Goal: Task Accomplishment & Management: Manage account settings

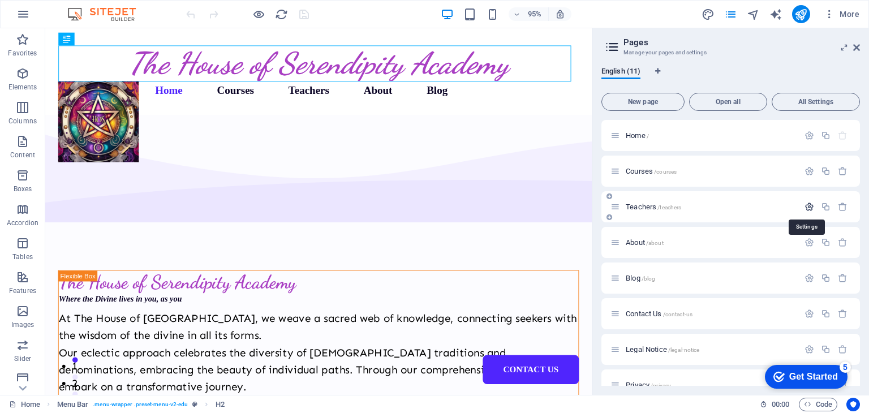
click at [807, 206] on icon "button" at bounding box center [809, 207] width 10 height 10
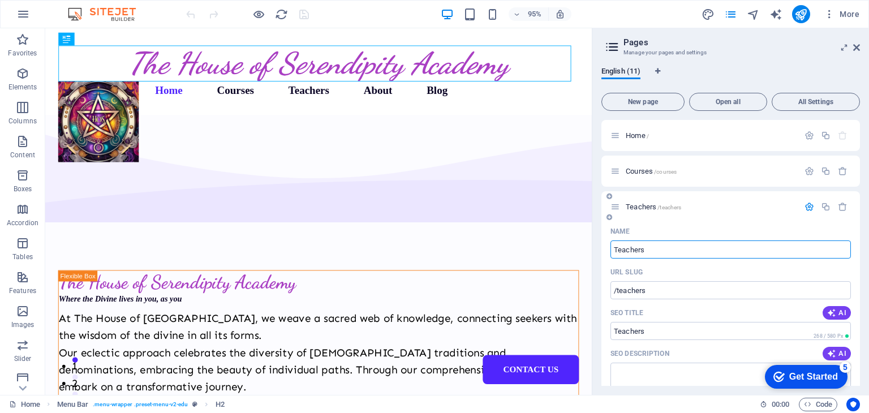
drag, startPoint x: 857, startPoint y: 199, endPoint x: 861, endPoint y: 218, distance: 20.3
click at [861, 218] on div "English (11) New page Open all All Settings Home / Courses /courses Teachers /t…" at bounding box center [730, 226] width 277 height 337
drag, startPoint x: 859, startPoint y: 201, endPoint x: 860, endPoint y: 228, distance: 27.2
click at [860, 228] on div "English (11) New page Open all All Settings Home / Courses /courses Teachers /t…" at bounding box center [730, 226] width 277 height 337
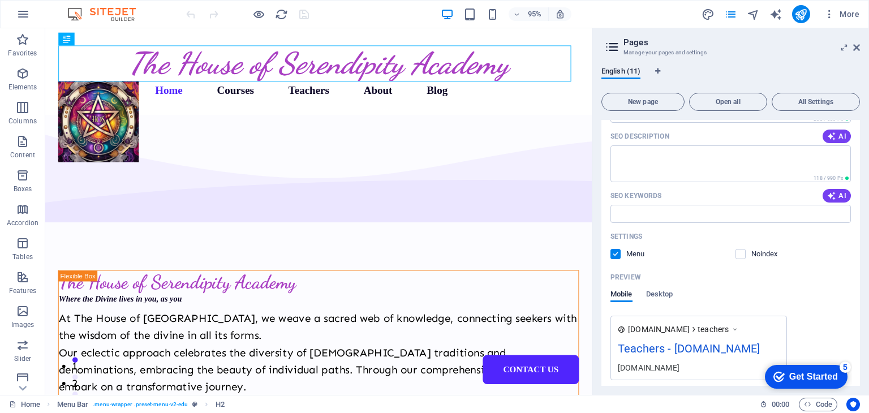
scroll to position [229, 0]
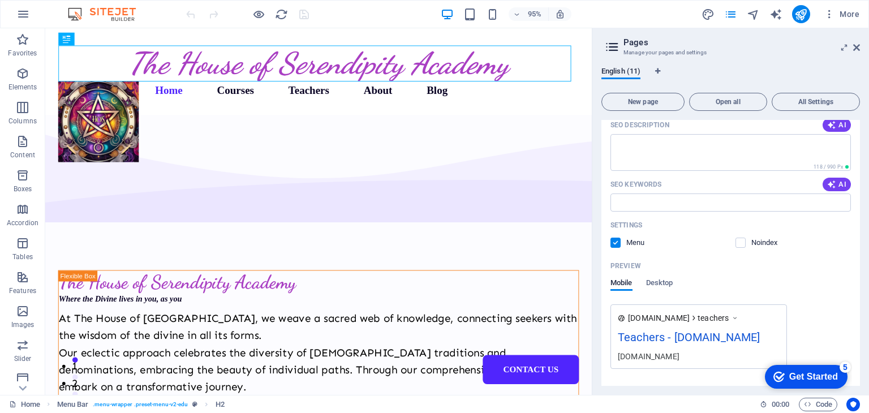
click at [618, 241] on label at bounding box center [615, 243] width 10 height 10
click at [0, 0] on input "checkbox" at bounding box center [0, 0] width 0 height 0
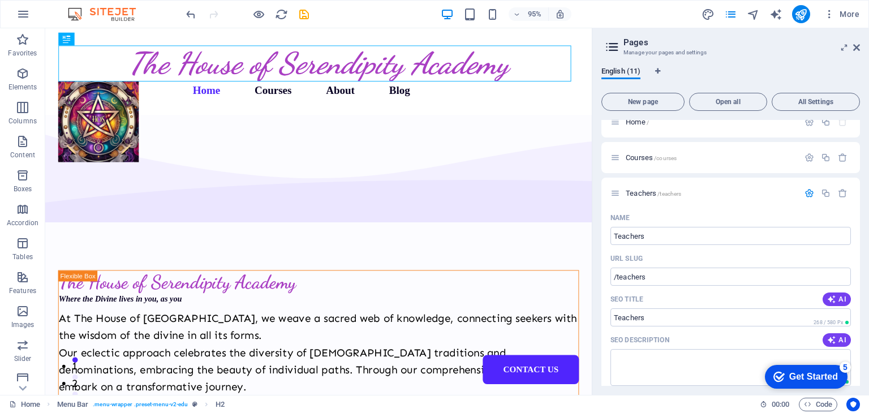
scroll to position [0, 0]
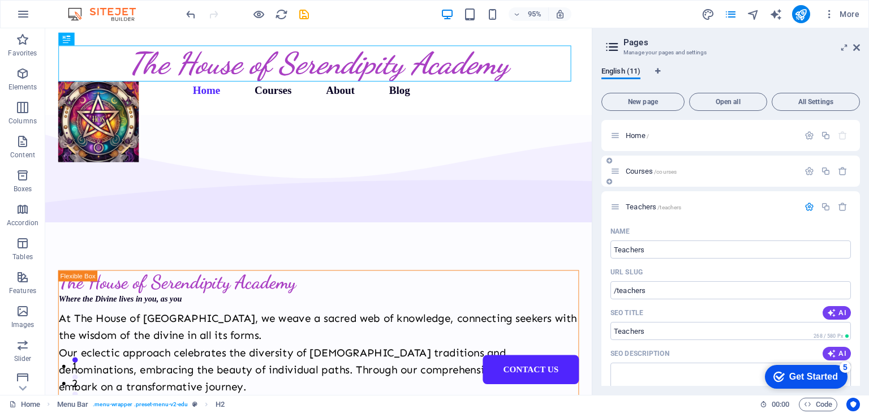
click at [643, 172] on span "Courses /courses" at bounding box center [651, 171] width 51 height 8
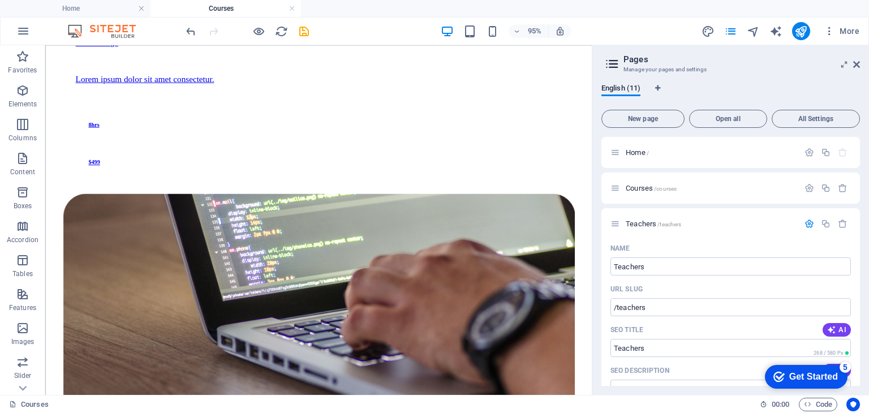
scroll to position [1172, 0]
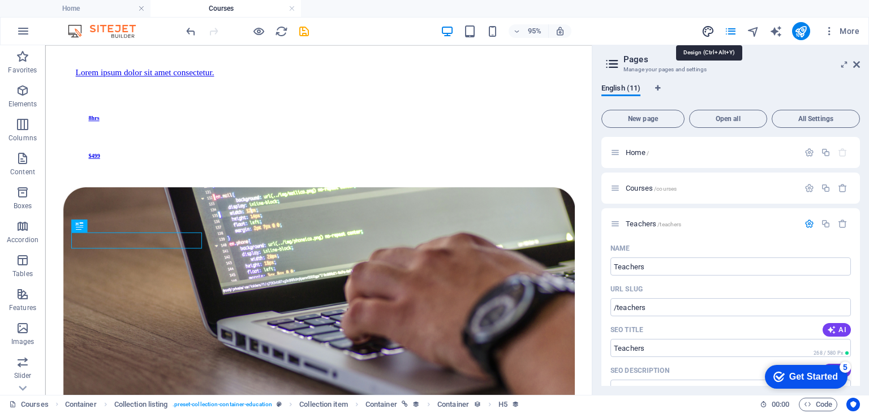
click at [706, 32] on icon "design" at bounding box center [707, 31] width 13 height 13
select select "px"
select select "500"
select select "px"
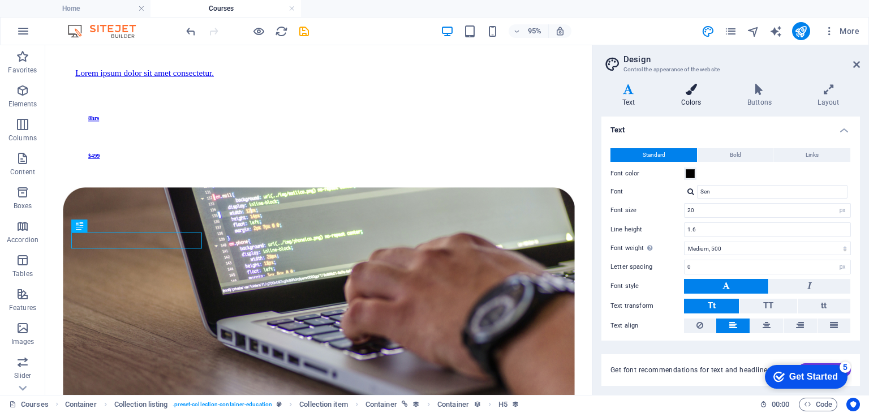
click at [696, 94] on icon at bounding box center [691, 89] width 62 height 11
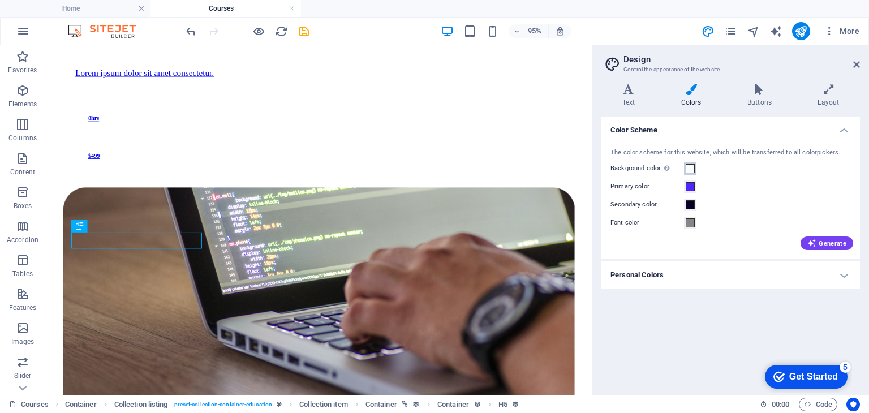
click at [692, 173] on span at bounding box center [690, 168] width 9 height 9
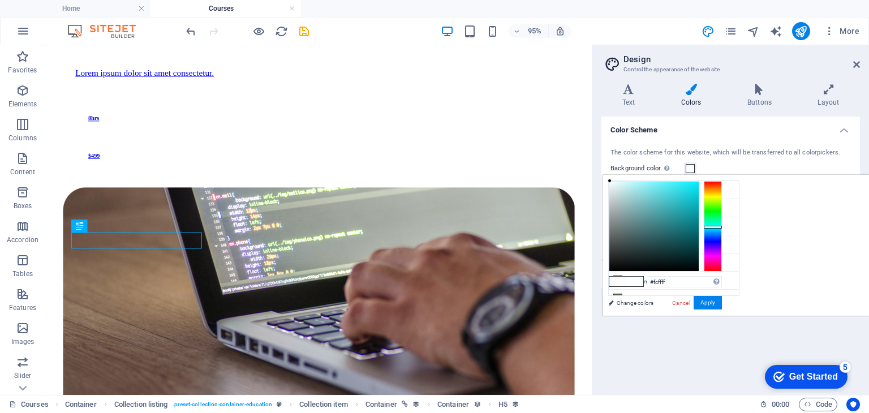
click at [722, 226] on div at bounding box center [713, 226] width 18 height 90
type input "#c8ebed"
click at [699, 187] on div at bounding box center [653, 226] width 89 height 89
click at [722, 303] on button "Apply" at bounding box center [707, 303] width 28 height 14
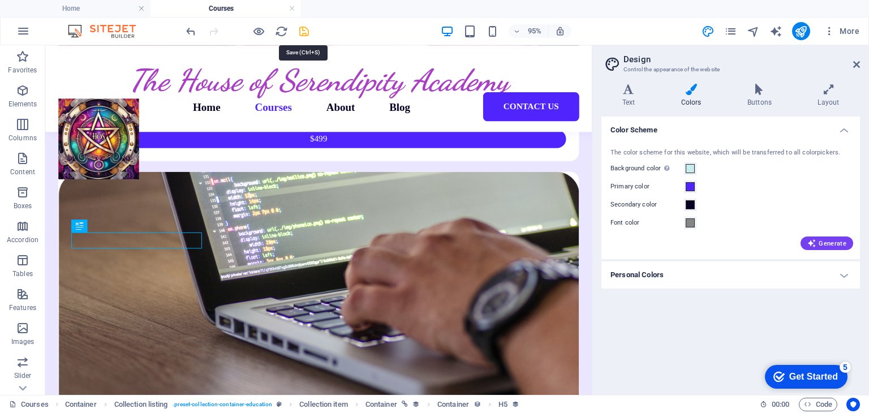
click at [305, 28] on icon "save" at bounding box center [304, 31] width 13 height 13
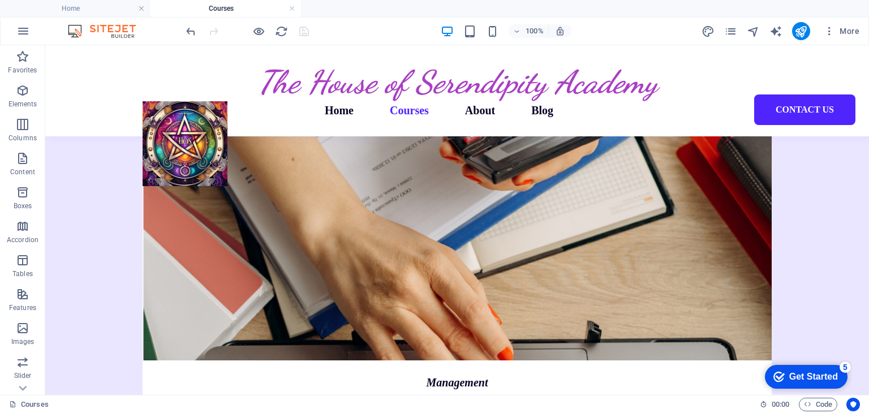
scroll to position [1646, 0]
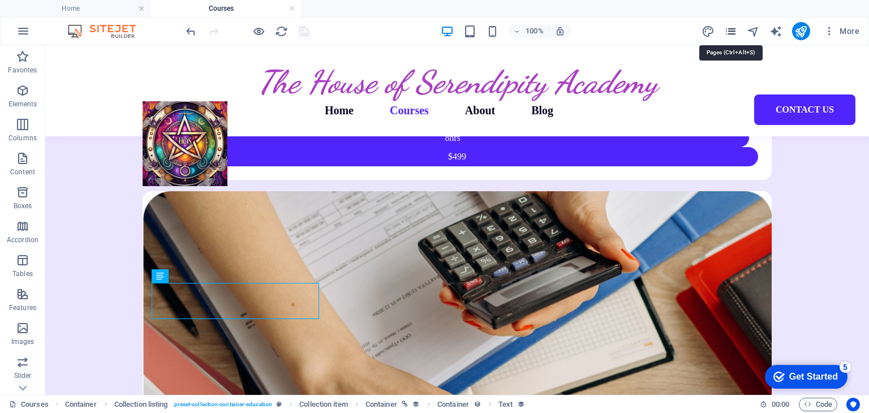
click at [731, 28] on icon "pages" at bounding box center [730, 31] width 13 height 13
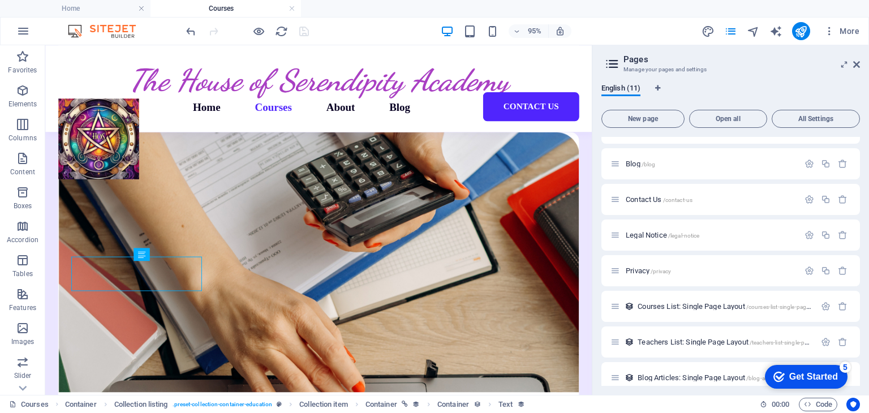
scroll to position [143, 0]
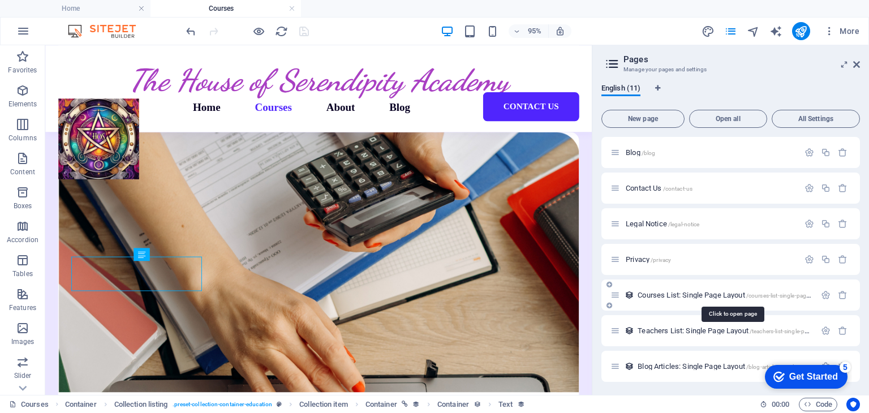
click at [722, 295] on span "Courses List: Single Page Layout /courses-list-single-page-layout" at bounding box center [731, 295] width 189 height 8
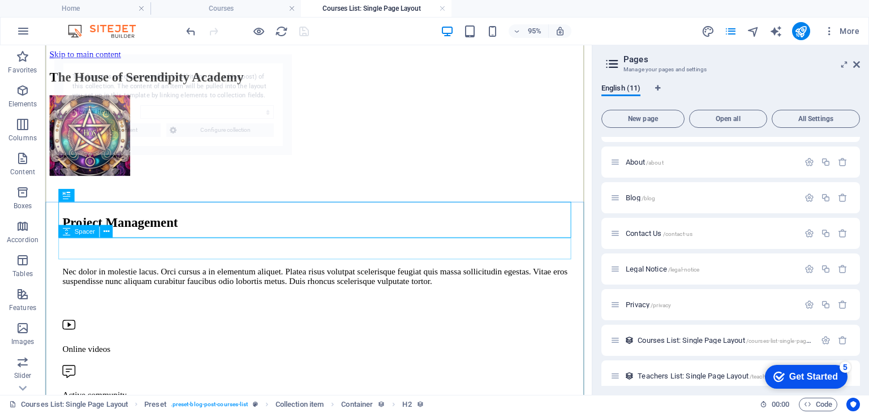
scroll to position [1154, 0]
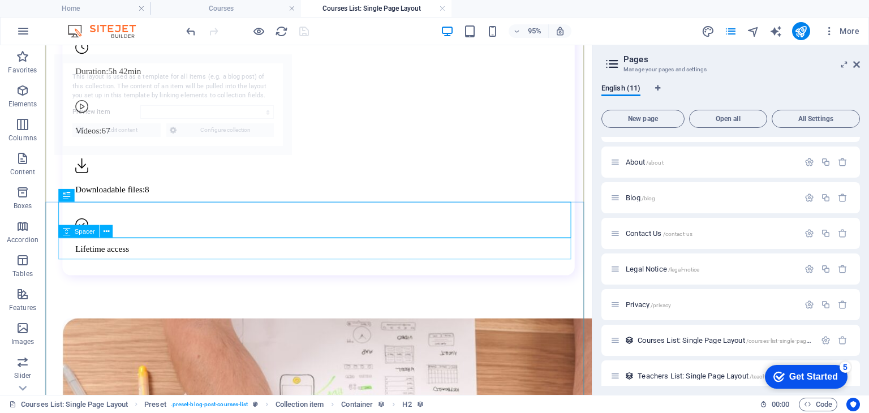
select select "68b95ca213a35c27b9049922"
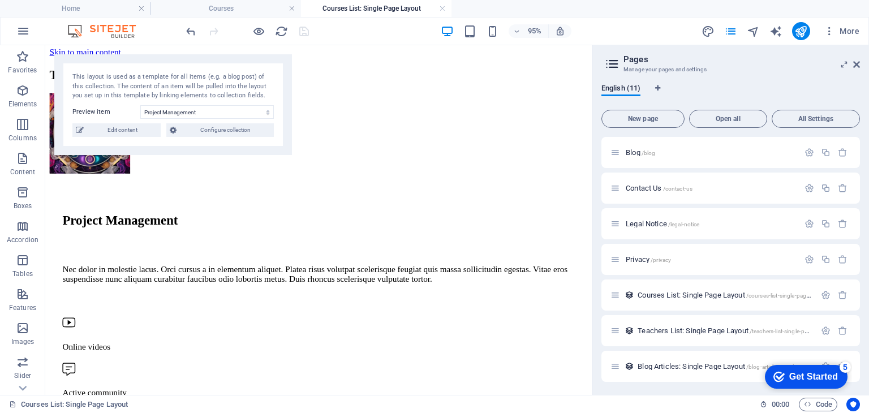
scroll to position [0, 0]
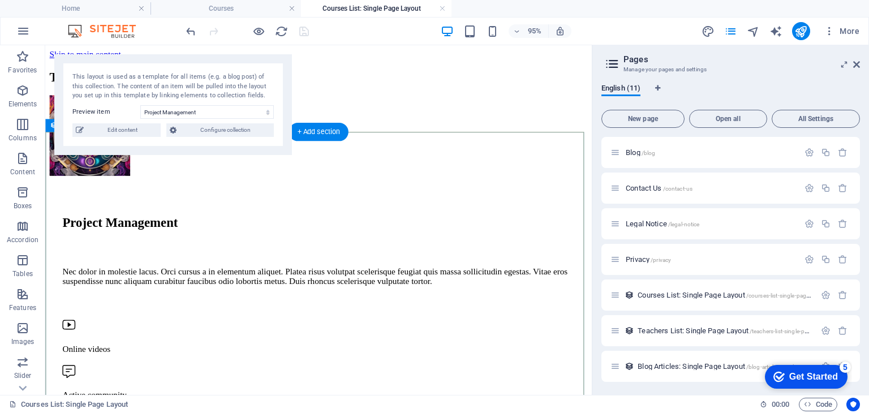
click at [196, 225] on div "Project Management" at bounding box center [332, 232] width 539 height 15
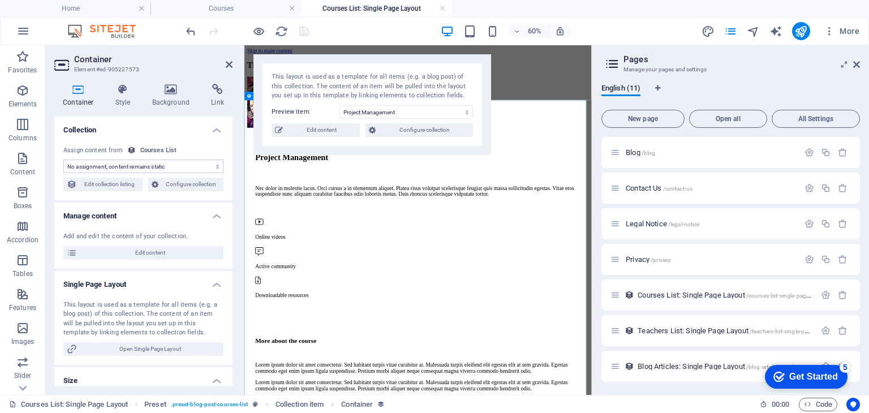
select select "our-course-detailed-description"
click at [400, 113] on select "Digital Marketing Coding from Scratch Public Speaking Finances Creative Writing…" at bounding box center [405, 112] width 133 height 14
select select "68b95ca213a35c27b9049919"
click at [339, 105] on select "Digital Marketing Coding from Scratch Public Speaking Finances Creative Writing…" at bounding box center [405, 112] width 133 height 14
click at [104, 182] on span "Edit collection listing" at bounding box center [109, 185] width 59 height 14
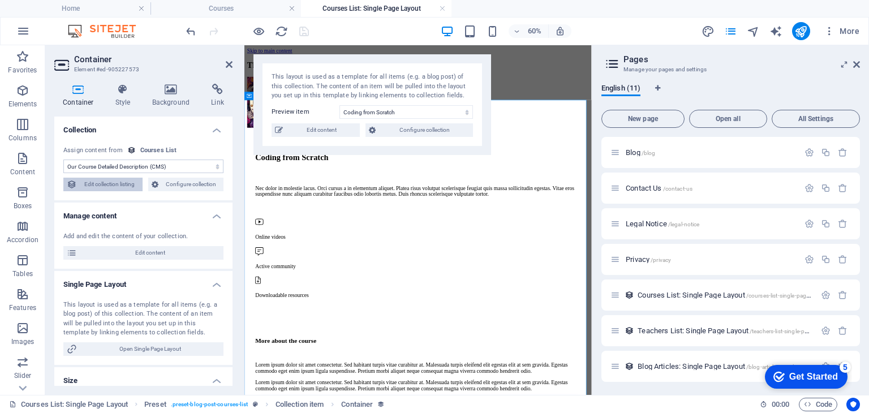
select select "68b95ca213a35c27b9049917"
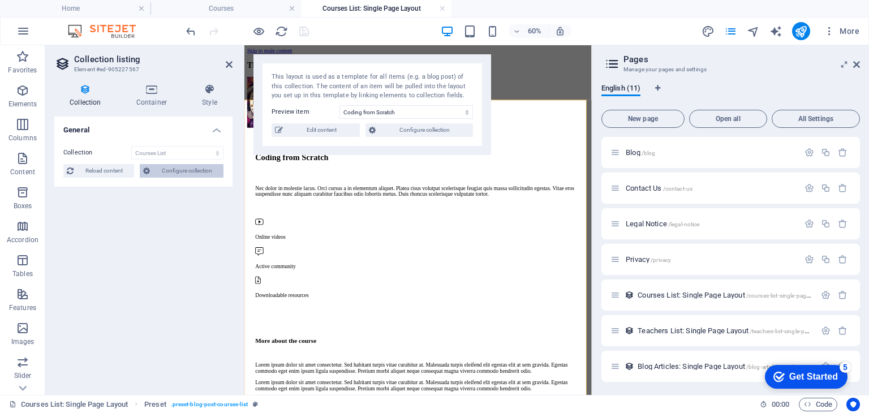
click at [173, 170] on span "Configure collection" at bounding box center [186, 171] width 67 height 14
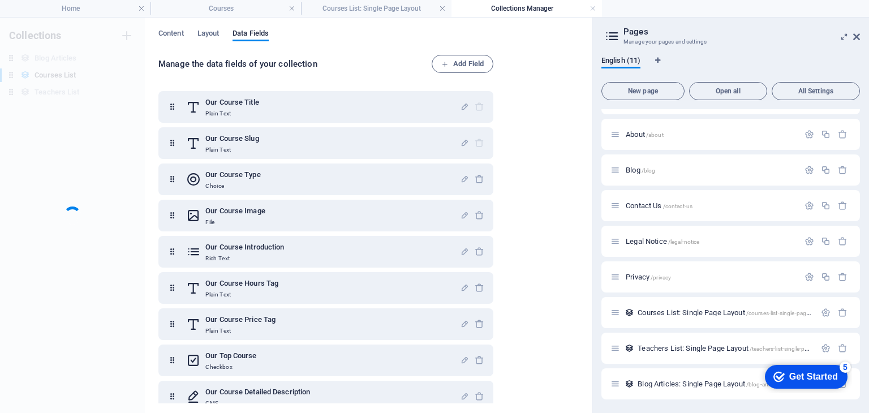
scroll to position [97, 0]
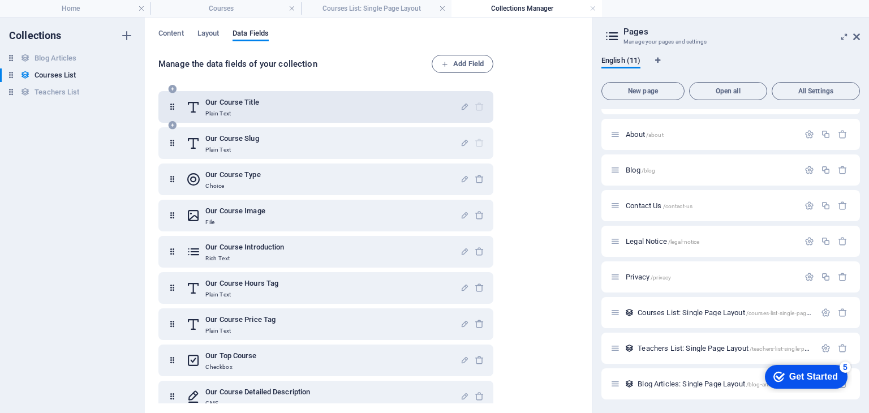
click at [215, 104] on h6 "Our Course Title" at bounding box center [232, 103] width 54 height 14
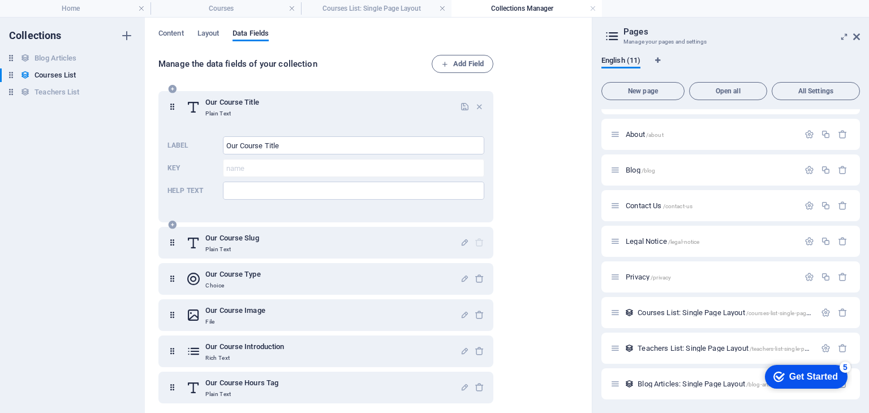
click at [215, 104] on h6 "Our Course Title" at bounding box center [232, 103] width 54 height 14
drag, startPoint x: 285, startPoint y: 148, endPoint x: 213, endPoint y: 145, distance: 71.9
click at [213, 145] on div "Label Our Course Title ​ Key name ​ Help text ​" at bounding box center [325, 168] width 317 height 72
type input "Pagan Degree Course"
click at [235, 195] on input "Help text" at bounding box center [353, 191] width 261 height 18
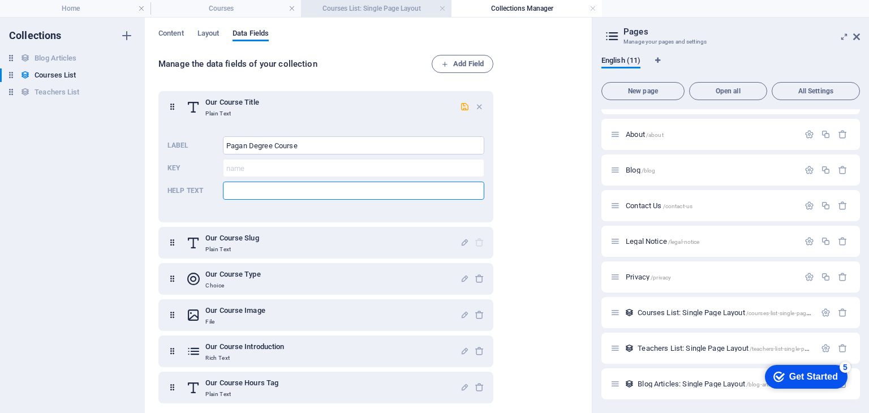
click at [360, 7] on h4 "Courses List: Single Page Layout" at bounding box center [376, 8] width 150 height 12
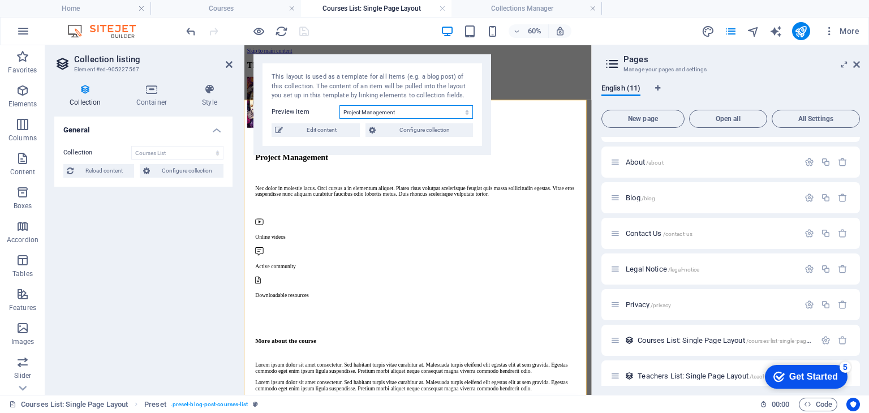
click at [360, 109] on select "Digital Marketing Coding from Scratch Public Speaking Finances Creative Writing…" at bounding box center [405, 112] width 133 height 14
click at [317, 127] on span "Edit content" at bounding box center [321, 130] width 70 height 14
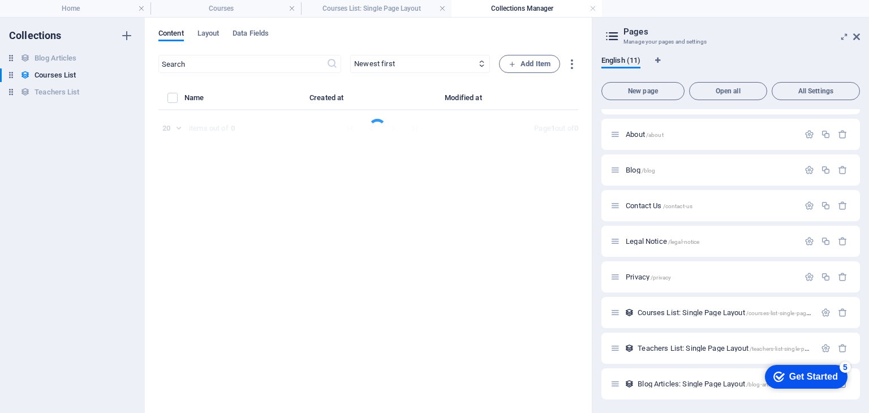
select select "Management"
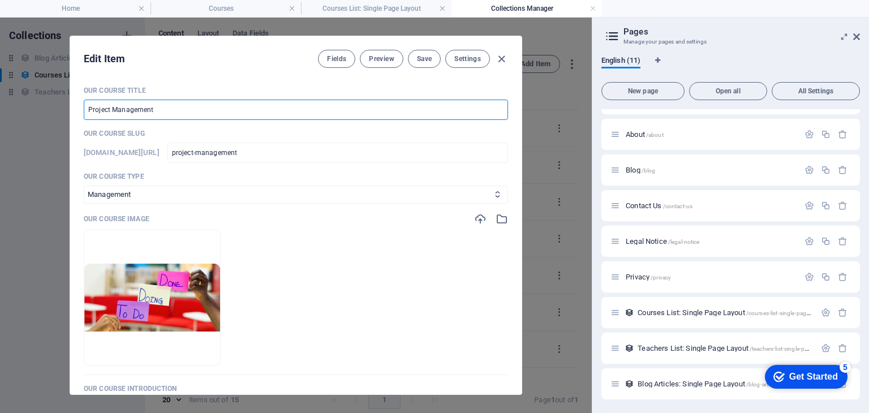
drag, startPoint x: 160, startPoint y: 112, endPoint x: 82, endPoint y: 109, distance: 77.5
click at [84, 109] on input "Project Management" at bounding box center [296, 110] width 424 height 20
type input "P"
type input "p"
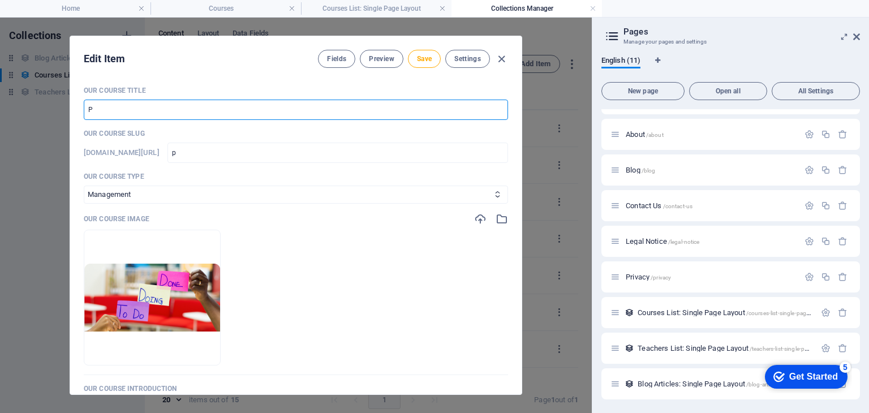
type input "Pa"
type input "pa"
type input "Pag"
type input "pag"
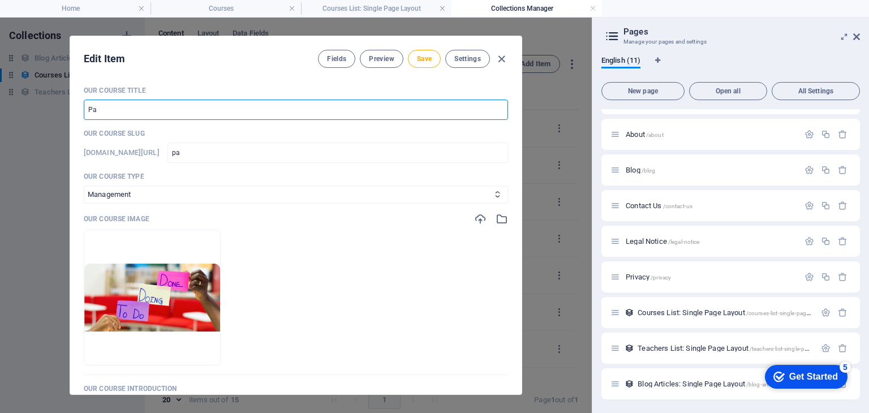
type input "pag"
type input "Paga"
type input "paga"
type input "Pagan"
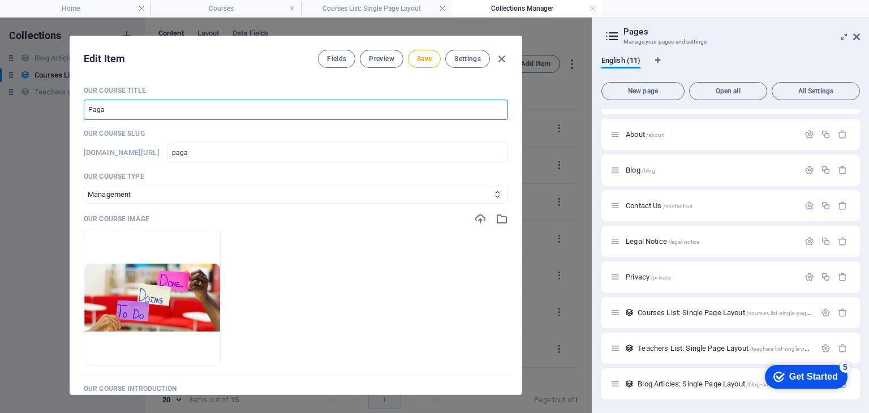
type input "pagan"
type input "Pagan D"
type input "pagan-d"
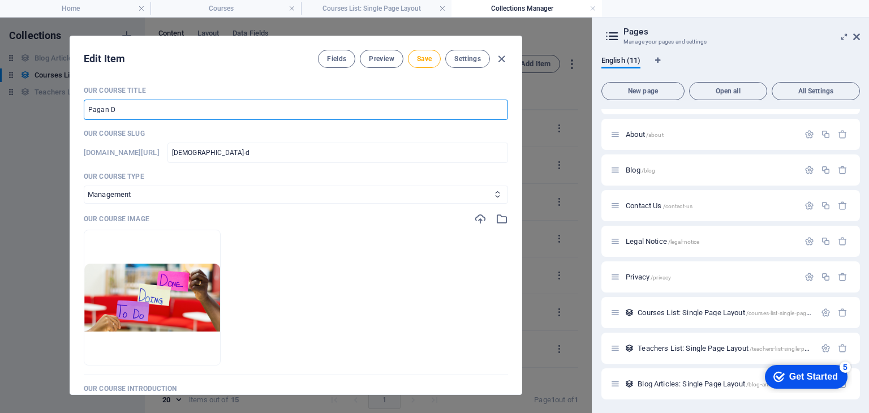
type input "Pagan De"
type input "pagan-de"
type input "Pagan Deg"
type input "pagan-deg"
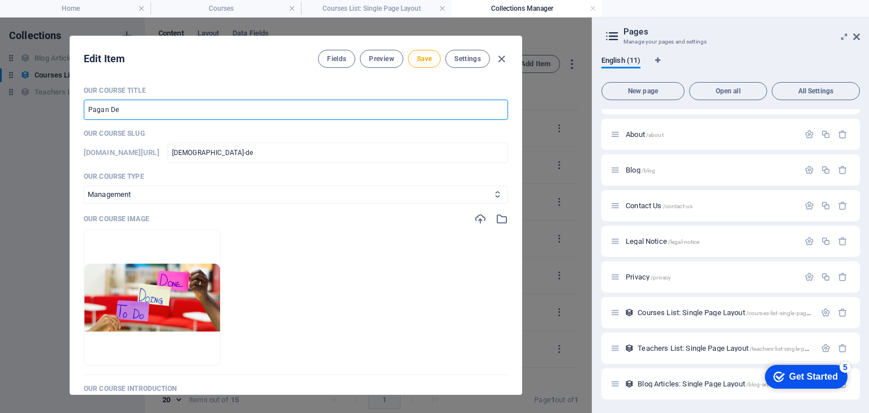
type input "pagan-deg"
type input "Pagan Degr"
type input "pagan-degr"
type input "Pagan Degre"
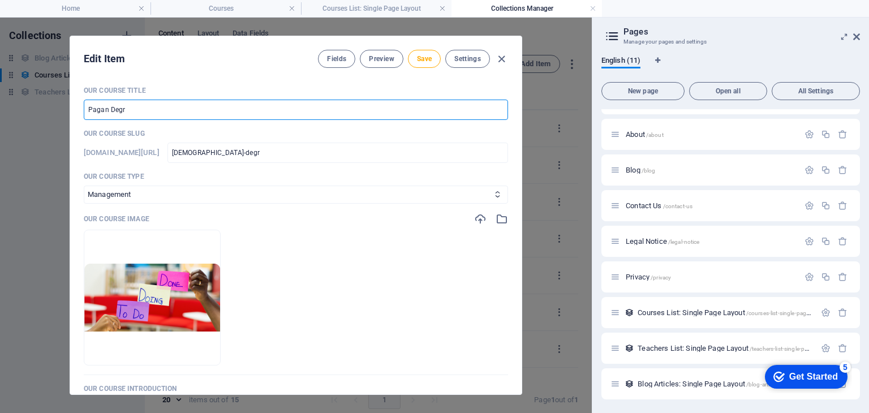
type input "pagan-degre"
type input "Pagan Degree"
type input "pagan-degree"
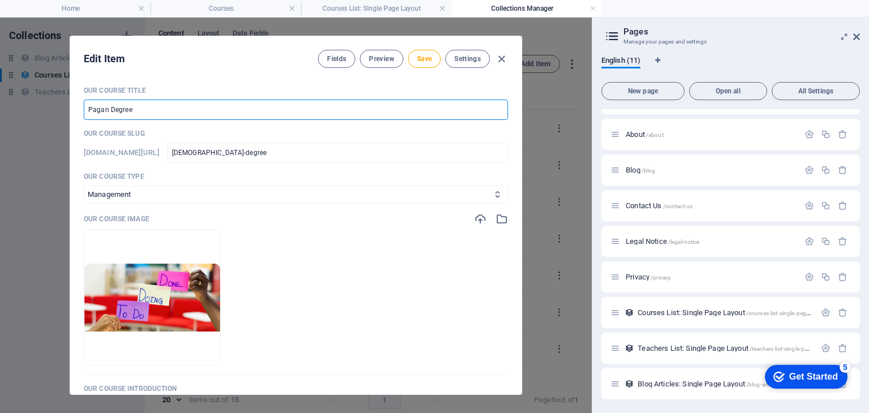
type input "Pagan Degree C"
type input "pagan-degree-c"
type input "Pagan Degree Co"
type input "pagan-degree-co"
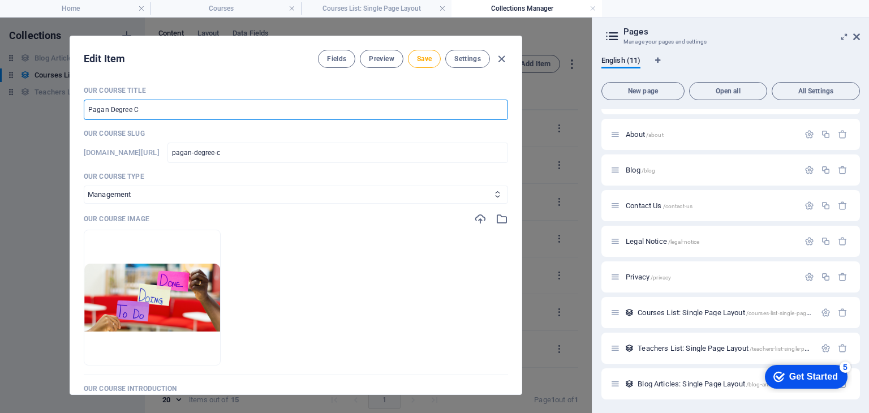
type input "pagan-degree-co"
type input "Pagan Degree Cou"
type input "pagan-degree-cou"
type input "Pagan Degree Cour"
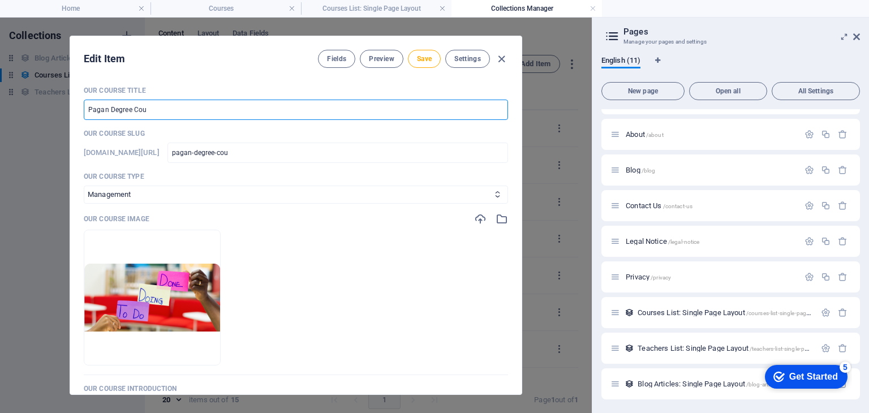
type input "pagan-degree-cour"
type input "Pagan Degree Cours"
type input "pagan-degree-cours"
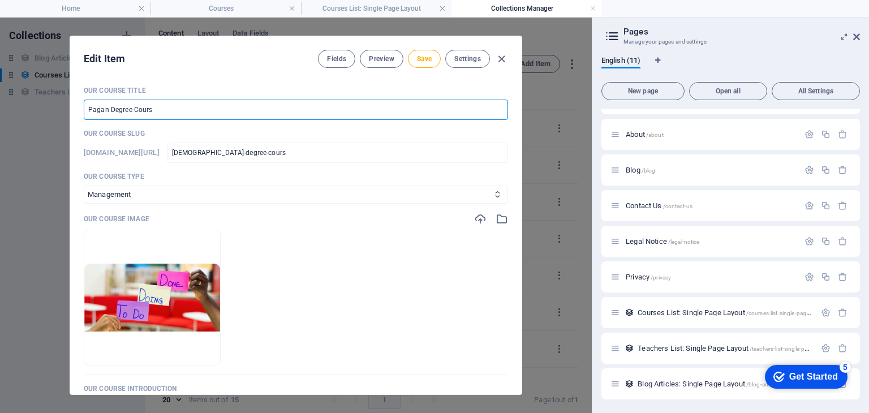
type input "Pagan Degree Course"
type input "pagan-degree-course"
type input "Pagan Degree Course"
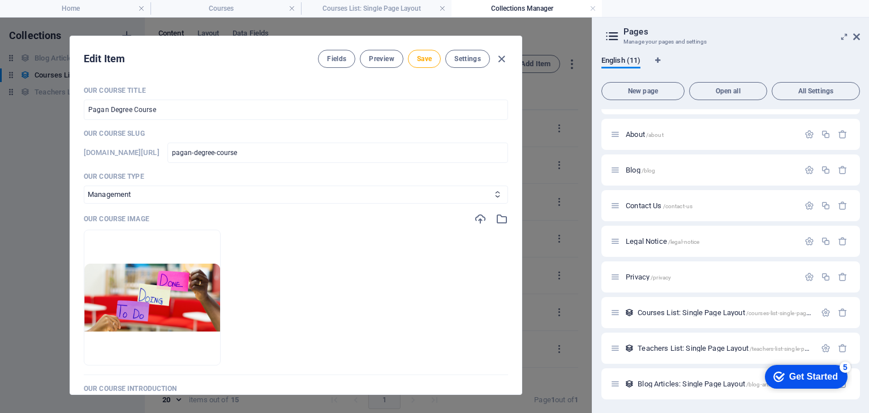
click at [130, 131] on p "Our Course Slug" at bounding box center [296, 133] width 424 height 9
click at [342, 152] on input "pagan-degree-course" at bounding box center [337, 153] width 341 height 20
click at [133, 195] on select "Business/Finances Creativity Programming Psychology Science Speaking Management…" at bounding box center [296, 195] width 424 height 18
click at [84, 186] on select "Business/Finances Creativity Programming Psychology Science Speaking Management…" at bounding box center [296, 195] width 424 height 18
click at [160, 198] on select "Business/Finances Creativity Programming Psychology Science Speaking Management…" at bounding box center [296, 195] width 424 height 18
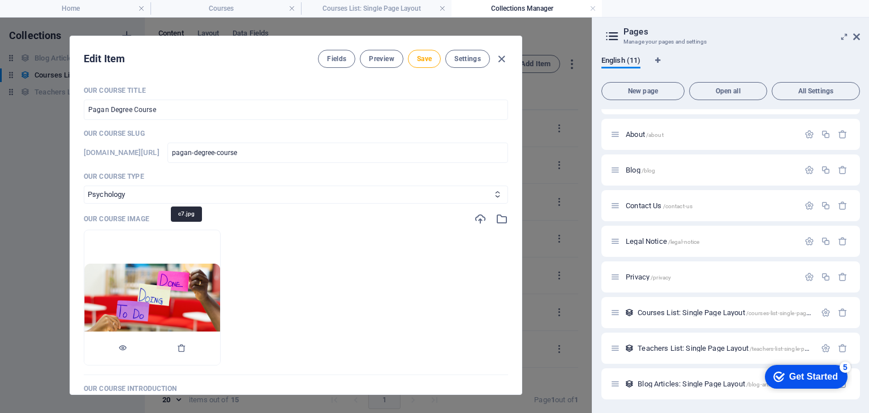
select select "Creativity"
click at [84, 186] on select "Business/Finances Creativity Programming Psychology Science Speaking Management…" at bounding box center [296, 195] width 424 height 18
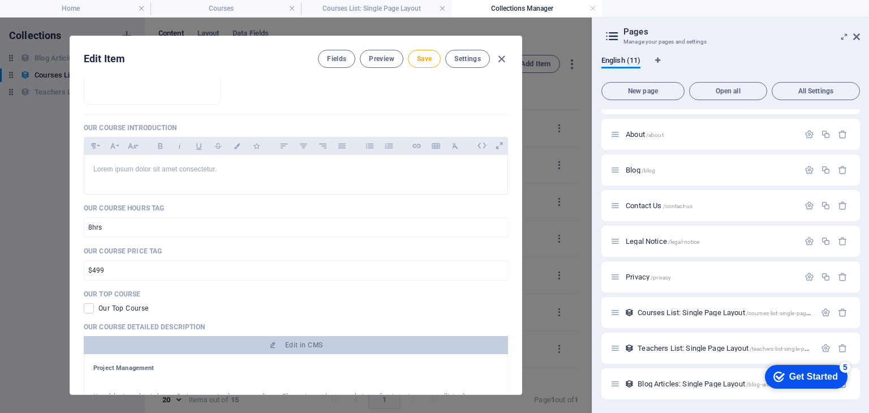
scroll to position [265, 0]
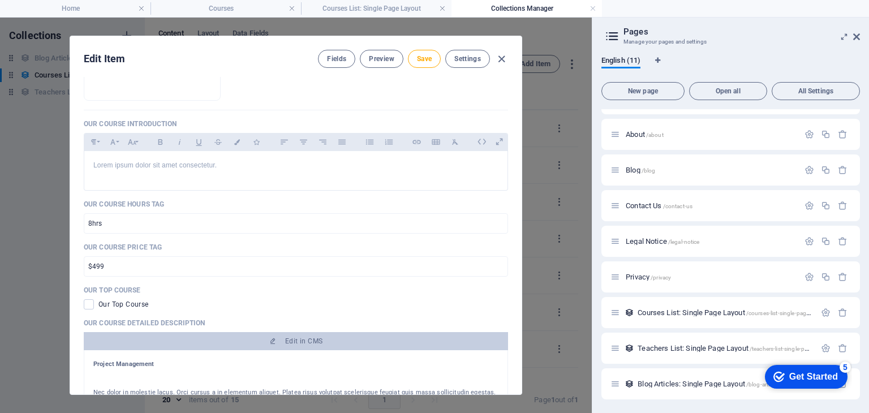
click at [522, 204] on div "Edit Item Fields Preview Save Settings Our Course Title Pagan Degree Course ​ O…" at bounding box center [296, 215] width 592 height 395
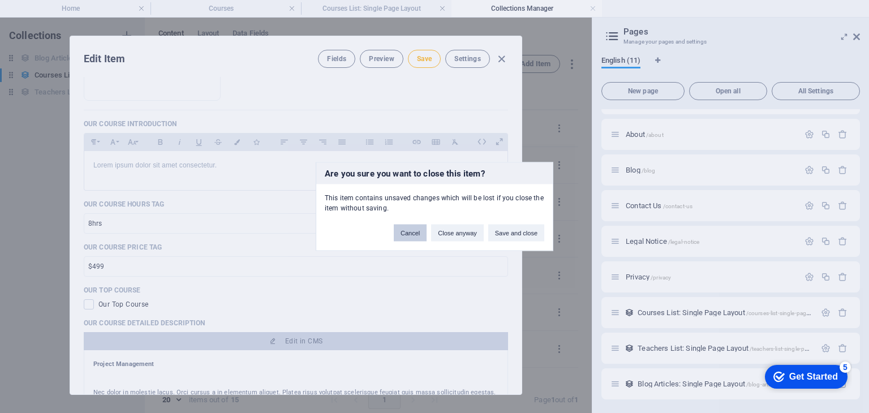
click at [408, 229] on button "Cancel" at bounding box center [410, 233] width 33 height 17
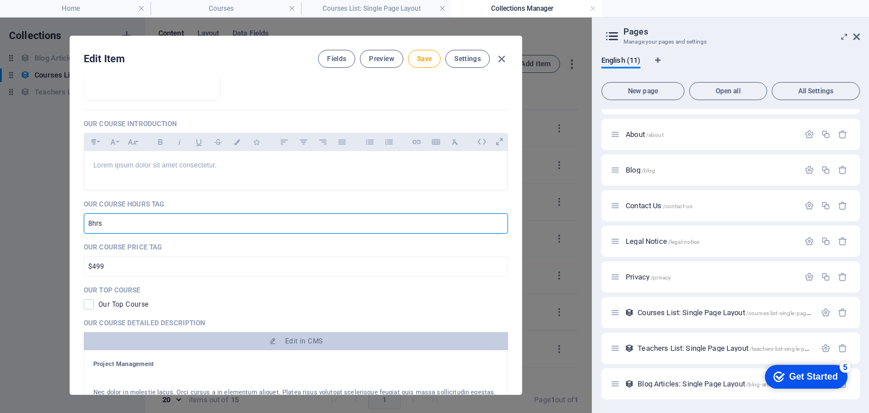
drag, startPoint x: 111, startPoint y: 224, endPoint x: 72, endPoint y: 223, distance: 39.0
click at [72, 223] on div "Our Course Title Pagan Degree Course ​ Our Course Slug www.example.com/courses-…" at bounding box center [295, 235] width 451 height 317
type input "1 Year"
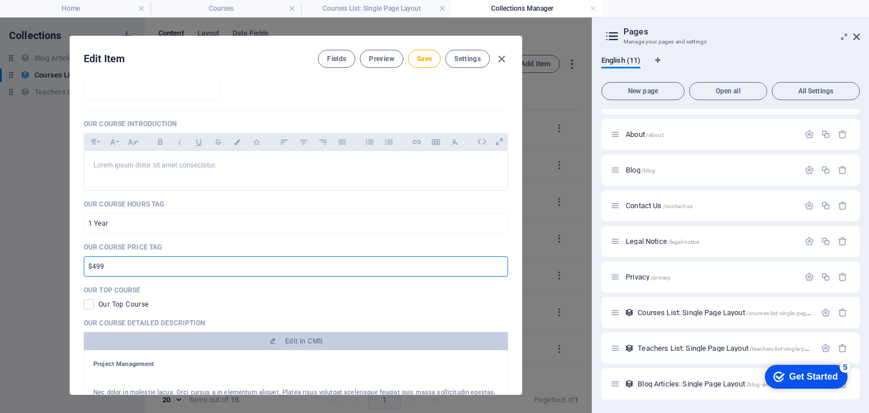
drag, startPoint x: 110, startPoint y: 269, endPoint x: 82, endPoint y: 261, distance: 28.8
click at [84, 261] on input "$499" at bounding box center [296, 266] width 424 height 20
type input "R4800"
click at [84, 303] on span at bounding box center [89, 304] width 10 height 10
click at [84, 303] on input "checkbox" at bounding box center [91, 304] width 15 height 10
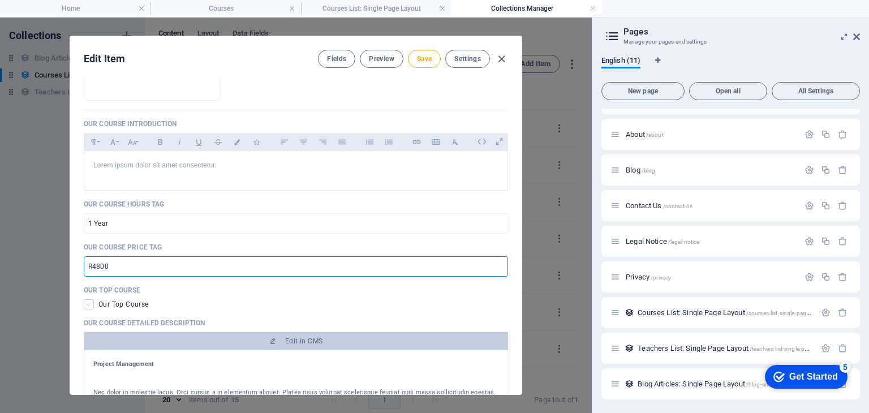
checkbox input "true"
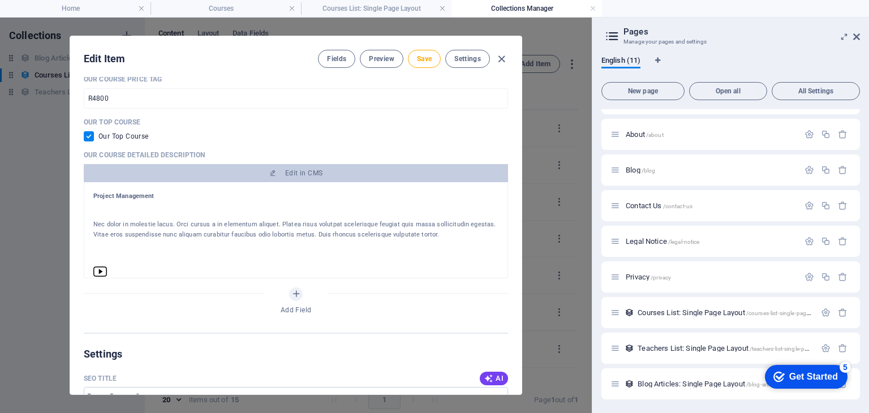
scroll to position [440, 0]
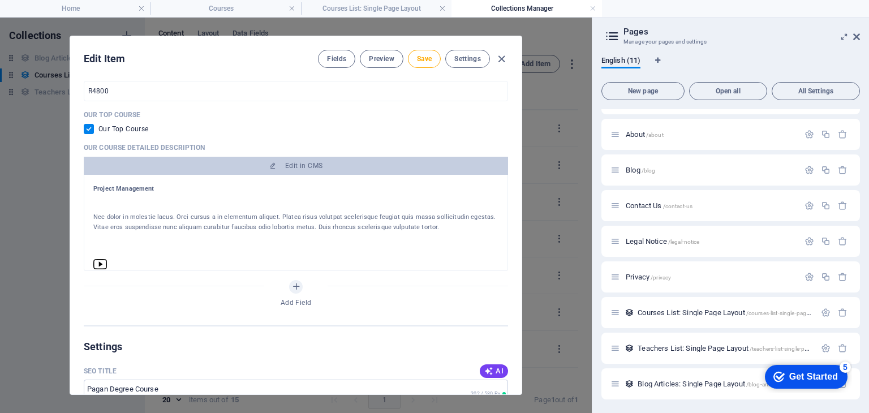
drag, startPoint x: 154, startPoint y: 188, endPoint x: 76, endPoint y: 186, distance: 78.1
click at [76, 186] on div "Our Course Title Pagan Degree Course ​ Our Course Slug www.example.com/courses-…" at bounding box center [295, 235] width 451 height 317
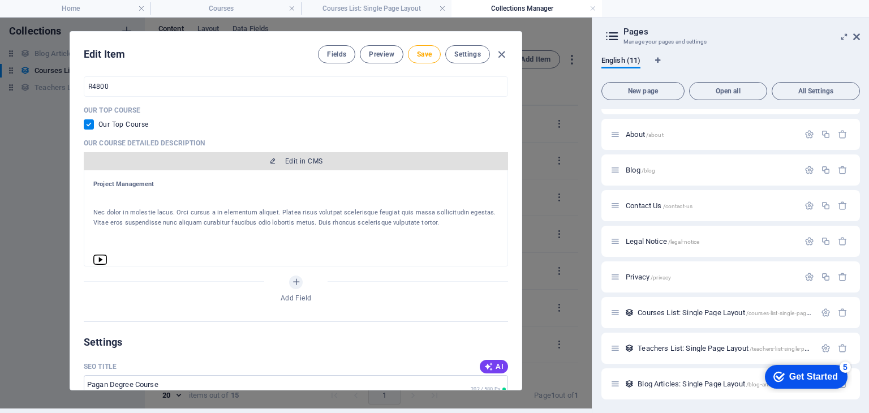
click at [298, 165] on button "Edit in CMS" at bounding box center [296, 161] width 424 height 18
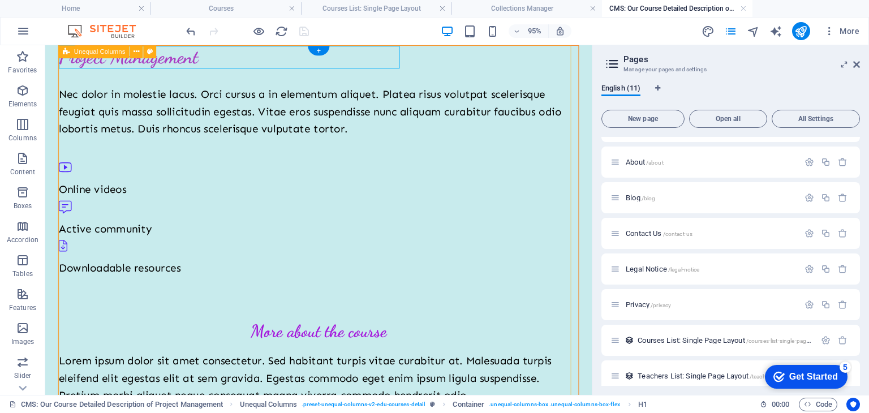
scroll to position [0, 0]
click at [193, 55] on div "Project Management" at bounding box center [332, 58] width 547 height 24
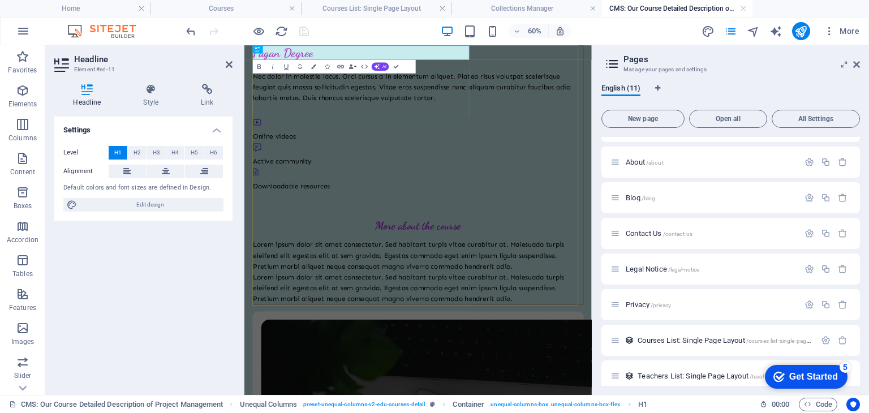
click at [545, 120] on div "Nec dolor in molestie lacus. Orci cursus a in elementum aliquet. Platea risus v…" at bounding box center [533, 115] width 550 height 54
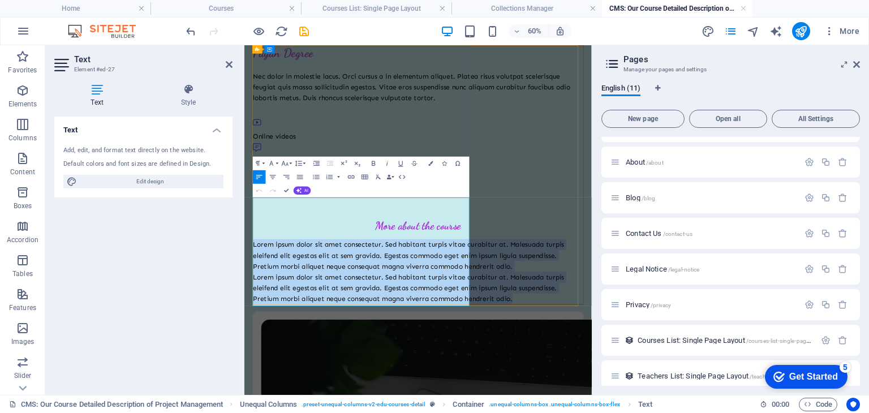
drag, startPoint x: 260, startPoint y: 305, endPoint x: 400, endPoint y: 472, distance: 217.6
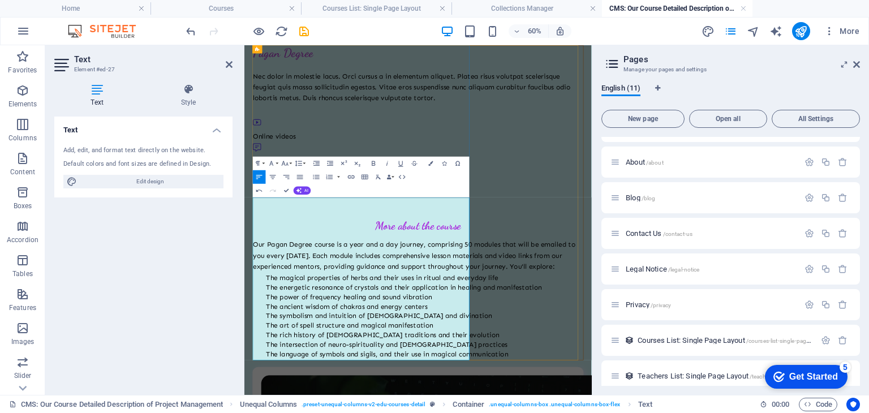
click at [315, 181] on button "Unordered List" at bounding box center [316, 177] width 13 height 14
click at [316, 176] on icon "button" at bounding box center [316, 177] width 8 height 8
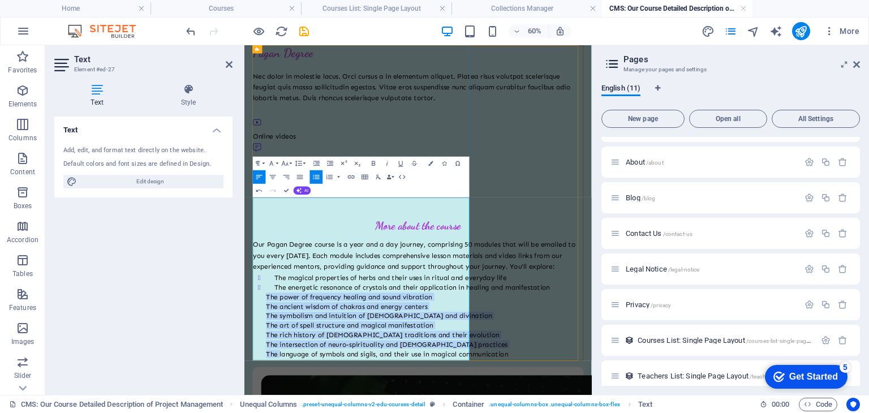
drag, startPoint x: 280, startPoint y: 458, endPoint x: 301, endPoint y: 555, distance: 99.6
click at [319, 179] on icon "button" at bounding box center [316, 177] width 8 height 8
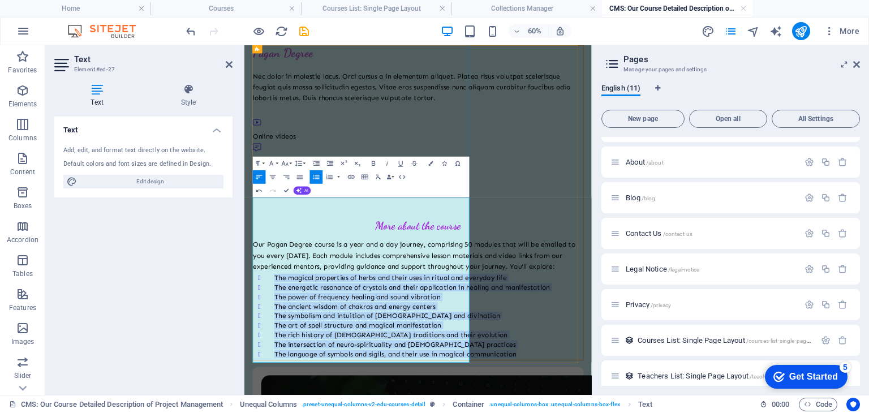
drag, startPoint x: 292, startPoint y: 396, endPoint x: 395, endPoint y: 561, distance: 194.3
click at [299, 176] on icon "button" at bounding box center [300, 177] width 8 height 8
click at [256, 176] on icon "button" at bounding box center [259, 177] width 8 height 8
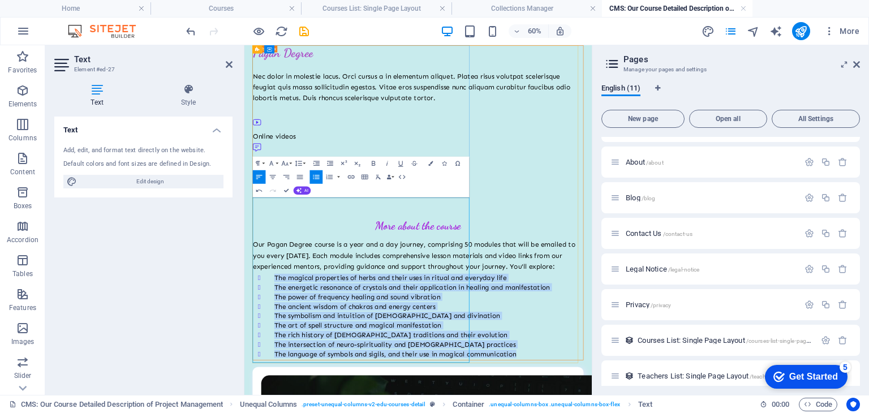
drag, startPoint x: 290, startPoint y: 405, endPoint x: 430, endPoint y: 568, distance: 215.4
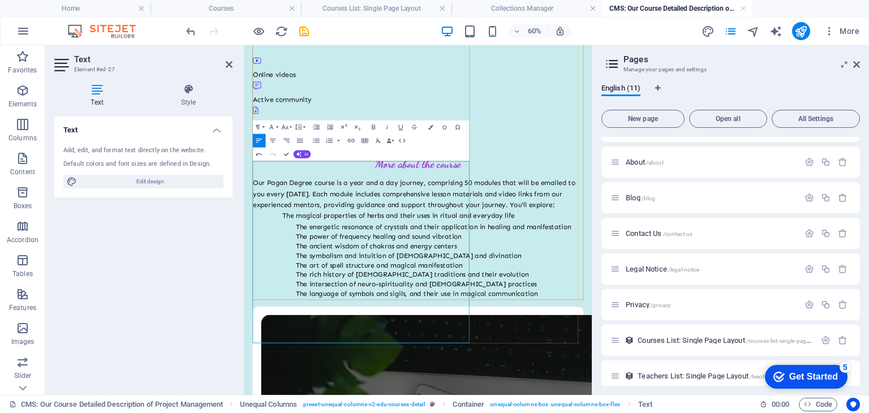
scroll to position [113, 0]
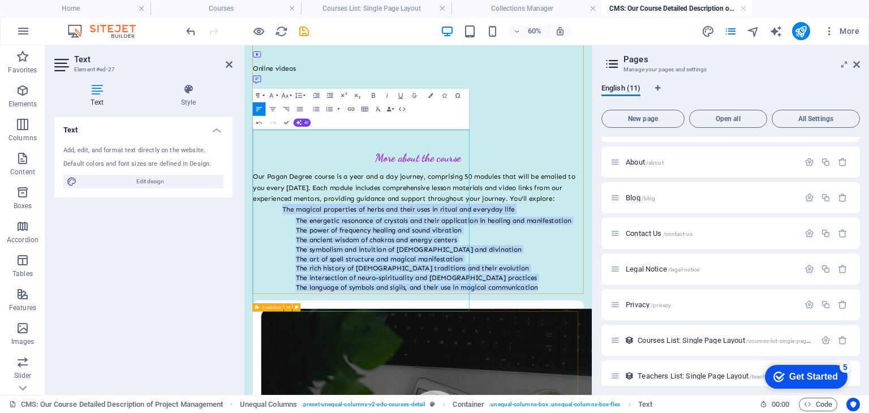
drag, startPoint x: 307, startPoint y: 286, endPoint x: 499, endPoint y: 495, distance: 284.3
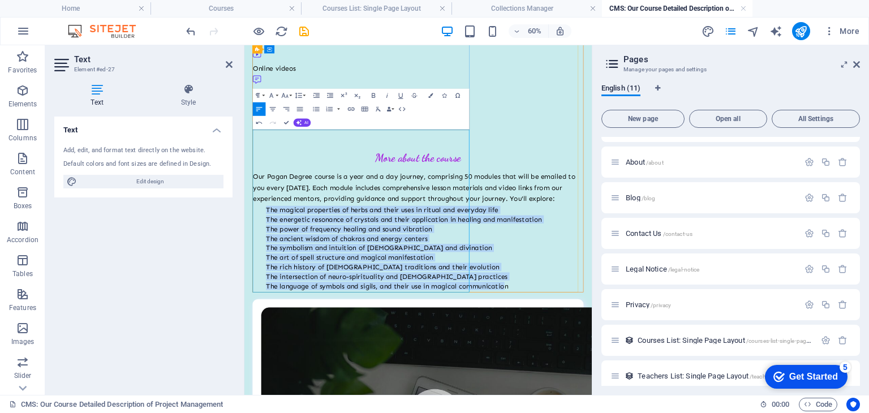
drag, startPoint x: 277, startPoint y: 285, endPoint x: 358, endPoint y: 449, distance: 182.9
click at [358, 412] on div "Our Pagan Degree course is a year and a day journey, comprising 50 modules that…" at bounding box center [533, 353] width 550 height 197
click at [318, 108] on icon "button" at bounding box center [316, 109] width 8 height 8
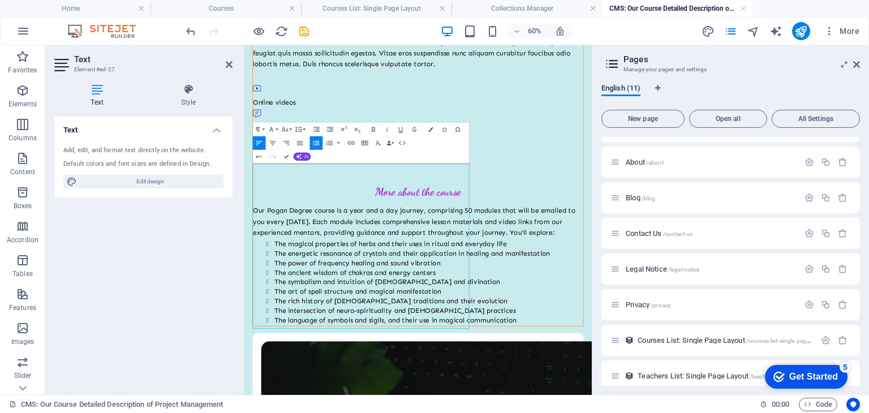
scroll to position [0, 0]
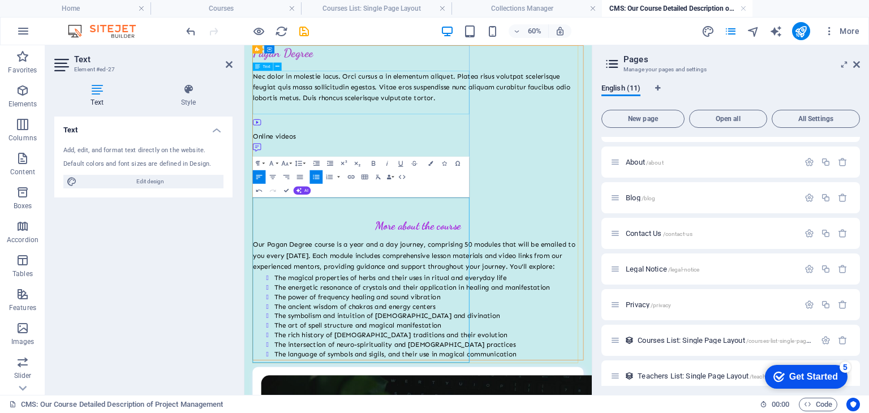
click at [298, 93] on div "Nec dolor in molestie lacus. Orci cursus a in elementum aliquet. Platea risus v…" at bounding box center [533, 115] width 550 height 54
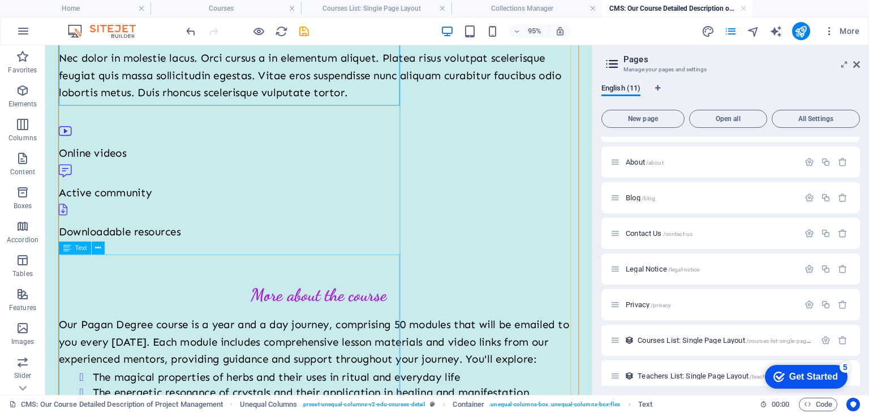
scroll to position [57, 0]
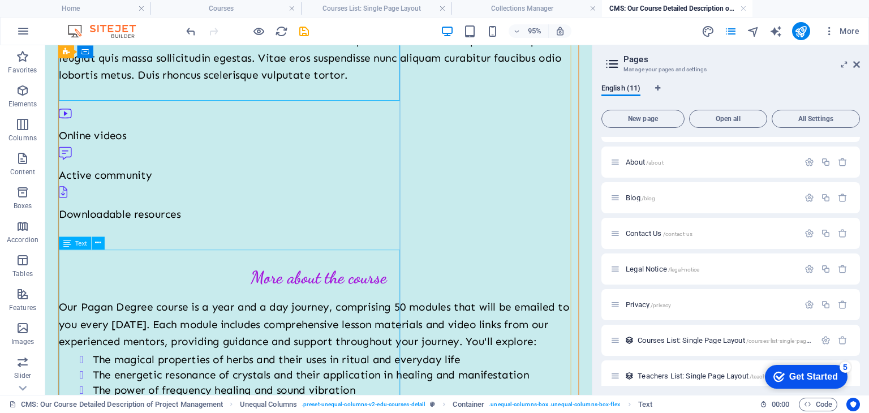
click at [135, 312] on div "Our Pagan Degree course is a year and a day journey, comprising 50 modules that…" at bounding box center [332, 410] width 547 height 197
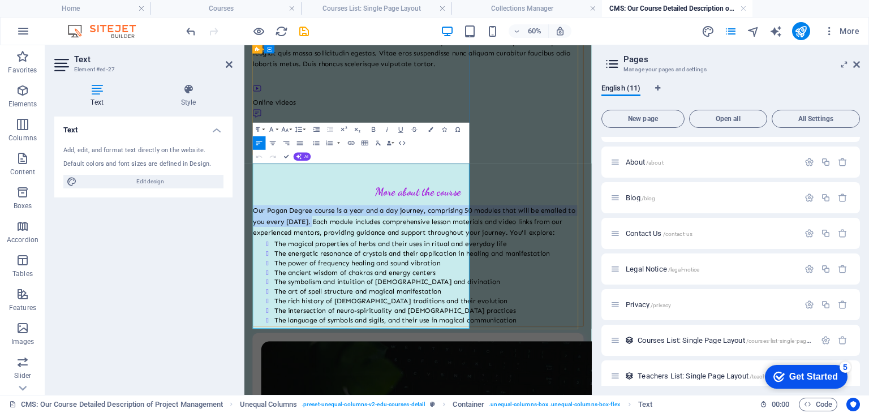
drag, startPoint x: 261, startPoint y: 255, endPoint x: 550, endPoint y: 270, distance: 289.4
click at [550, 312] on p "Our Pagan Degree course is a year and a day journey, comprising 50 modules that…" at bounding box center [533, 339] width 550 height 54
click at [322, 312] on p "Our Pagan Degree course is a year and a day journey, comprising 50 modules that…" at bounding box center [533, 339] width 550 height 54
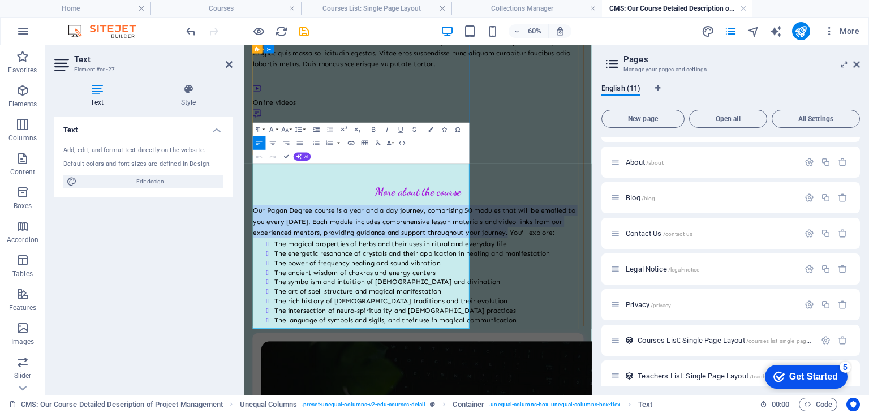
drag, startPoint x: 262, startPoint y: 249, endPoint x: 329, endPoint y: 317, distance: 95.2
click at [329, 317] on p "Our Pagan Degree course is a year and a day journey, comprising 50 modules that…" at bounding box center [533, 339] width 550 height 54
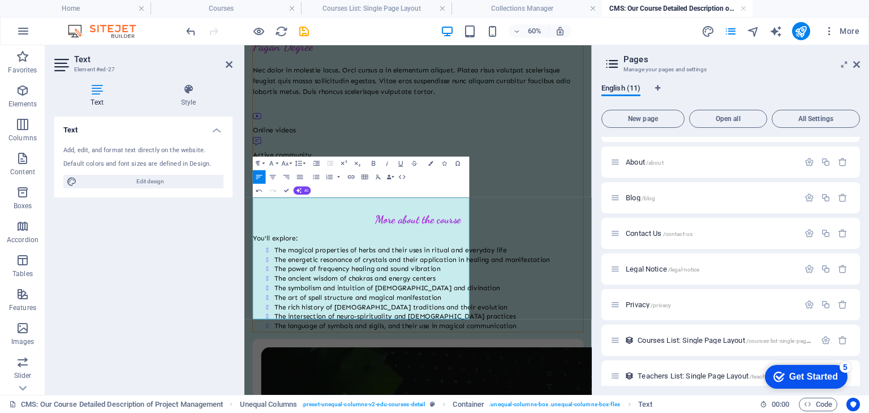
scroll to position [0, 0]
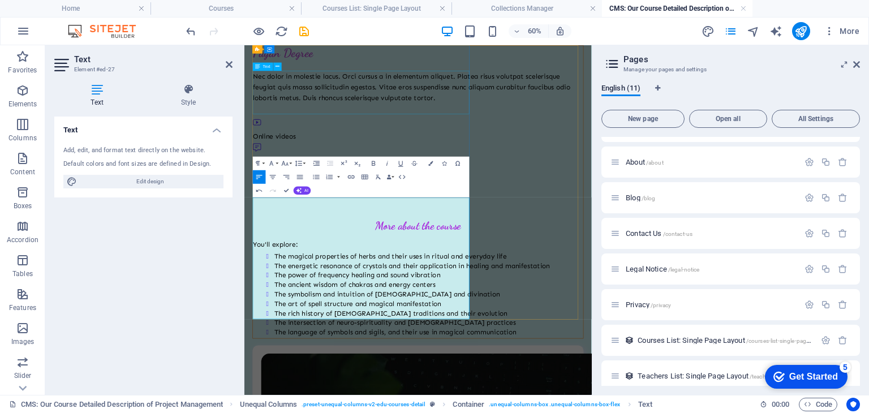
click at [338, 142] on div "Nec dolor in molestie lacus. Orci cursus a in elementum aliquet. Platea risus v…" at bounding box center [533, 115] width 550 height 54
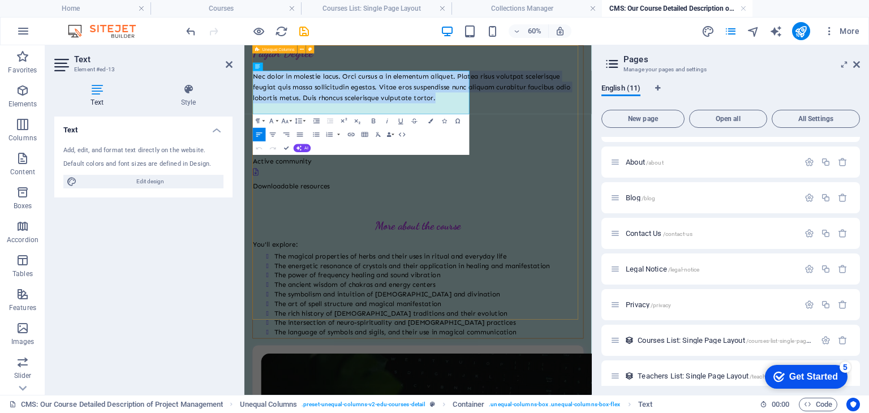
drag, startPoint x: 258, startPoint y: 95, endPoint x: 422, endPoint y: 107, distance: 163.9
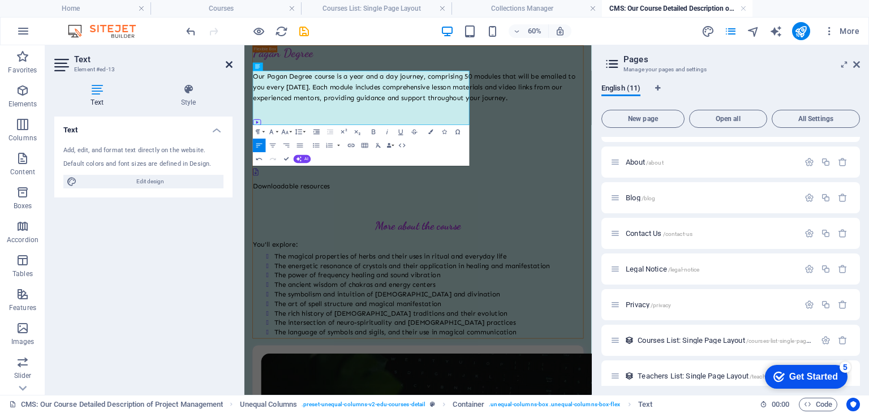
click at [226, 62] on icon at bounding box center [229, 64] width 7 height 9
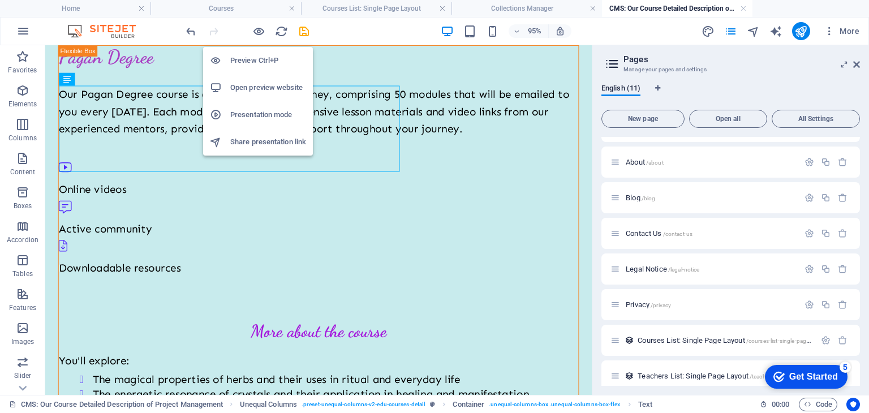
click at [245, 62] on h6 "Preview Ctrl+P" at bounding box center [268, 61] width 76 height 14
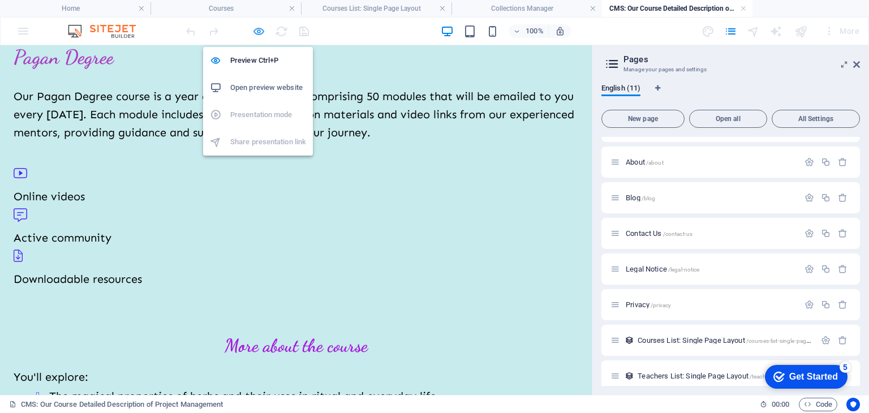
click at [256, 32] on icon "button" at bounding box center [258, 31] width 13 height 13
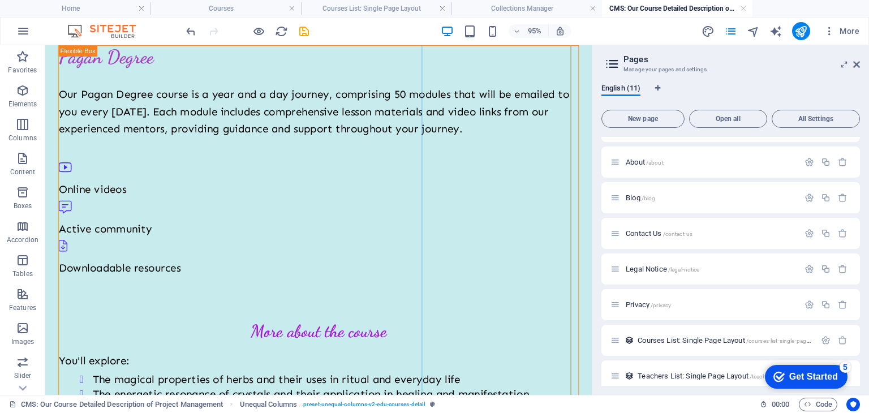
scroll to position [57, 0]
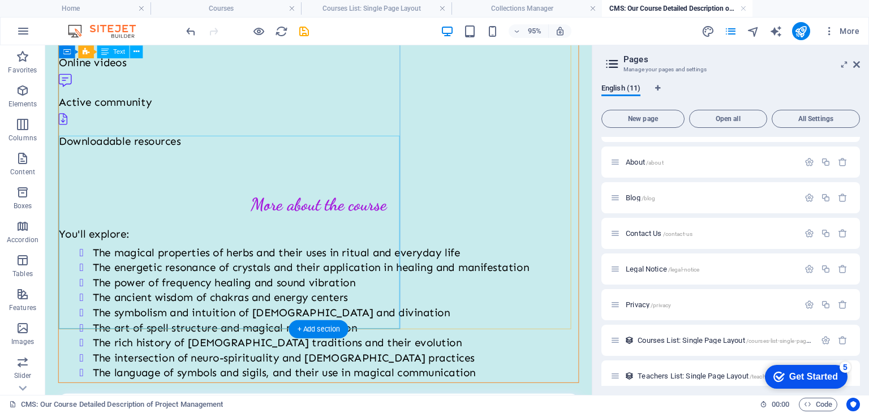
scroll to position [130, 0]
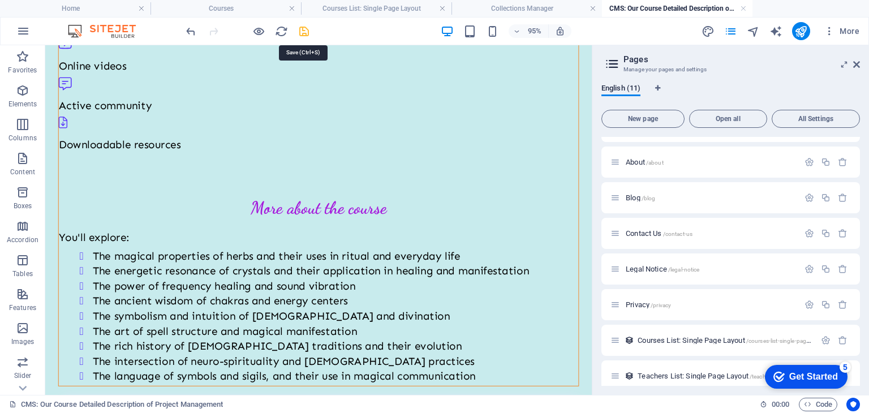
click at [301, 31] on icon "save" at bounding box center [304, 31] width 13 height 13
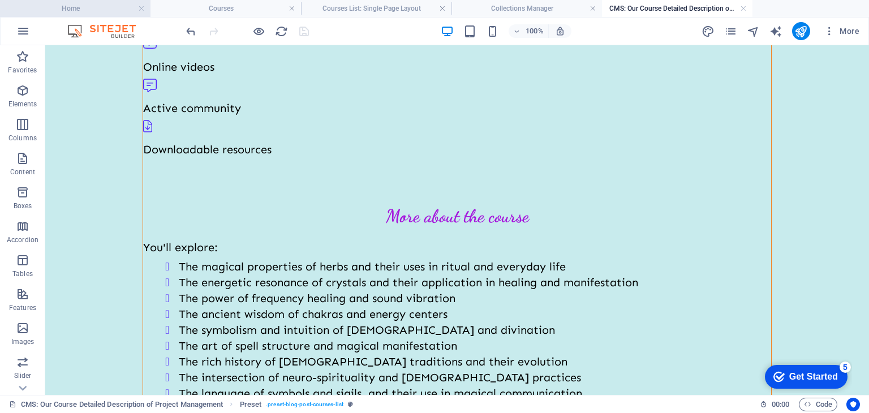
click at [102, 4] on h4 "Home" at bounding box center [75, 8] width 150 height 12
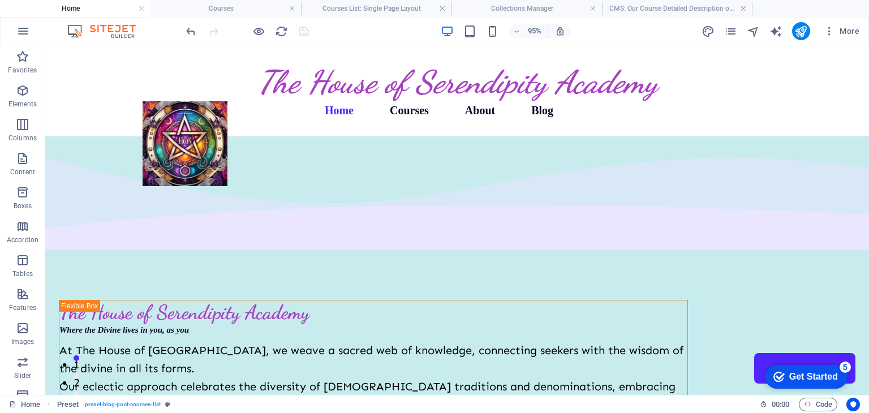
scroll to position [0, 0]
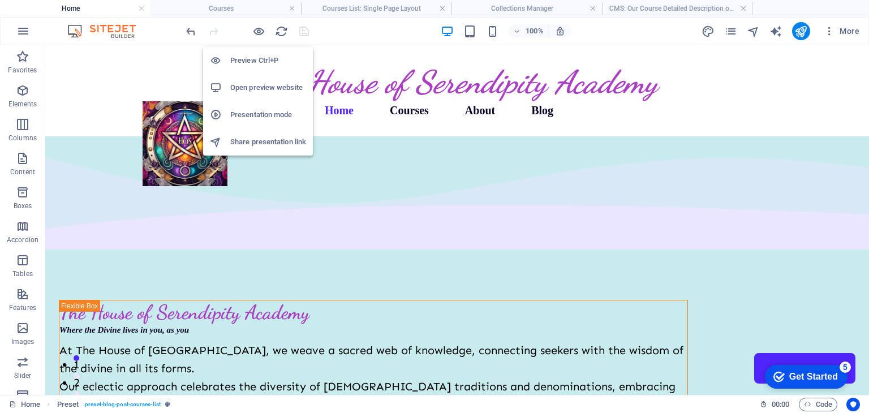
click at [254, 88] on h6 "Open preview website" at bounding box center [268, 88] width 76 height 14
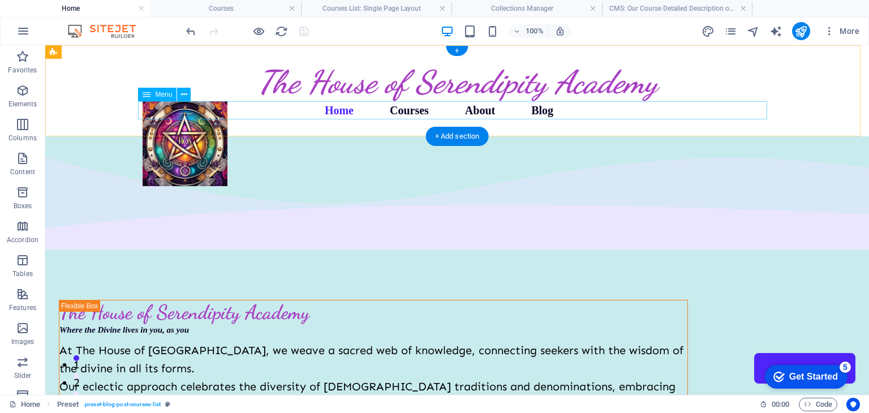
click at [410, 110] on nav "Home Courses About Blog Contact Us" at bounding box center [457, 110] width 629 height 18
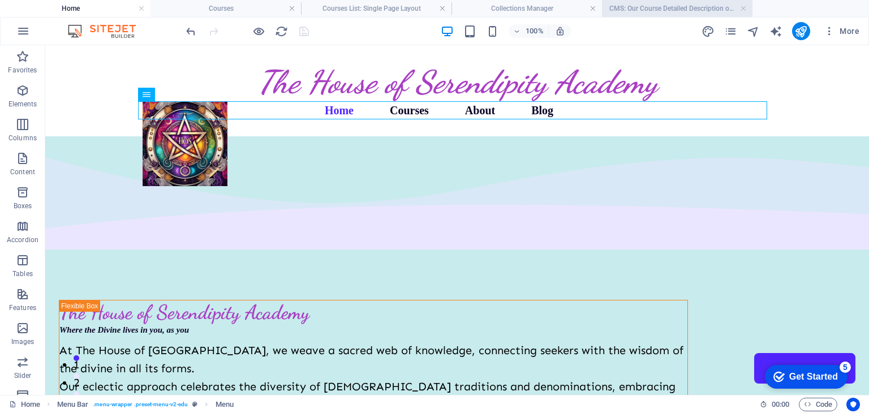
click at [633, 5] on h4 "CMS: Our Course Detailed Description of Project Management" at bounding box center [677, 8] width 150 height 12
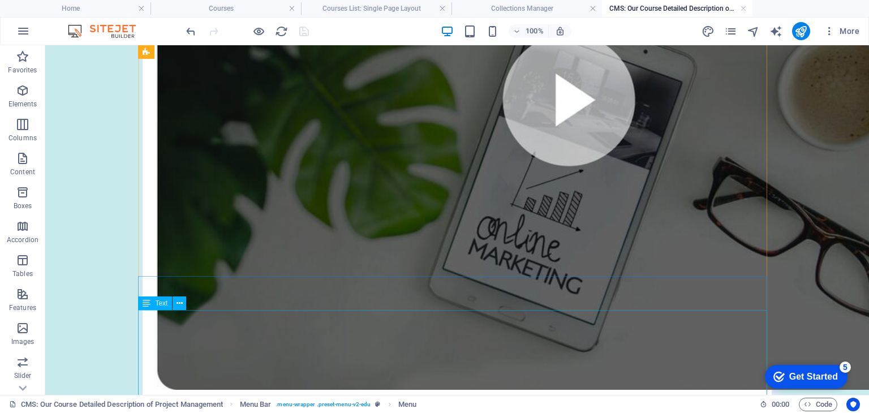
scroll to position [735, 0]
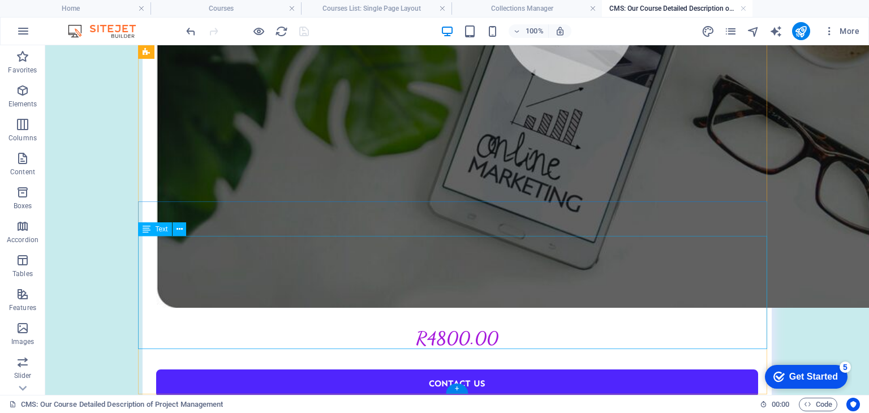
scroll to position [805, 0]
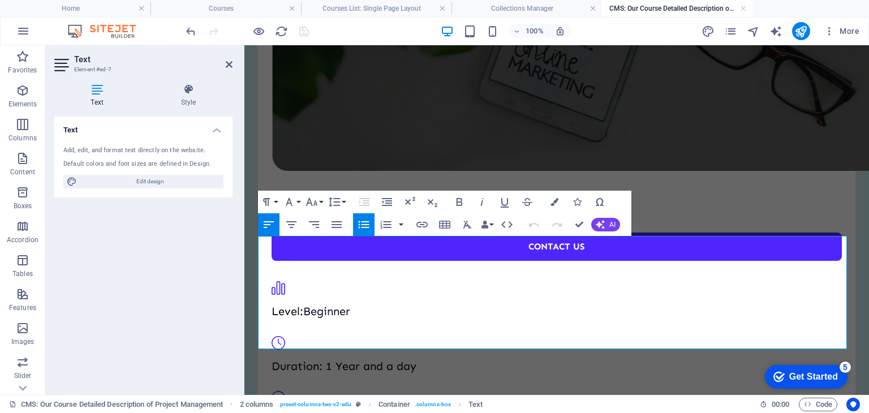
scroll to position [823, 0]
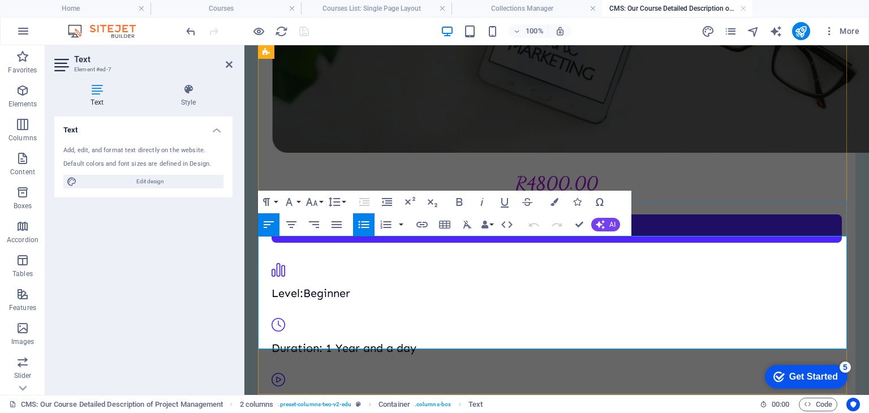
drag, startPoint x: 271, startPoint y: 245, endPoint x: 485, endPoint y: 333, distance: 231.1
click at [365, 226] on icon "button" at bounding box center [364, 225] width 14 height 14
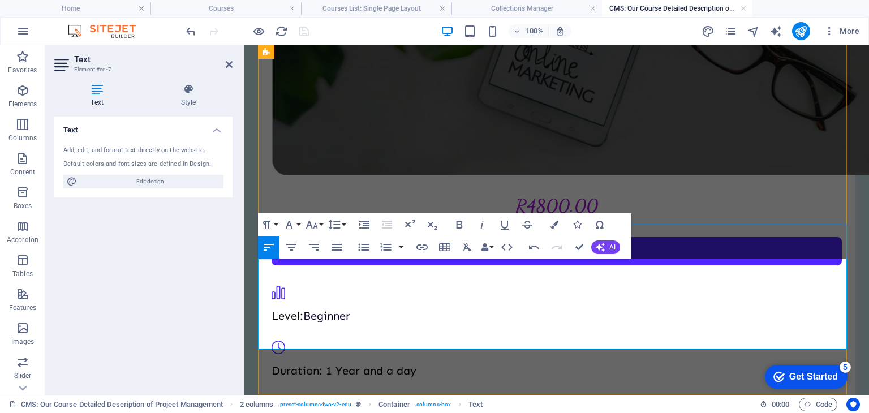
scroll to position [728, 0]
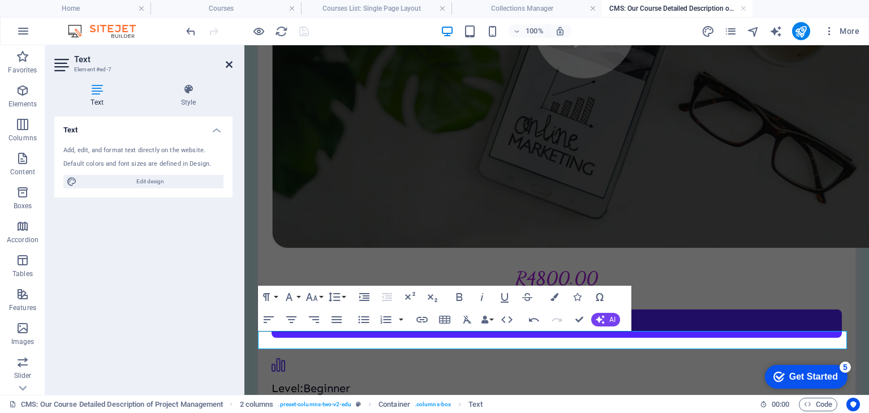
click at [229, 63] on icon at bounding box center [229, 64] width 7 height 9
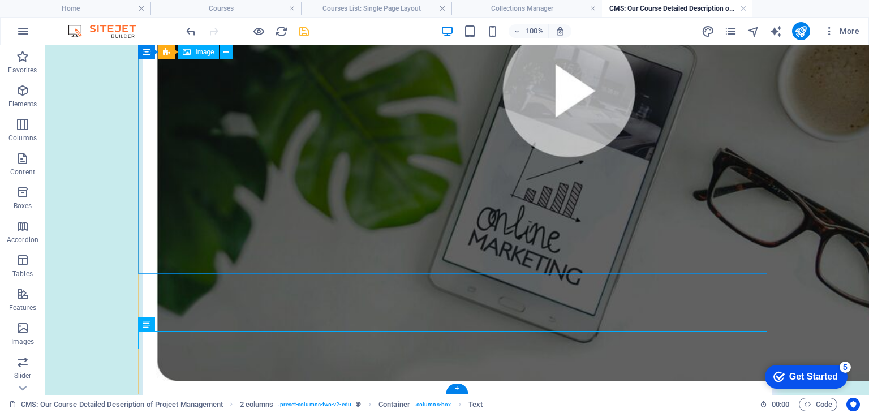
scroll to position [710, 0]
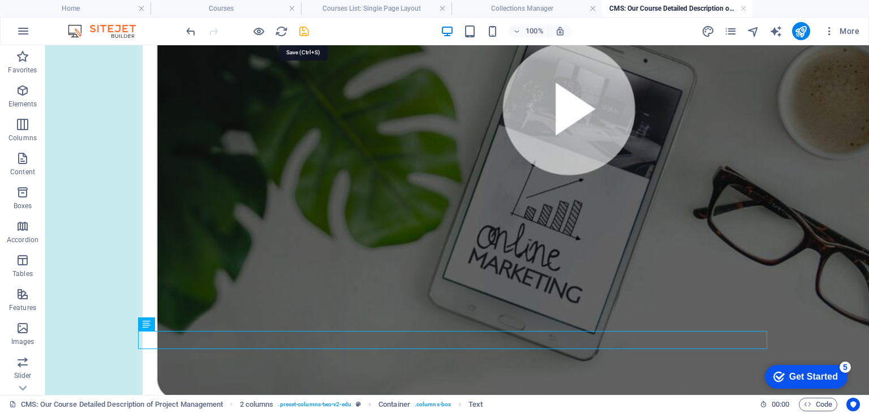
click at [300, 28] on icon "save" at bounding box center [304, 31] width 13 height 13
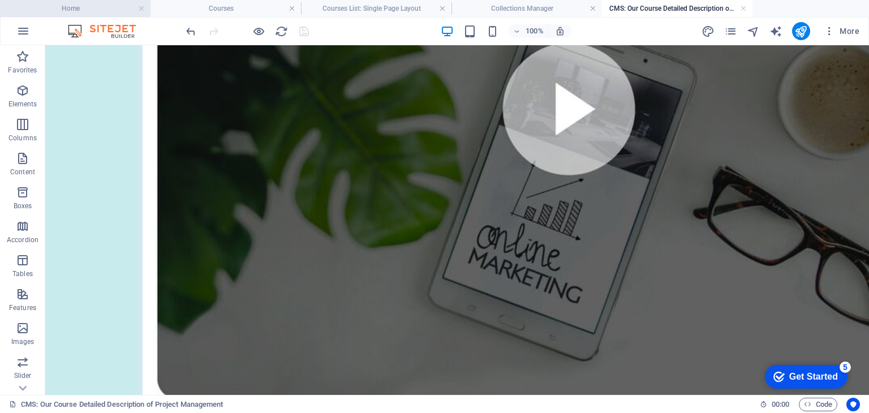
click at [104, 5] on h4 "Home" at bounding box center [75, 8] width 150 height 12
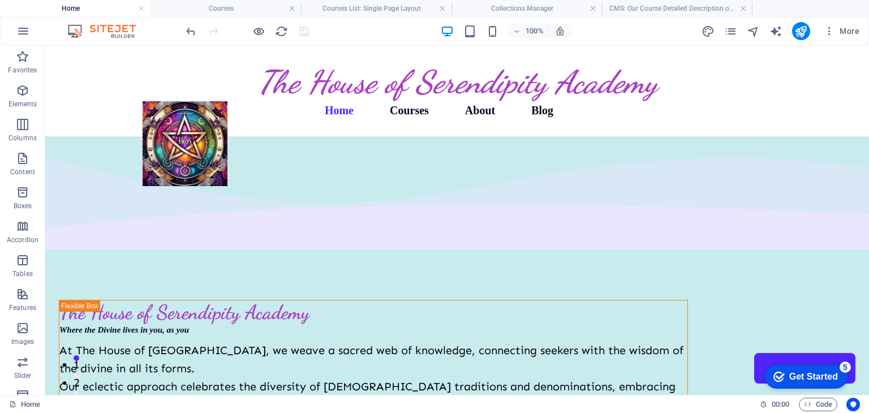
scroll to position [0, 0]
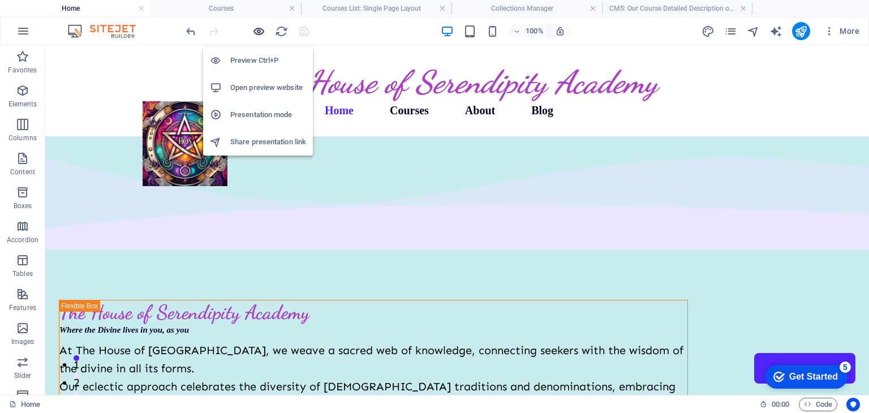
click at [255, 32] on icon "button" at bounding box center [258, 31] width 13 height 13
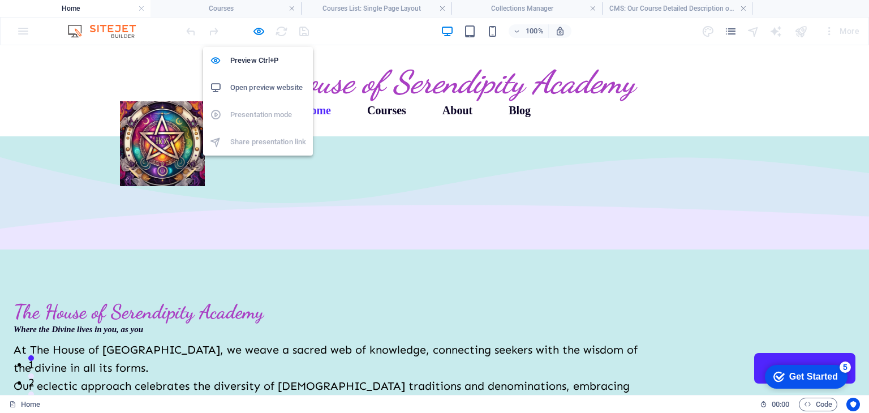
click at [258, 89] on h6 "Open preview website" at bounding box center [268, 88] width 76 height 14
click at [260, 31] on icon "button" at bounding box center [258, 31] width 13 height 13
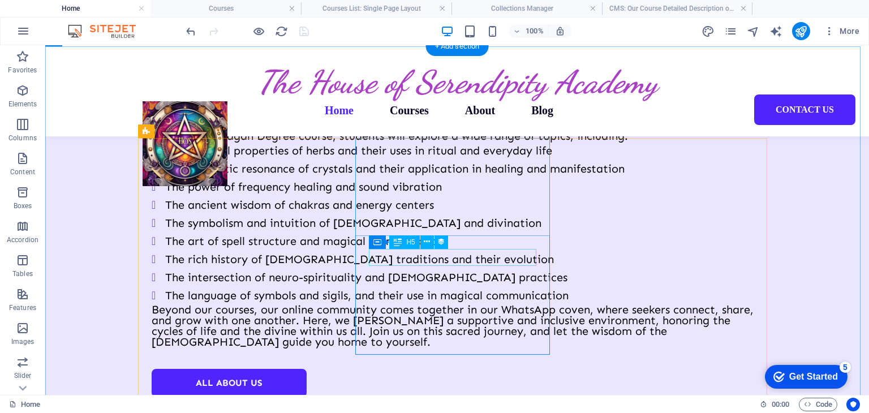
scroll to position [1301, 0]
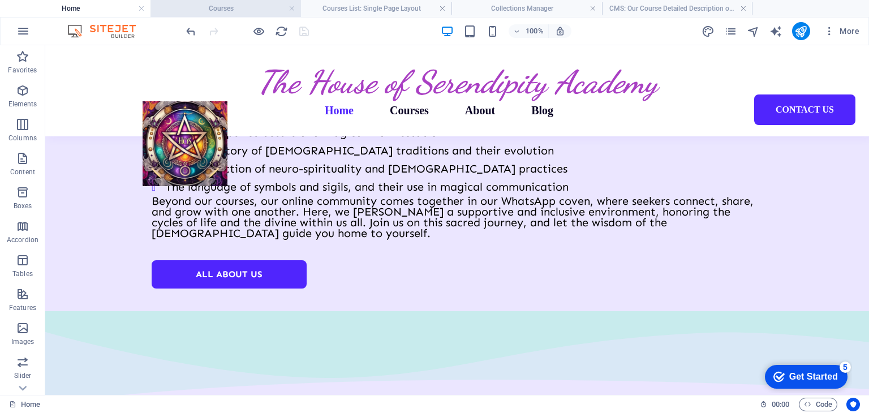
click at [234, 6] on h4 "Courses" at bounding box center [225, 8] width 150 height 12
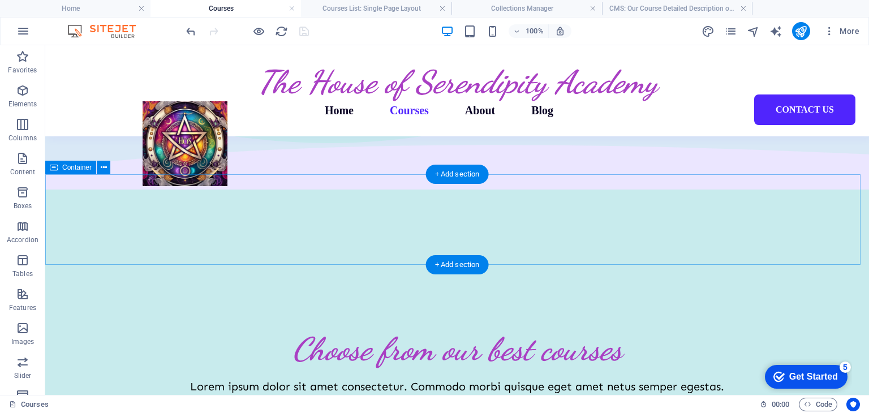
scroll to position [2072, 0]
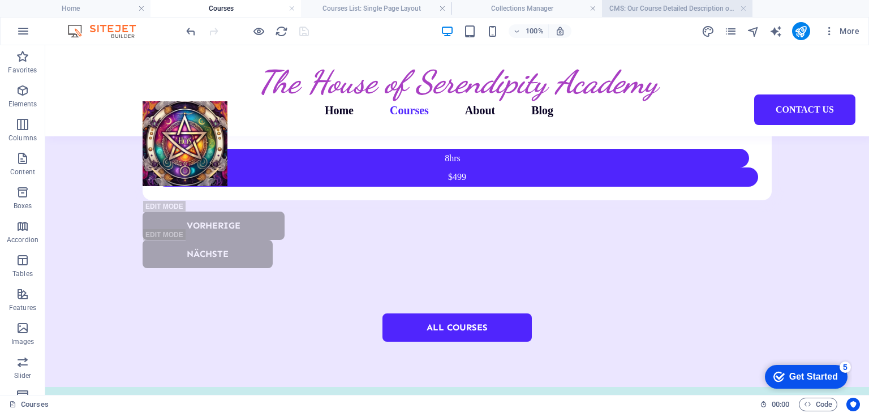
click at [635, 10] on h4 "CMS: Our Course Detailed Description of Project Management" at bounding box center [677, 8] width 150 height 12
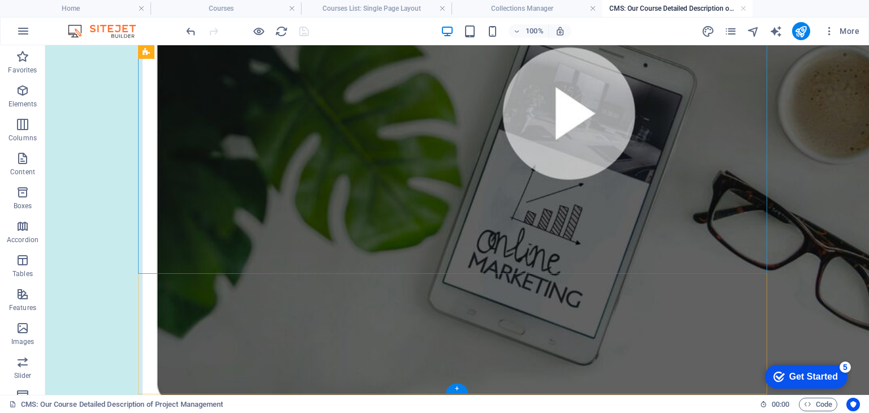
scroll to position [710, 0]
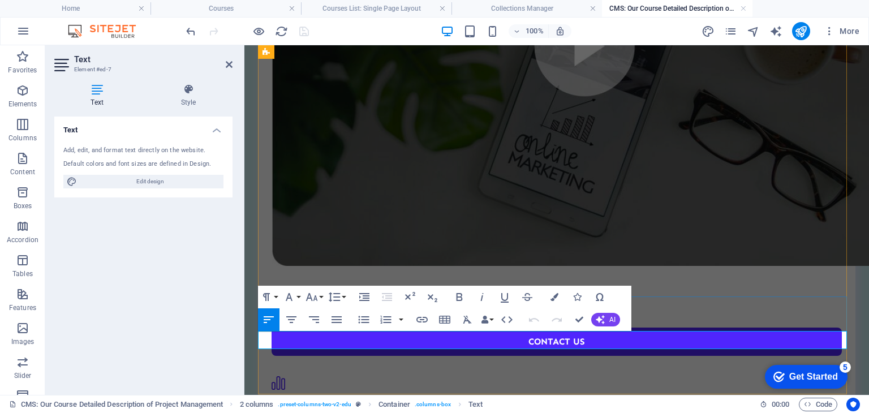
scroll to position [728, 0]
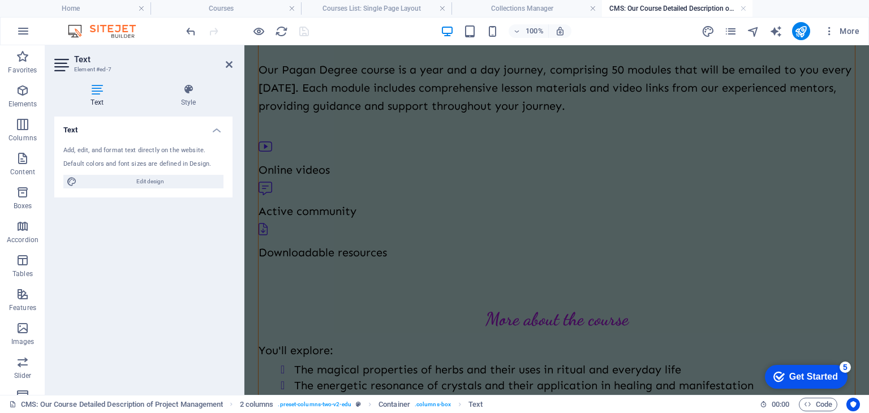
scroll to position [0, 0]
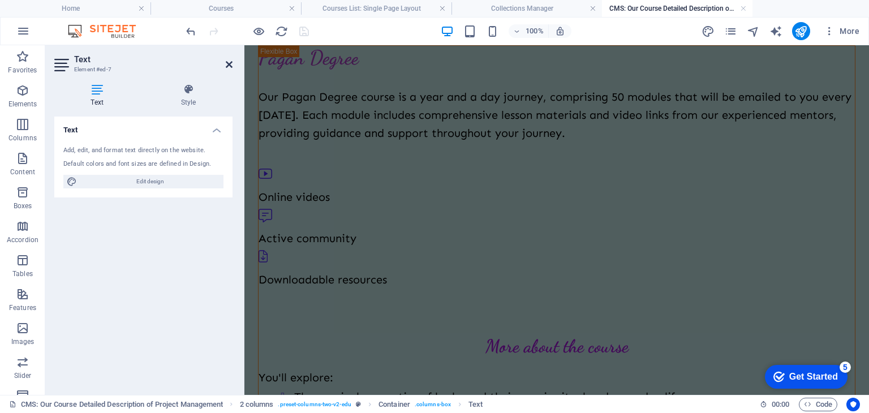
click at [227, 61] on icon at bounding box center [229, 64] width 7 height 9
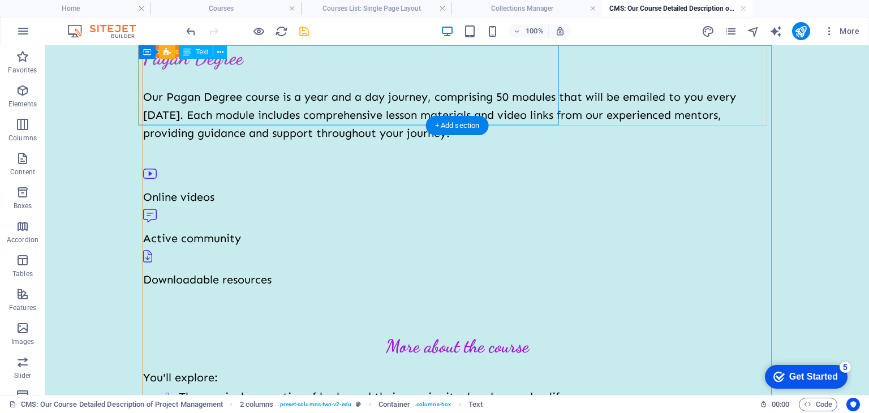
scroll to position [728, 0]
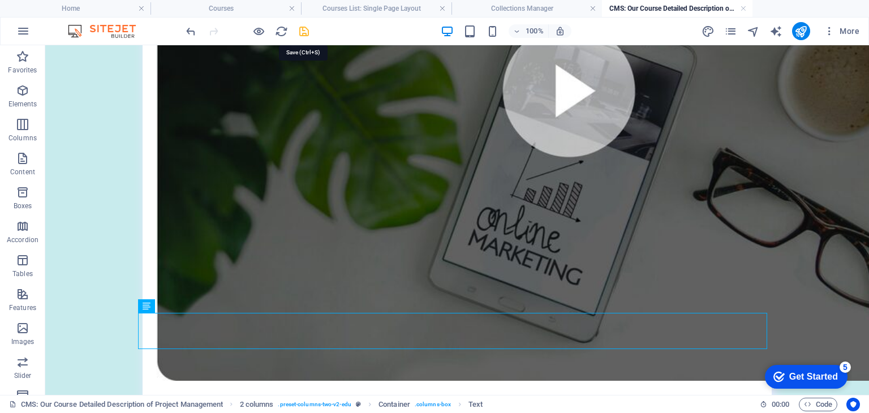
click at [303, 29] on icon "save" at bounding box center [304, 31] width 13 height 13
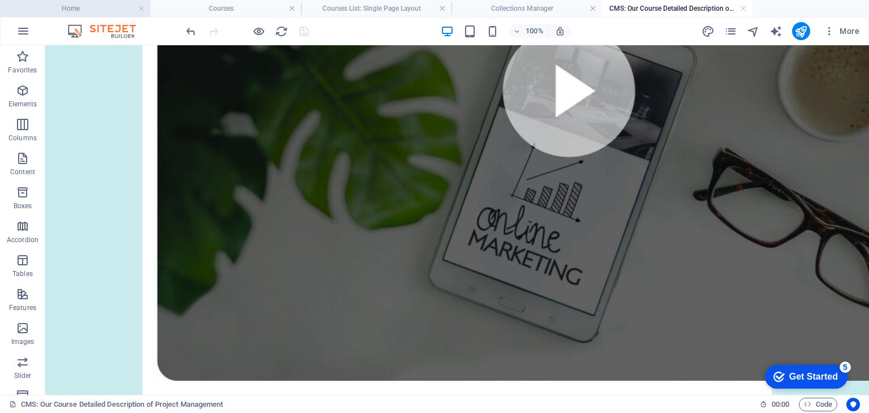
click at [100, 7] on h4 "Home" at bounding box center [75, 8] width 150 height 12
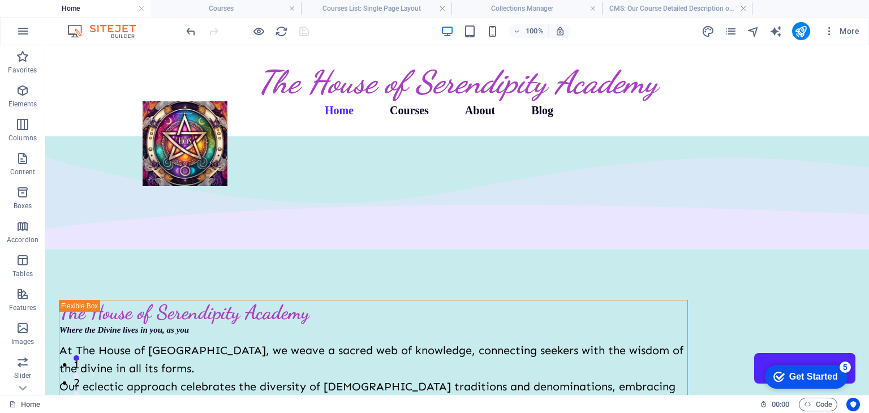
scroll to position [1301, 0]
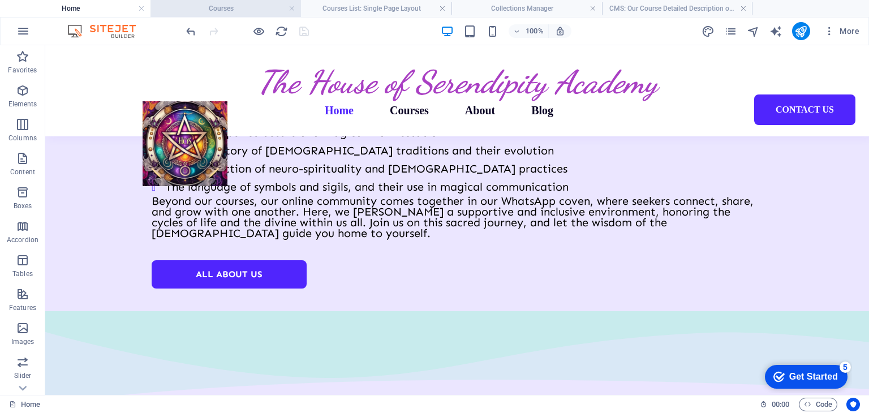
click at [242, 7] on h4 "Courses" at bounding box center [225, 8] width 150 height 12
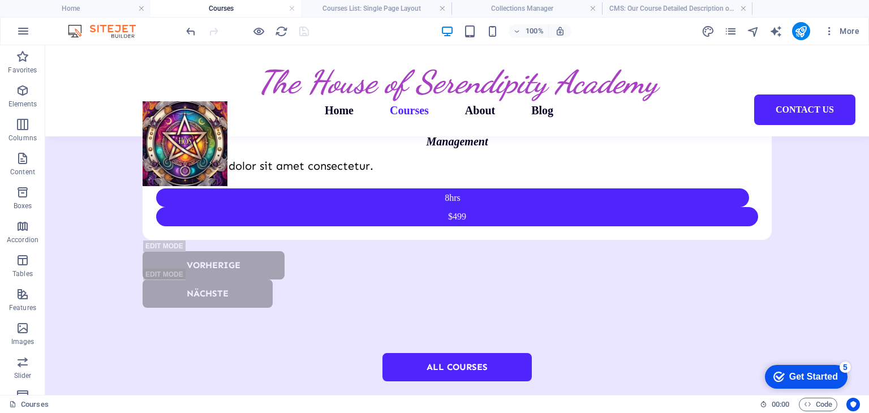
scroll to position [2045, 0]
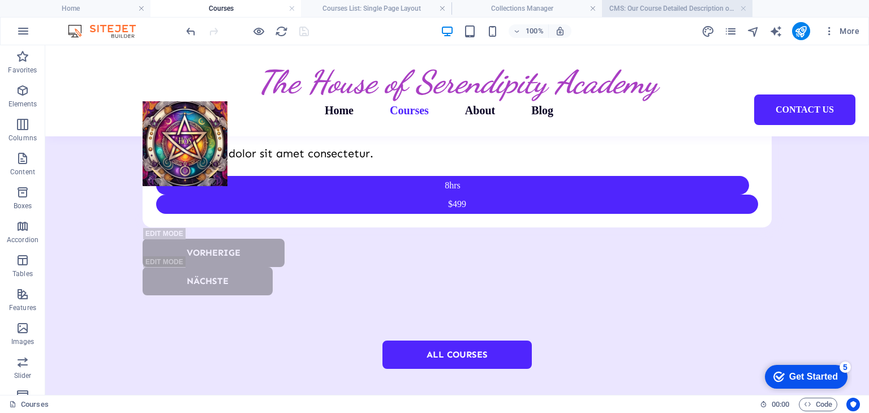
click at [647, 14] on h4 "CMS: Our Course Detailed Description of Project Management" at bounding box center [677, 8] width 150 height 12
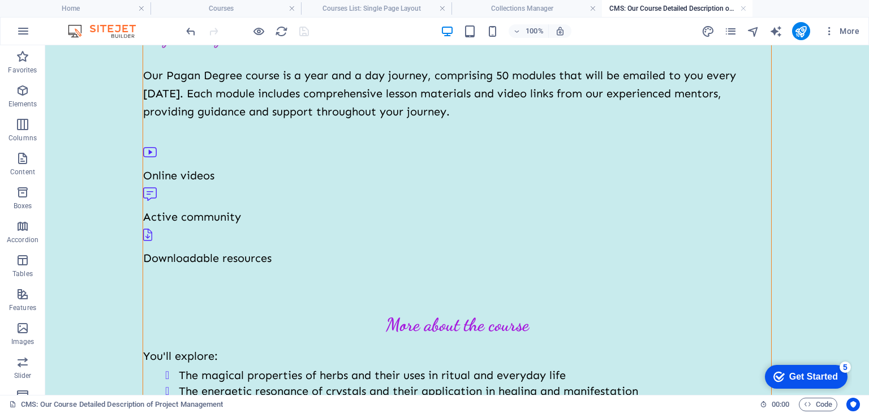
scroll to position [0, 0]
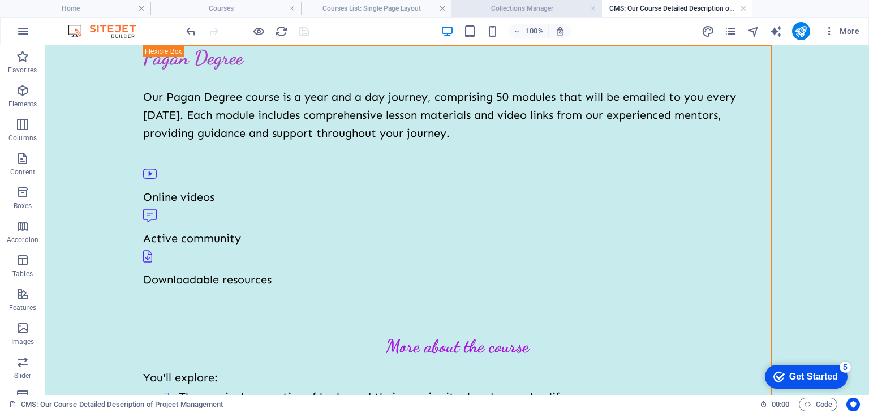
click at [516, 7] on h4 "Collections Manager" at bounding box center [526, 8] width 150 height 12
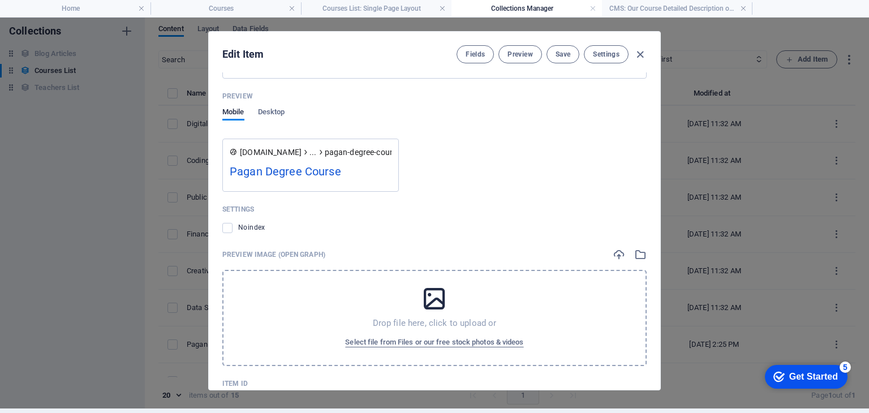
scroll to position [933, 0]
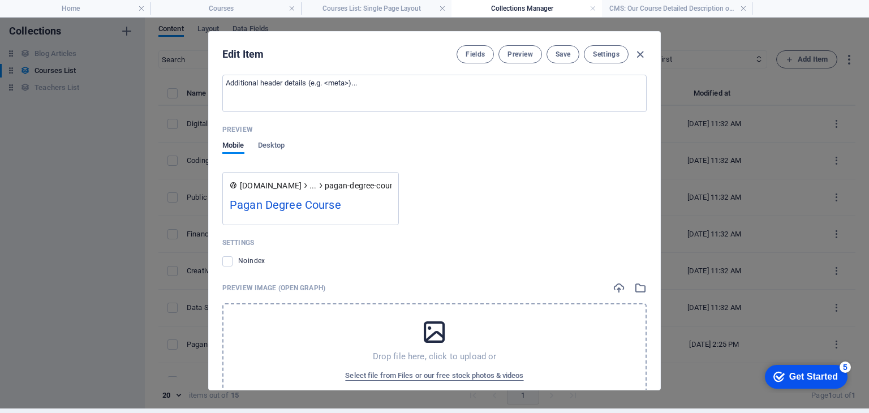
drag, startPoint x: 658, startPoint y: 335, endPoint x: 663, endPoint y: 292, distance: 43.3
click at [663, 292] on div "Edit Item Fields Preview Save Settings Our Course Title Pagan Degree Course ​ O…" at bounding box center [434, 210] width 869 height 395
click at [604, 54] on span "Settings" at bounding box center [606, 54] width 27 height 9
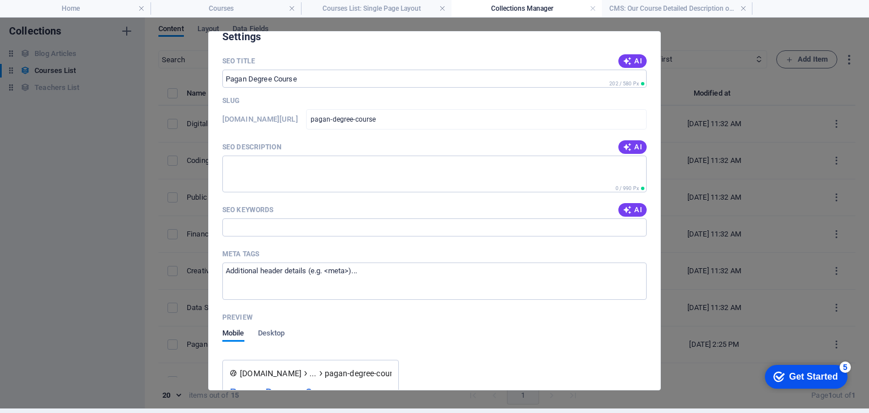
scroll to position [702, 0]
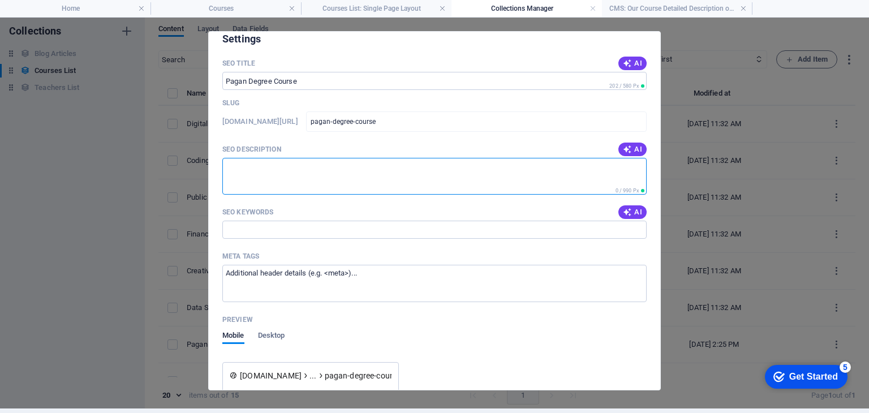
click at [290, 167] on textarea "SEO Description" at bounding box center [434, 176] width 424 height 37
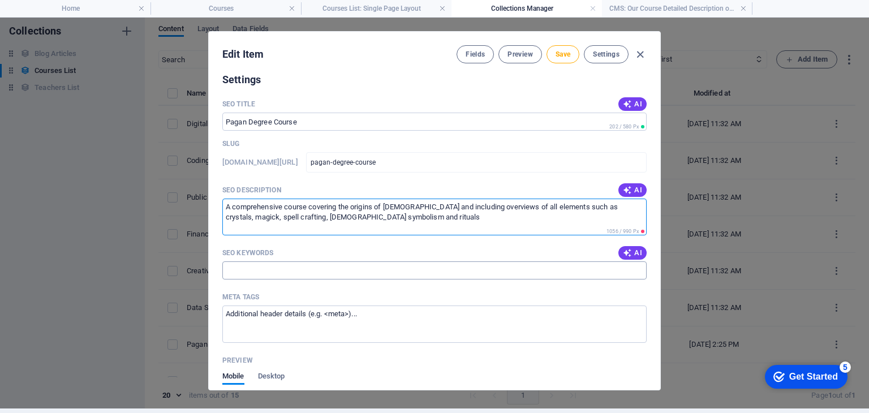
type textarea "A comprehensive course covering the origins of paganism and including overviews…"
click at [269, 270] on input "SEO Keywords" at bounding box center [434, 270] width 424 height 18
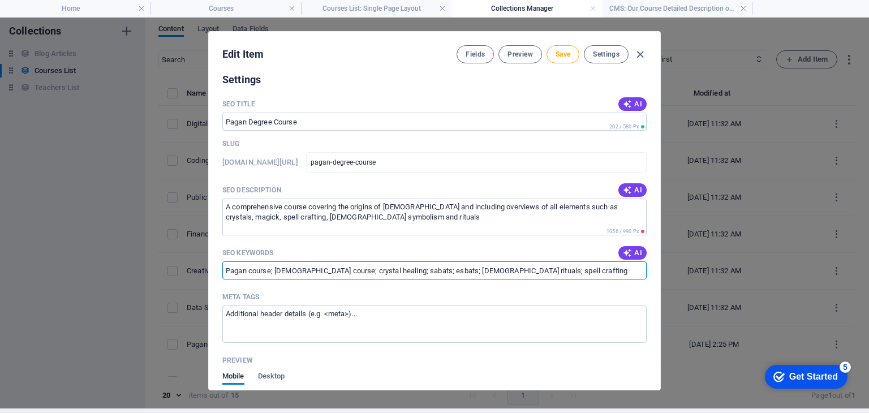
type input "Pagan course; witchcraft course; crystal healing; sabats; esbats; pagan rituals…"
drag, startPoint x: 652, startPoint y: 250, endPoint x: 665, endPoint y: 286, distance: 38.1
click at [665, 286] on div "Edit Item Fields Preview Save Settings Our Course Title Pagan Degree Course ​ O…" at bounding box center [434, 210] width 869 height 395
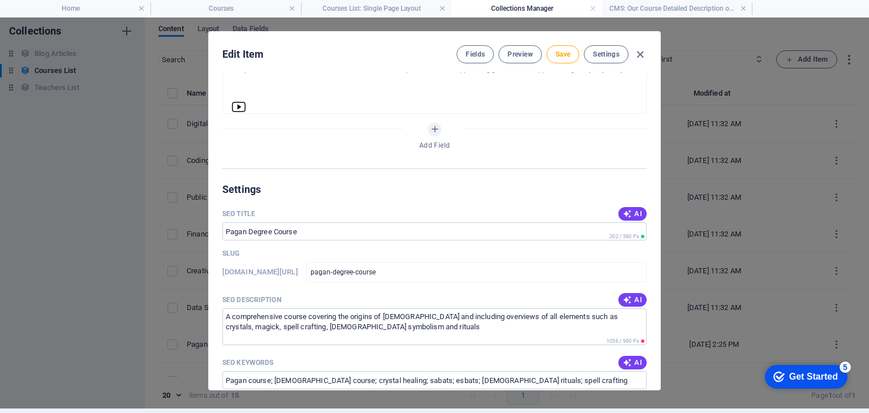
scroll to position [544, 0]
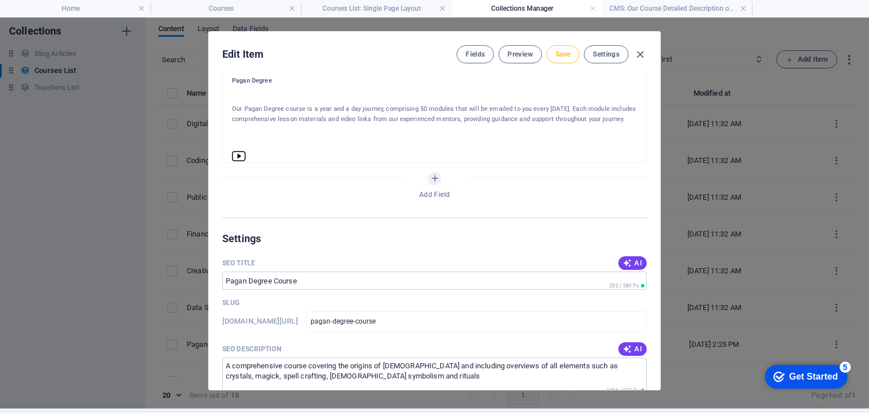
click at [563, 53] on span "Save" at bounding box center [562, 54] width 15 height 9
click at [520, 57] on span "Preview" at bounding box center [519, 54] width 25 height 9
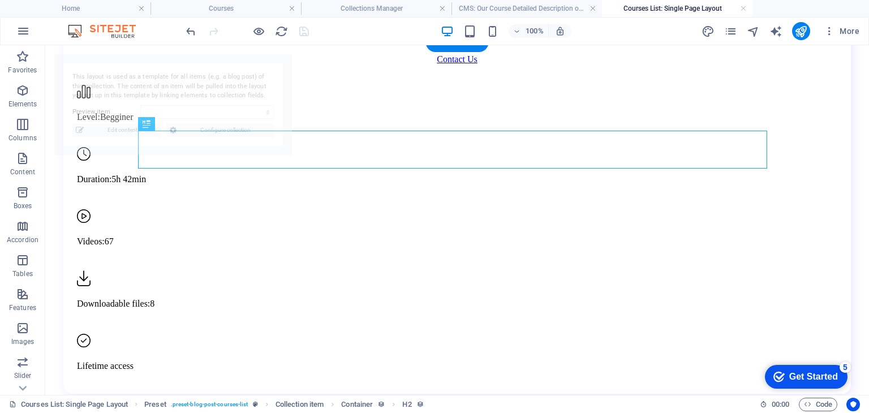
scroll to position [1216, 0]
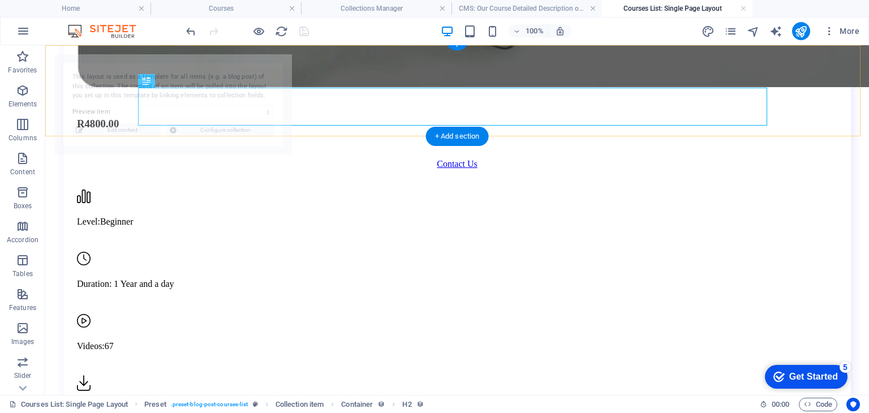
select select "68b95ca213a35c27b9049922"
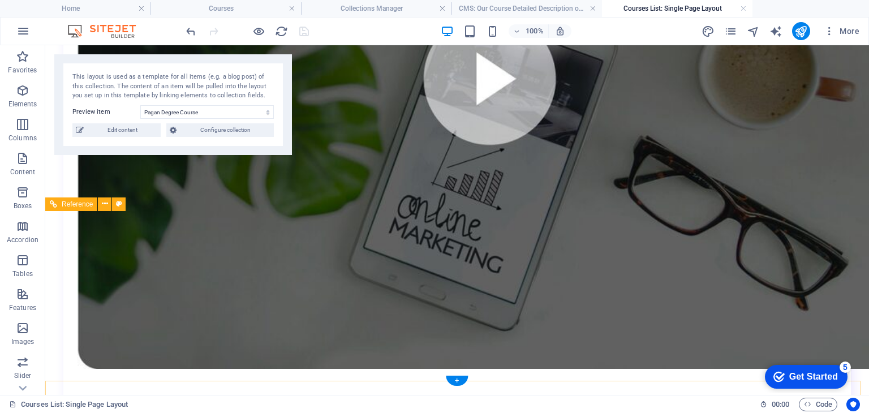
scroll to position [933, 0]
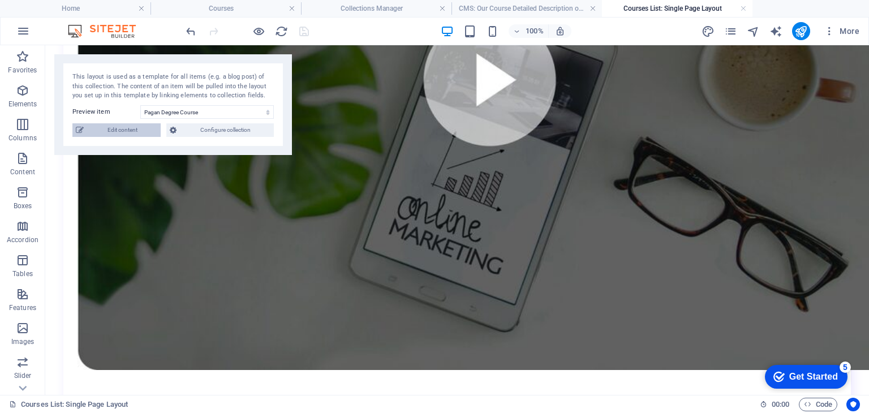
click at [110, 131] on span "Edit content" at bounding box center [122, 130] width 70 height 14
checkbox input "true"
type input "pagan-degree-course"
type textarea "A comprehensive course covering the origins of paganism and including overviews…"
type input "Pagan course; witchcraft course; crystal healing; sabats; esbats; pagan rituals…"
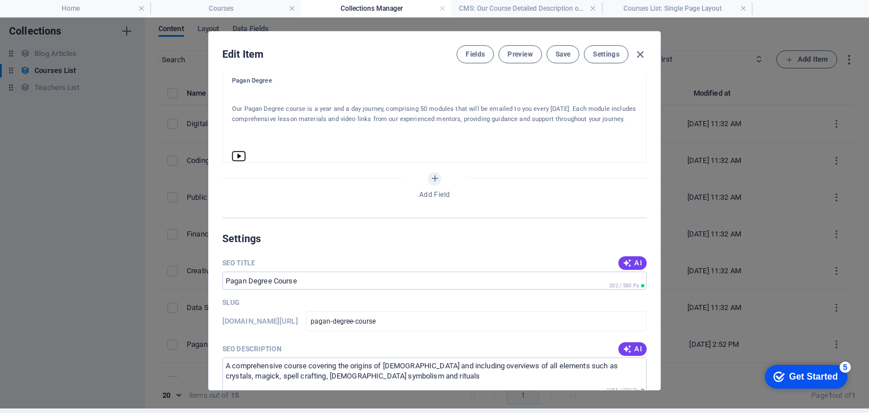
scroll to position [588, 0]
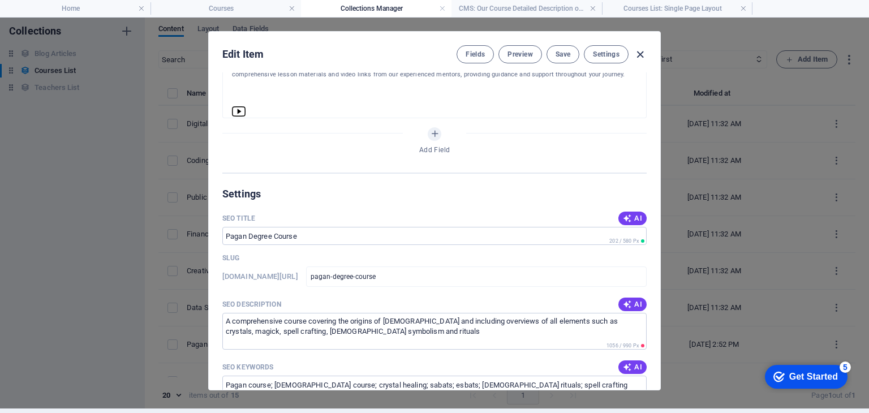
click at [642, 50] on icon "button" at bounding box center [639, 54] width 13 height 13
checkbox input "false"
type input "pagan-degree-course"
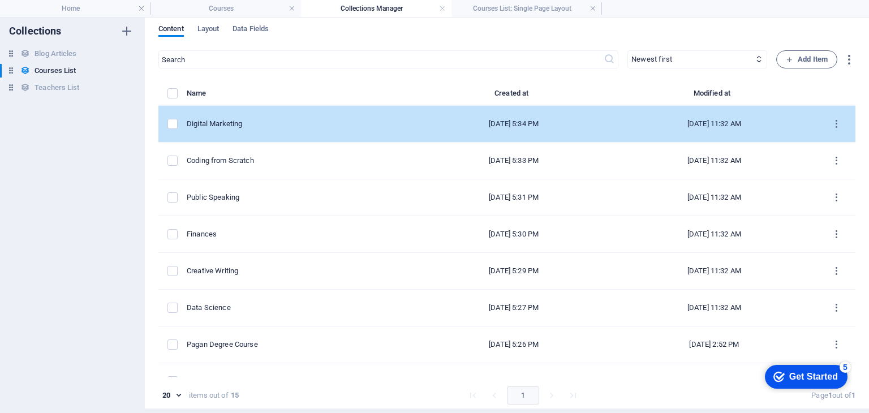
click at [244, 123] on div "Digital Marketing" at bounding box center [297, 124] width 221 height 10
select select "Marketing"
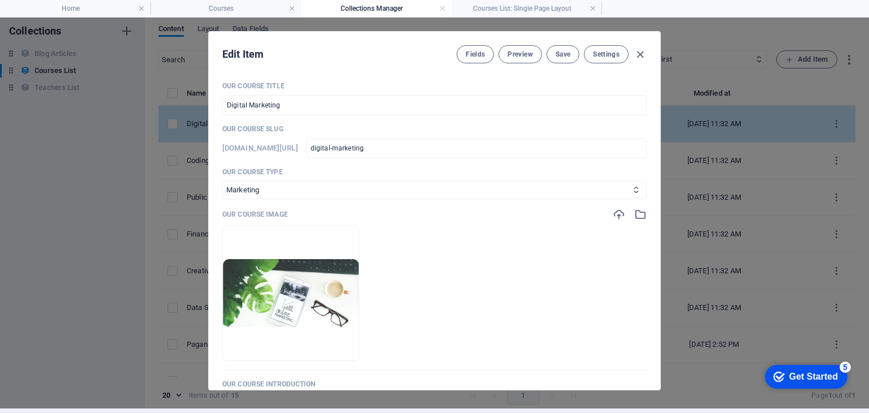
scroll to position [0, 0]
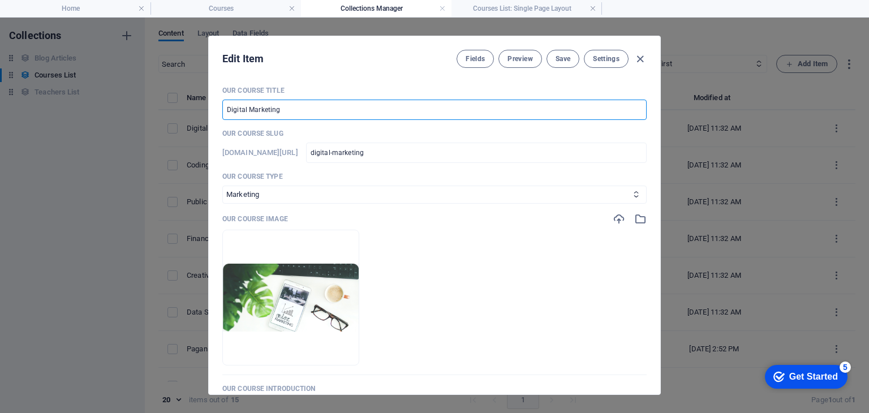
drag, startPoint x: 283, startPoint y: 105, endPoint x: 213, endPoint y: 103, distance: 69.6
click at [213, 103] on div "Our Course Title Digital Marketing ​ Our Course Slug www.example.com/courses-li…" at bounding box center [434, 235] width 451 height 317
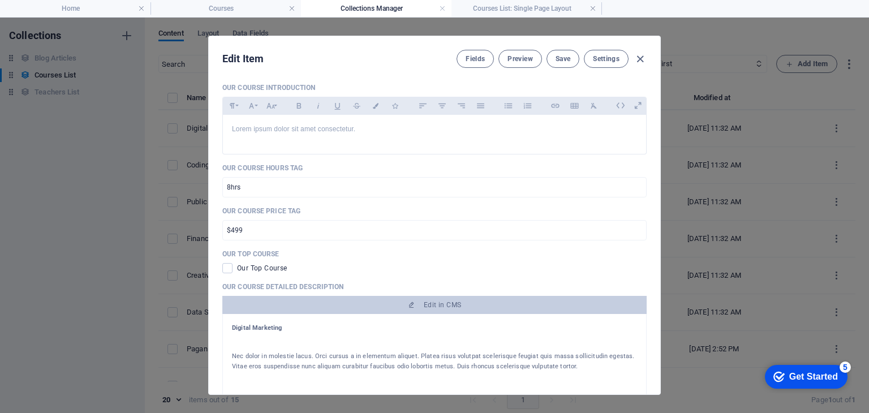
scroll to position [339, 0]
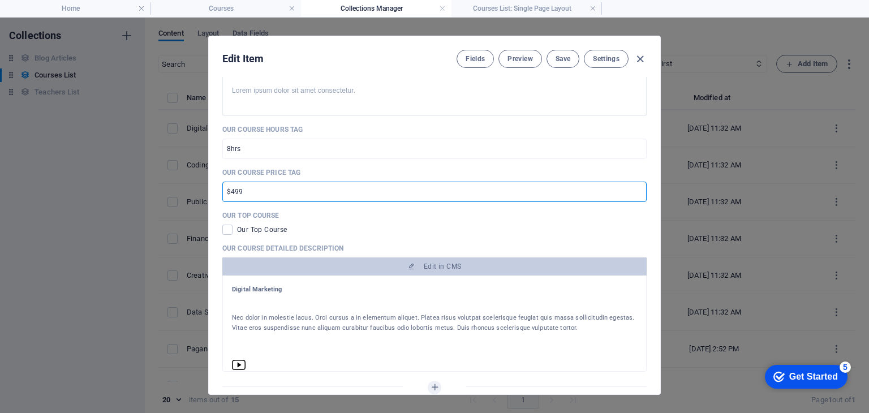
drag, startPoint x: 256, startPoint y: 191, endPoint x: 214, endPoint y: 186, distance: 41.5
click at [214, 186] on div "Our Course Title Digital Marketing ​ Our Course Slug www.example.com/courses-li…" at bounding box center [434, 235] width 451 height 317
type input "R4800.00"
click at [226, 227] on span at bounding box center [227, 230] width 10 height 10
click at [226, 227] on input "checkbox" at bounding box center [229, 230] width 15 height 10
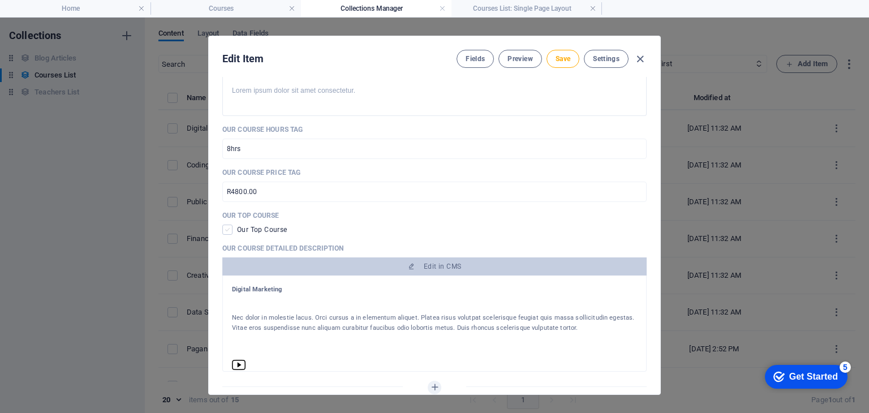
checkbox input "true"
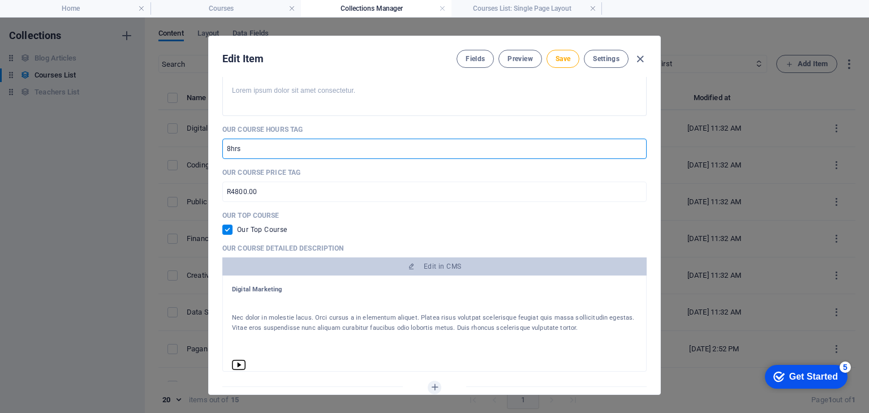
drag, startPoint x: 255, startPoint y: 145, endPoint x: 218, endPoint y: 146, distance: 37.3
click at [218, 146] on div "Our Course Title Digital Marketing ​ Our Course Slug www.example.com/courses-li…" at bounding box center [434, 235] width 451 height 317
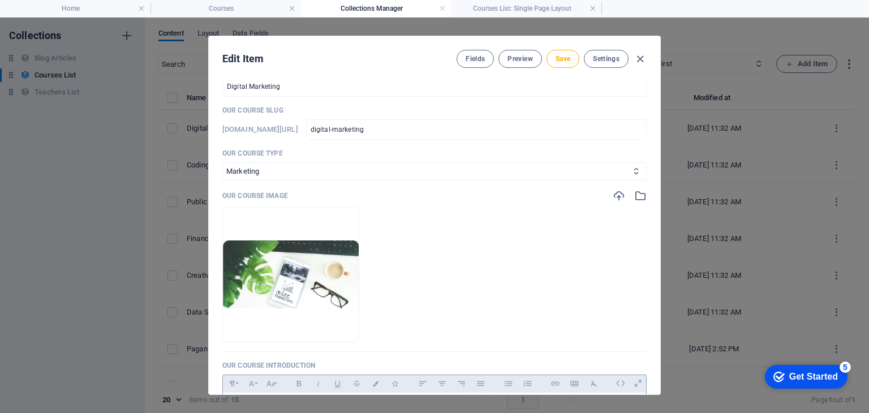
scroll to position [0, 0]
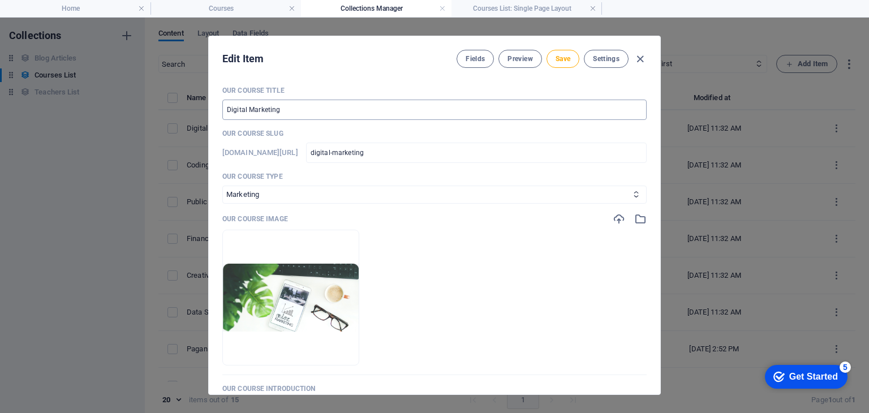
type input "1 year and 1 day"
drag, startPoint x: 290, startPoint y: 110, endPoint x: 222, endPoint y: 104, distance: 68.1
click at [222, 104] on input "Digital Marketing" at bounding box center [434, 110] width 424 height 20
type input "P"
type input "p"
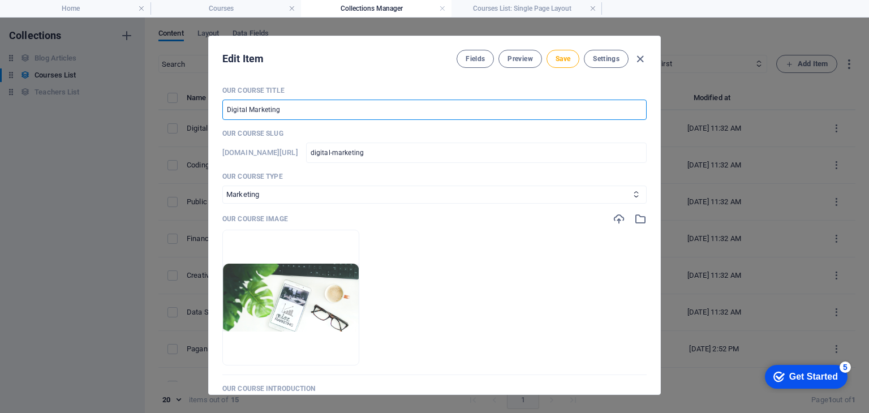
type input "p"
type input "Pa"
type input "pa"
type input "Pag"
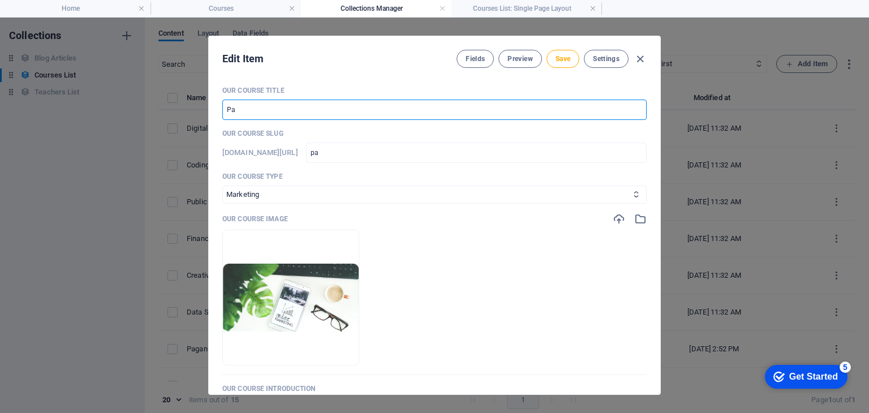
type input "pag"
type input "Paga"
type input "paga"
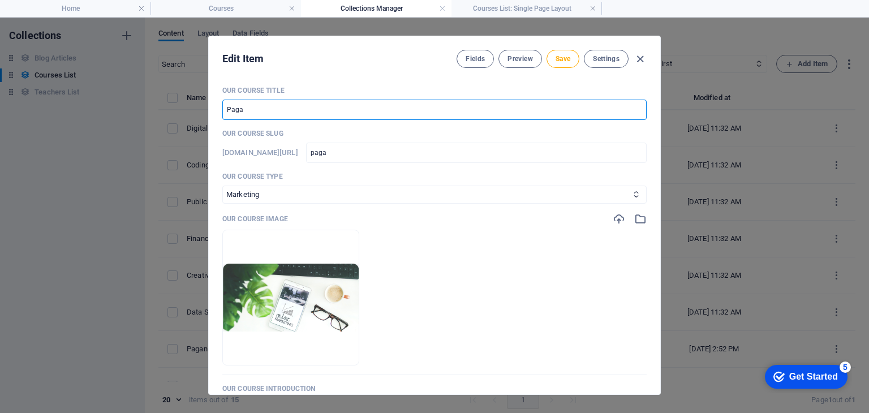
type input "Pagan"
type input "pagan"
type input "Pagan D"
type input "pagan-d"
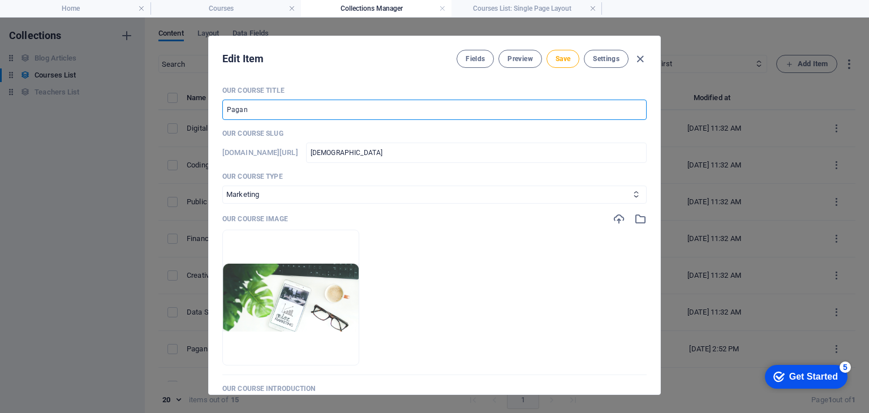
type input "pagan-d"
type input "Pagan De"
type input "pagan-de"
type input "Pagan Deg"
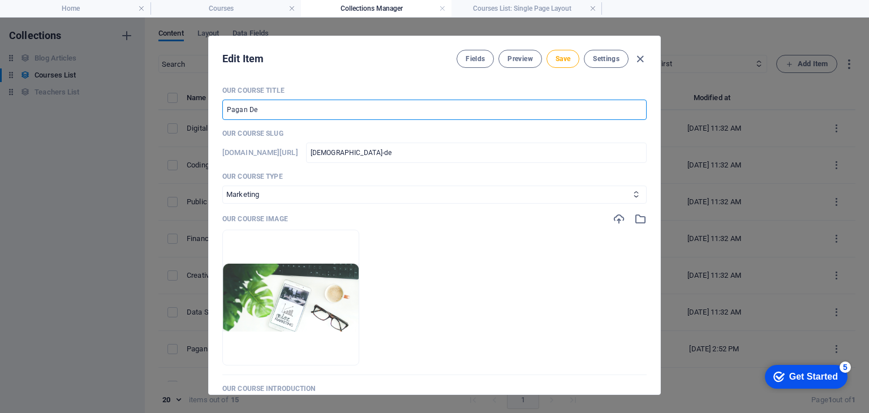
type input "pagan-deg"
type input "Pagan Degr"
type input "pagan-degr"
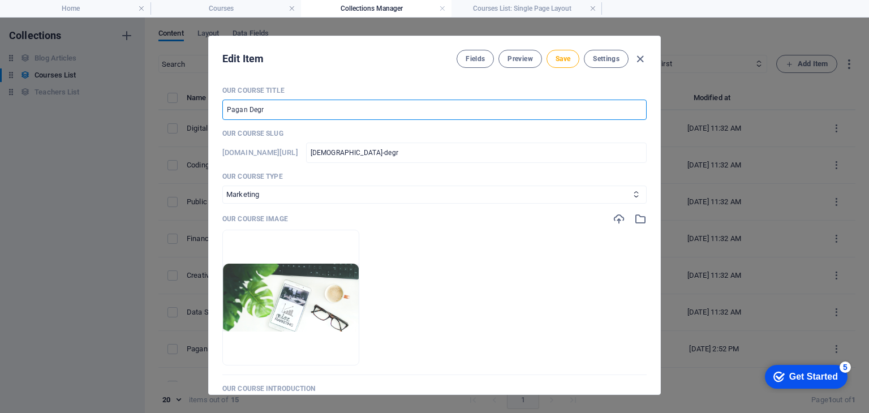
type input "Pagan Degre"
type input "pagan-degre"
type input "Pagan Degree"
type input "pagan-degree"
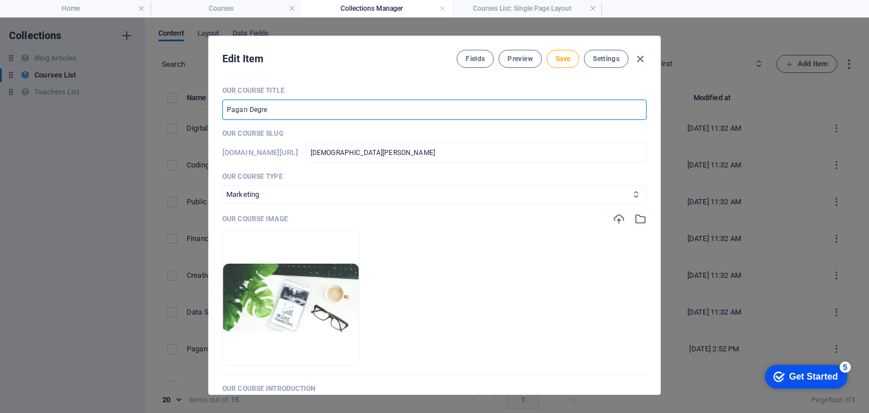
type input "pagan-degree"
type input "Pagan Degree C"
type input "pagan-degree-c"
type input "Pagan Degree Co"
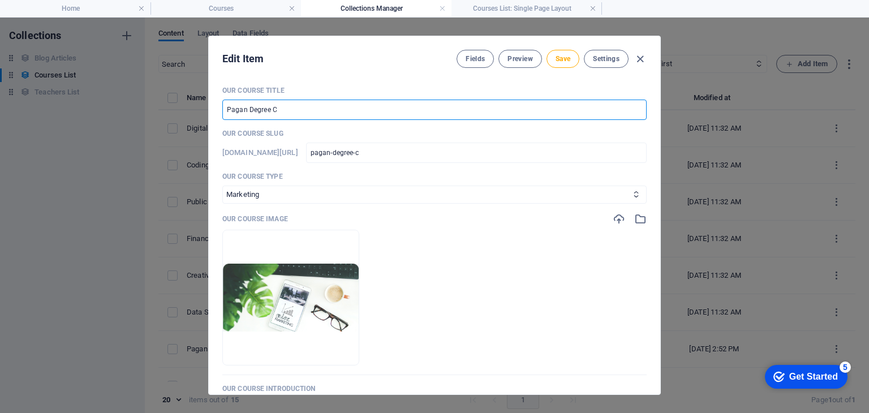
type input "pagan-degree-co"
type input "Pagan Degree Cou"
type input "pagan-degree-cou"
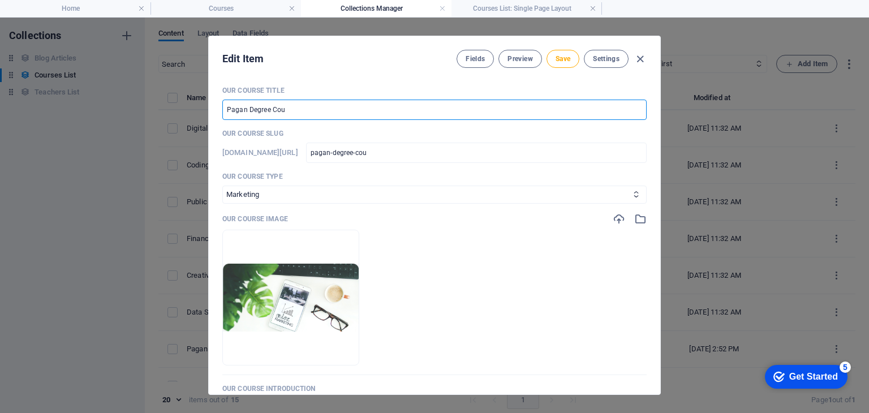
type input "Pagan Degree Cour"
type input "pagan-degree-cour"
type input "Pagan Degree Cours"
type input "pagan-degree-cours"
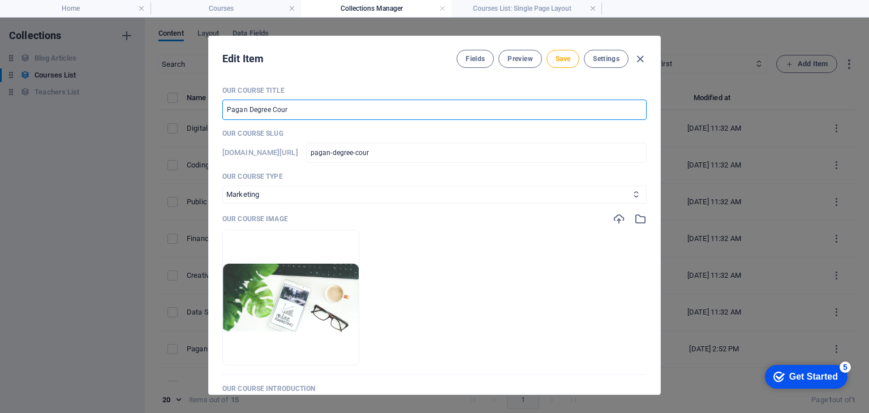
type input "pagan-degree-cours"
type input "Pagan Degree Course"
type input "pagan-degree-course"
type input "Pagan Degree Course"
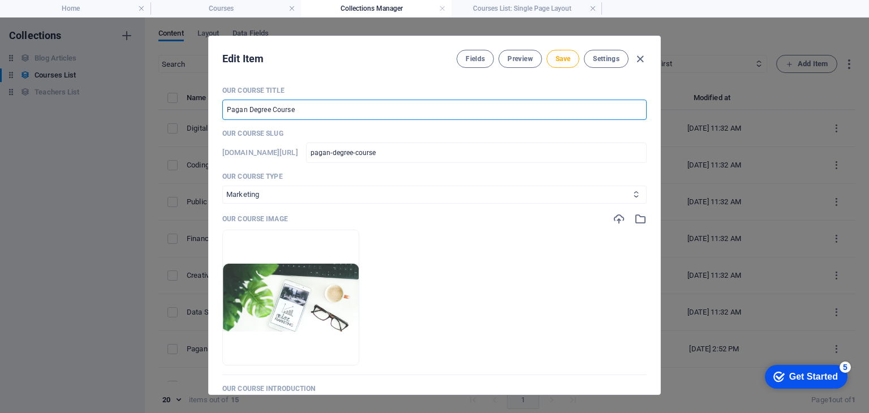
click at [260, 197] on select "Business/Finances Creativity Programming Psychology Science Speaking Management…" at bounding box center [434, 195] width 424 height 18
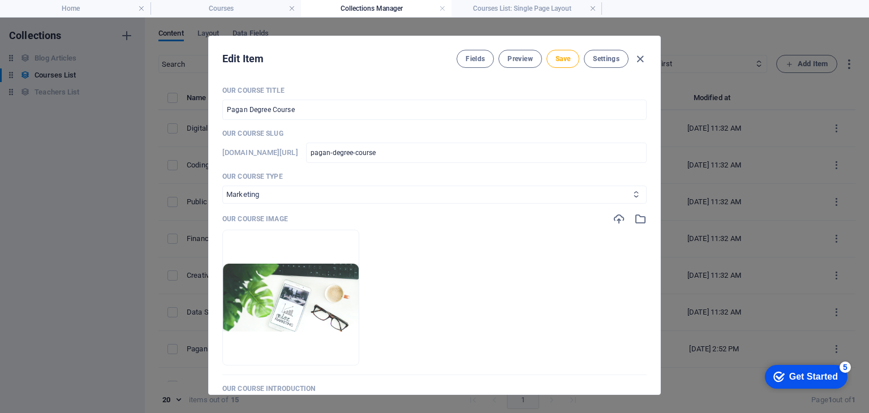
select select "Creativity"
click at [222, 186] on select "Business/Finances Creativity Programming Psychology Science Speaking Management…" at bounding box center [434, 195] width 424 height 18
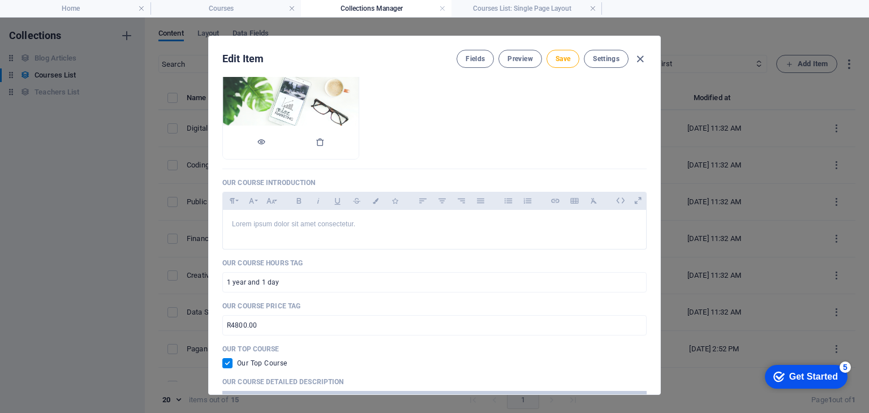
scroll to position [226, 0]
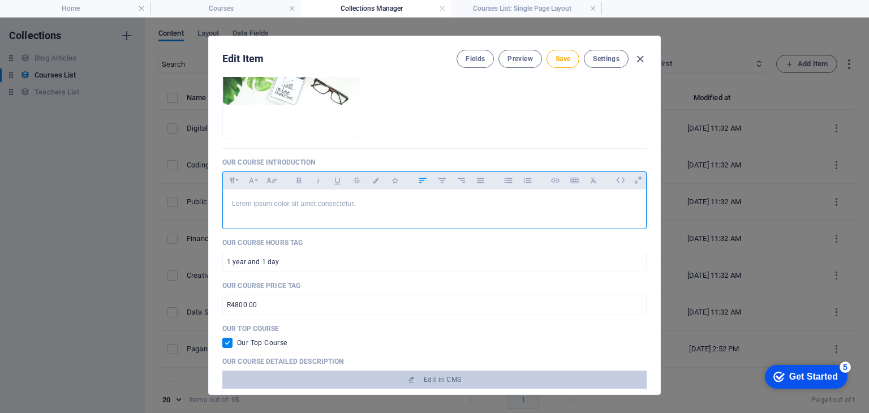
click at [262, 203] on p "Lorem ipsum dolor sit amet consectetur." at bounding box center [434, 204] width 405 height 11
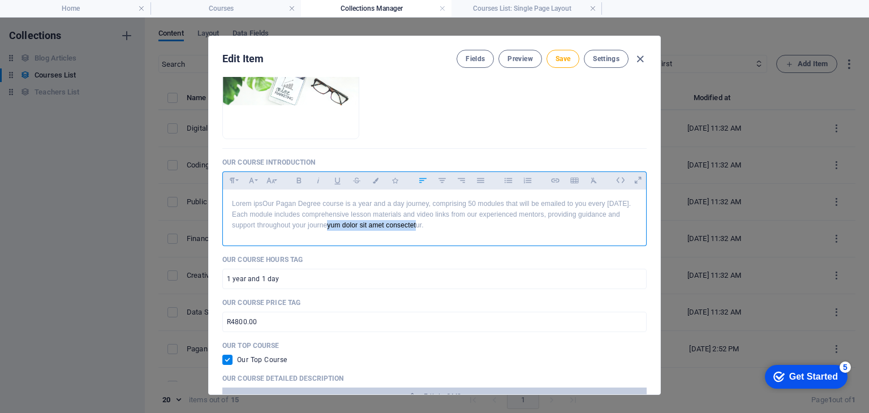
drag, startPoint x: 324, startPoint y: 224, endPoint x: 414, endPoint y: 221, distance: 90.0
click at [414, 221] on p "Lorem ipsOur Pagan Degree course is a year and a day journey, comprising 50 mod…" at bounding box center [434, 215] width 405 height 33
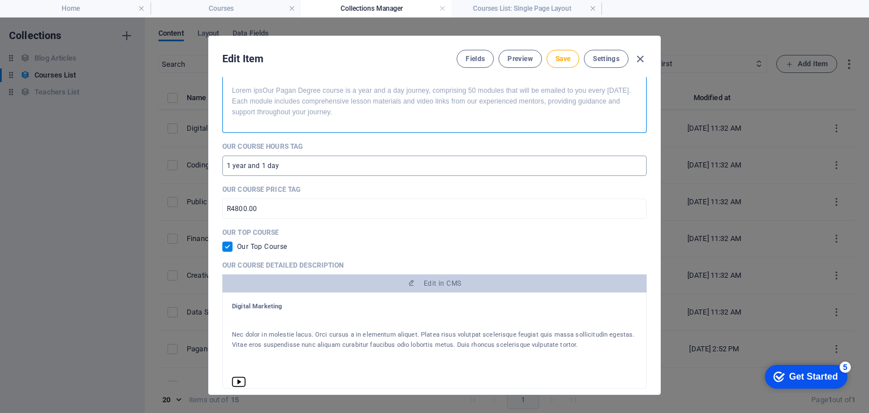
scroll to position [396, 0]
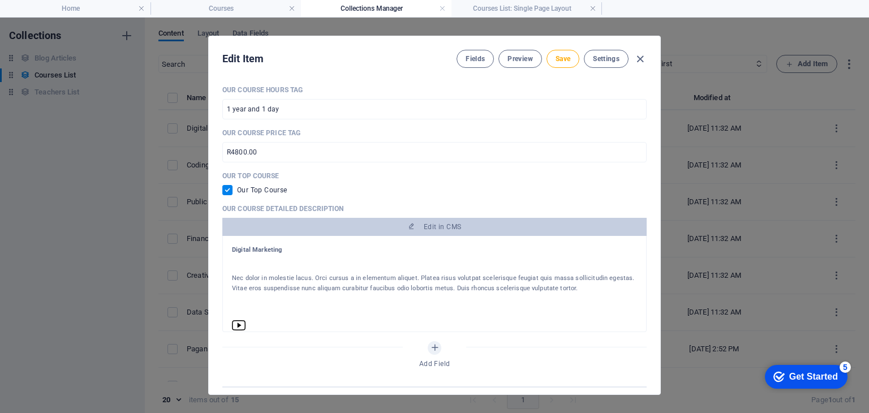
click at [240, 250] on h1 "Digital Marketing" at bounding box center [434, 250] width 405 height 10
drag, startPoint x: 286, startPoint y: 247, endPoint x: 213, endPoint y: 249, distance: 73.0
click at [213, 249] on div "Our Course Title Pagan Degree Course ​ Our Course Slug www.example.com/courses-…" at bounding box center [434, 235] width 451 height 317
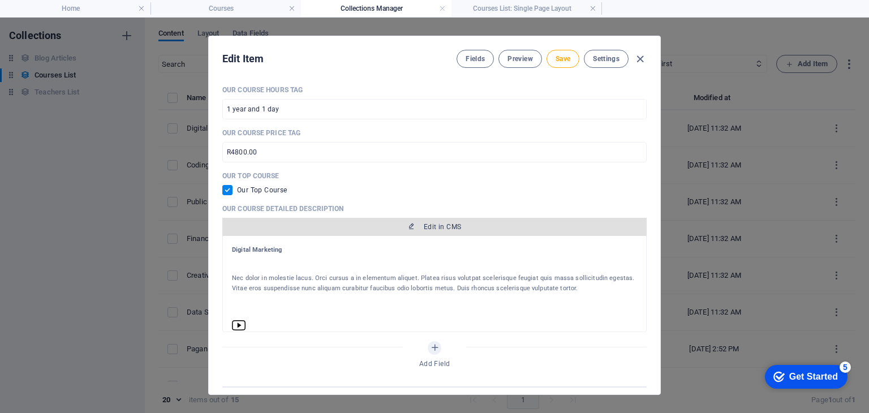
click at [424, 227] on span "Edit in CMS" at bounding box center [442, 226] width 37 height 9
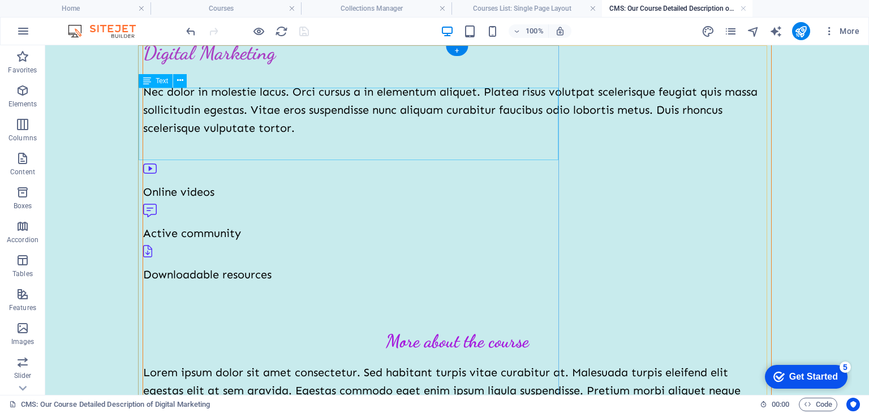
scroll to position [0, 0]
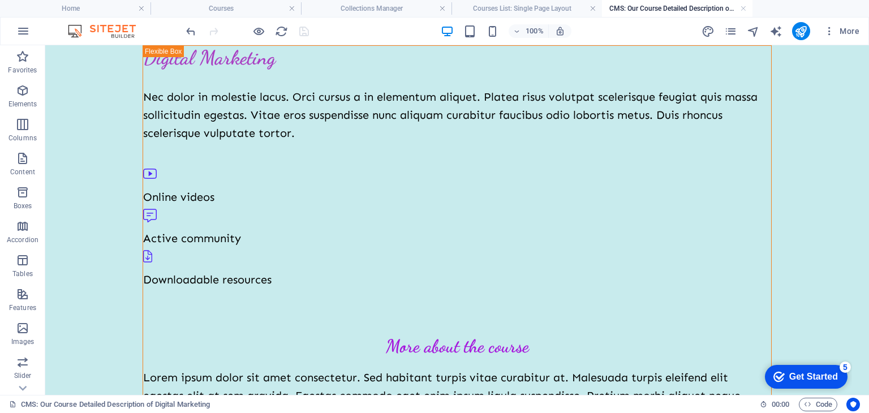
click at [627, 8] on h4 "CMS: Our Course Detailed Description of Digital Marketing" at bounding box center [677, 8] width 150 height 12
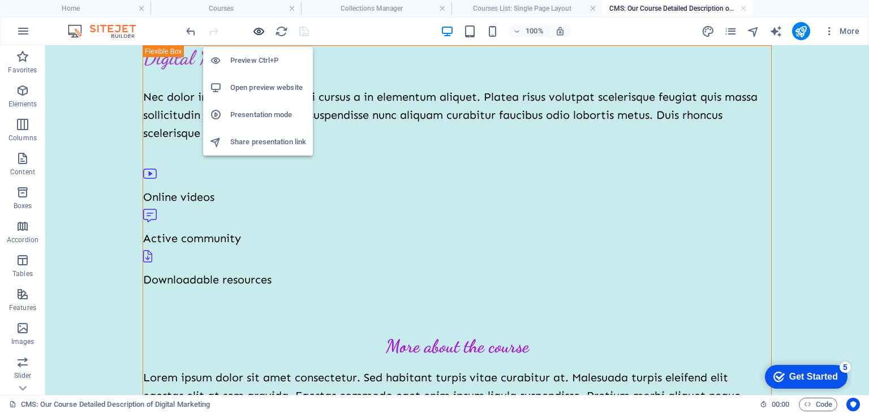
click at [256, 29] on icon "button" at bounding box center [258, 31] width 13 height 13
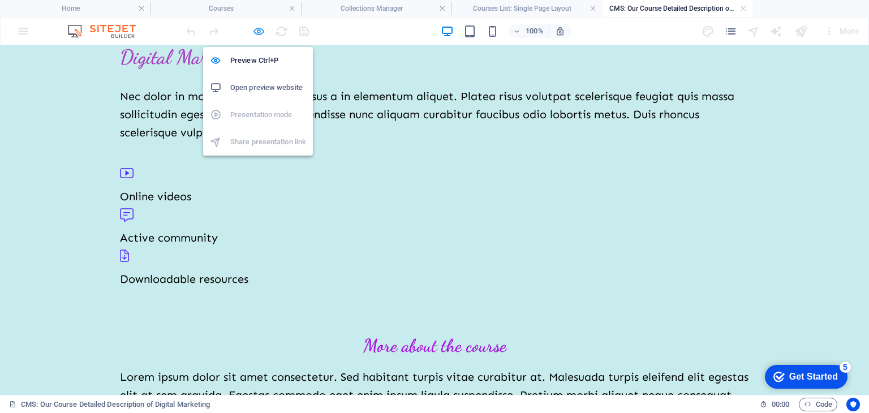
click at [256, 29] on icon "button" at bounding box center [258, 31] width 13 height 13
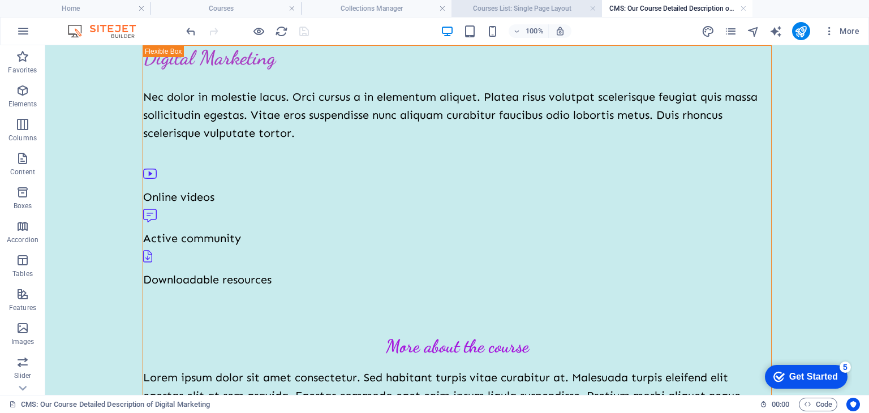
click at [519, 4] on h4 "Courses List: Single Page Layout" at bounding box center [526, 8] width 150 height 12
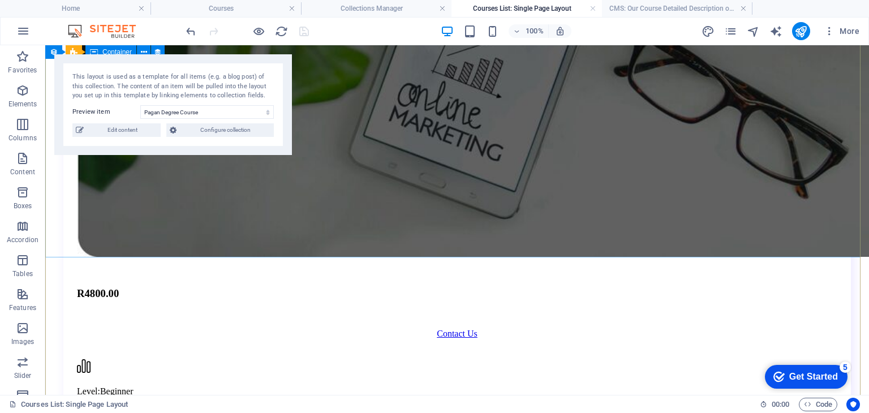
scroll to position [707, 0]
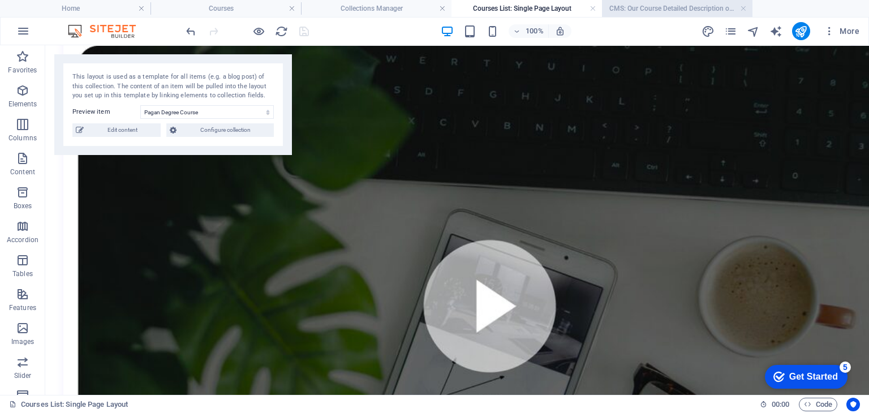
click at [643, 6] on h4 "CMS: Our Course Detailed Description of Digital Marketing" at bounding box center [677, 8] width 150 height 12
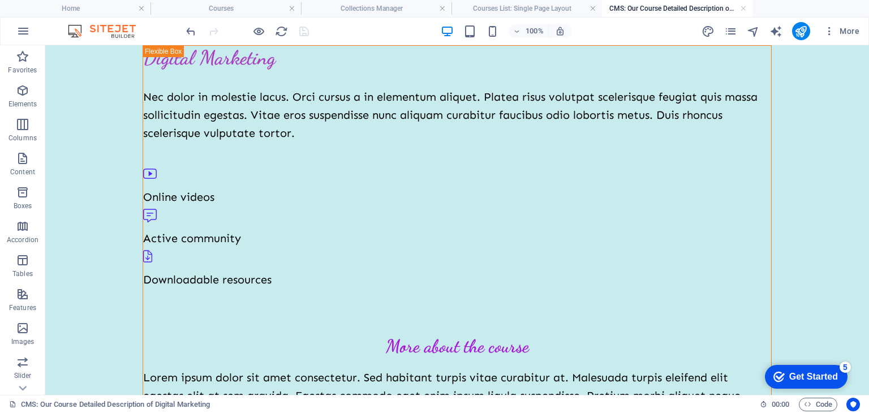
click at [644, 8] on h4 "CMS: Our Course Detailed Description of Digital Marketing" at bounding box center [677, 8] width 150 height 12
click at [249, 13] on h4 "Courses" at bounding box center [225, 8] width 150 height 12
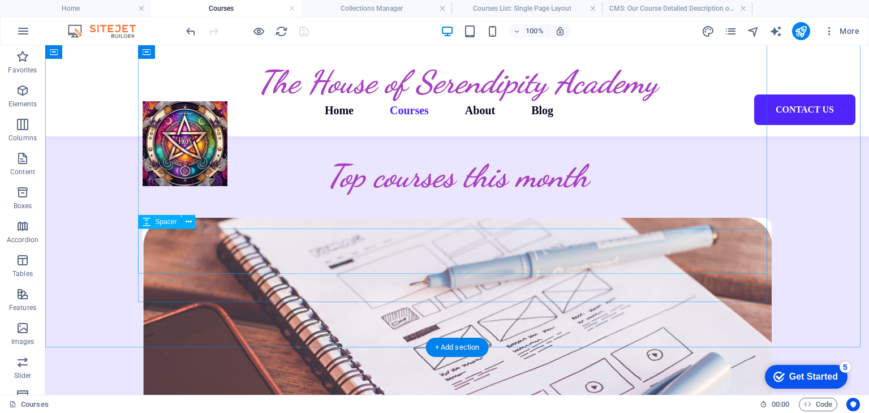
scroll to position [687, 0]
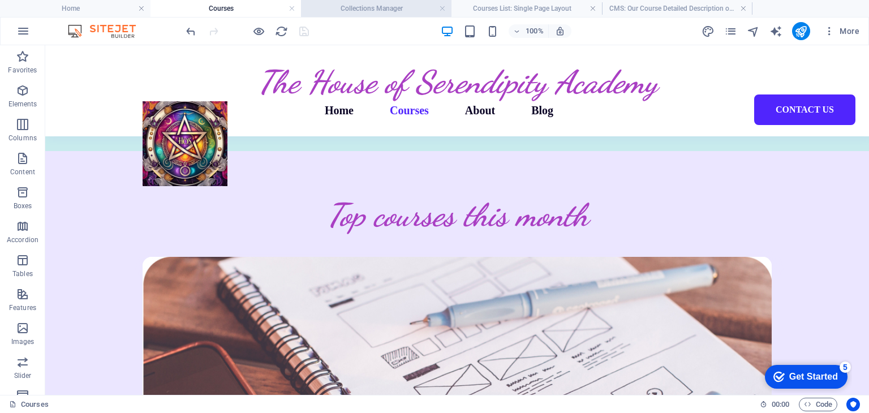
click at [361, 8] on h4 "Collections Manager" at bounding box center [376, 8] width 150 height 12
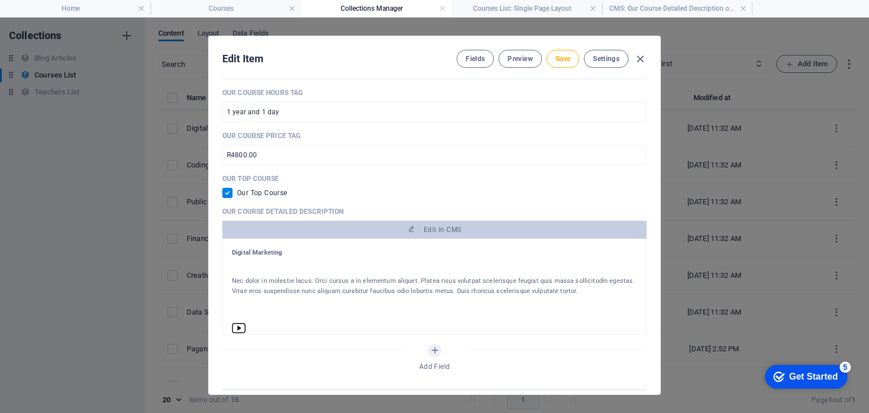
scroll to position [396, 0]
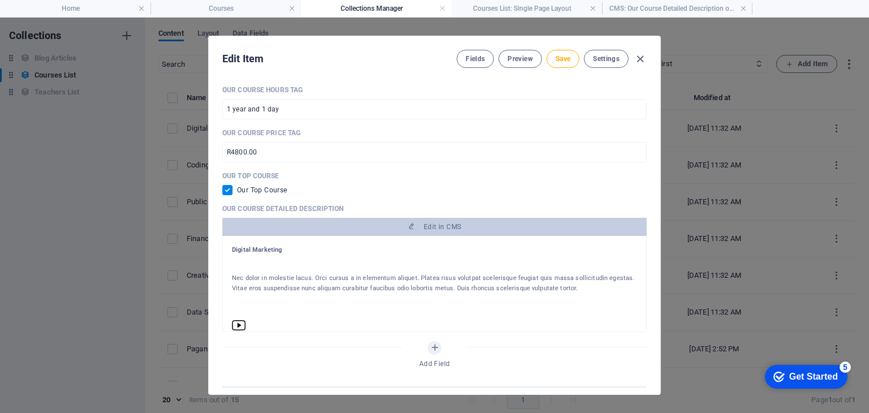
click at [263, 275] on p "Nec dolor in molestie lacus. Orci cursus a in elementum aliquet. Platea risus v…" at bounding box center [434, 283] width 405 height 20
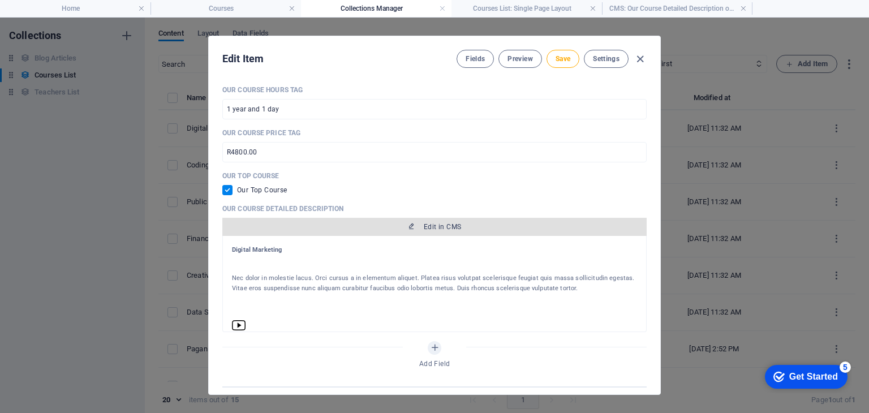
click at [414, 229] on span "Edit in CMS" at bounding box center [434, 226] width 415 height 9
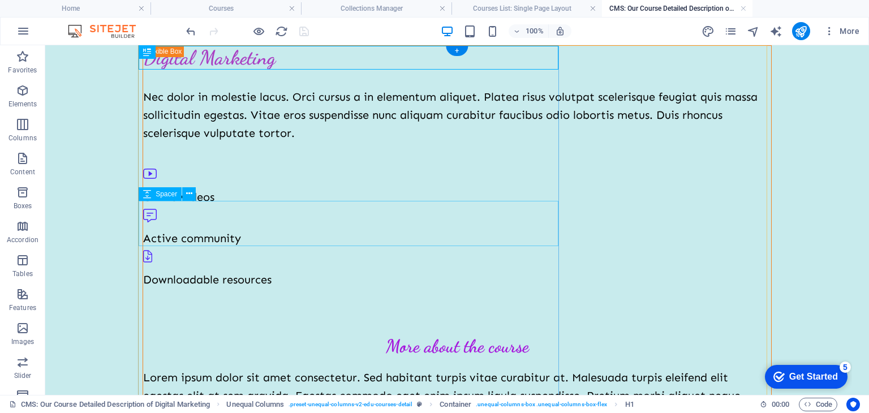
scroll to position [0, 0]
click at [283, 57] on div "Digital Marketing" at bounding box center [457, 58] width 628 height 24
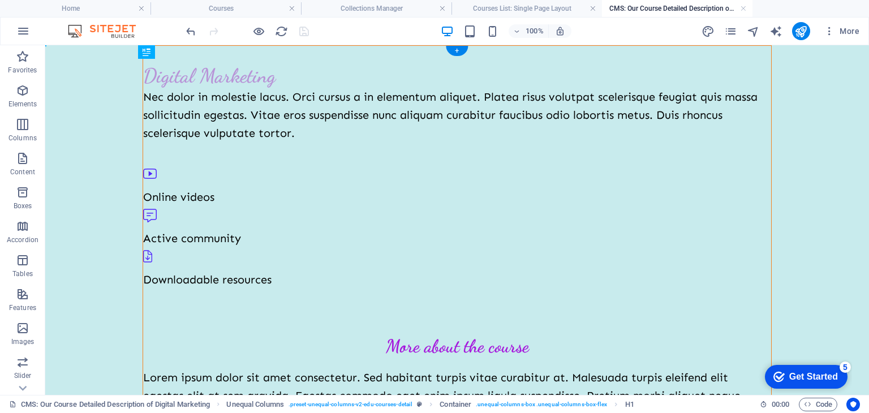
drag, startPoint x: 275, startPoint y: 57, endPoint x: 170, endPoint y: 70, distance: 106.5
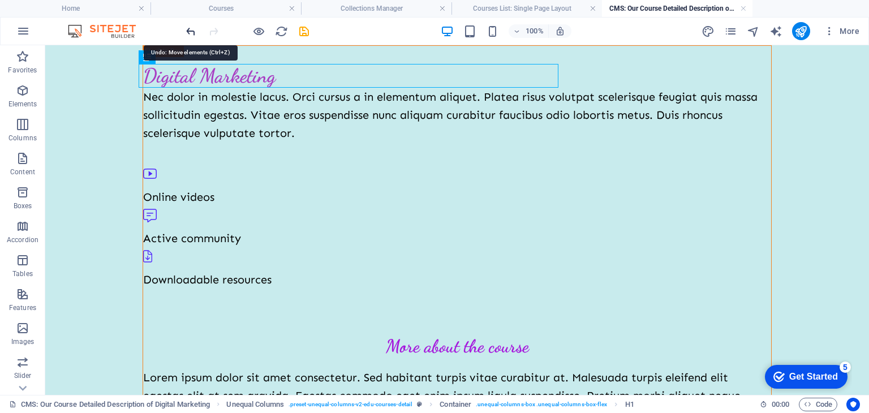
click at [195, 32] on icon "undo" at bounding box center [190, 31] width 13 height 13
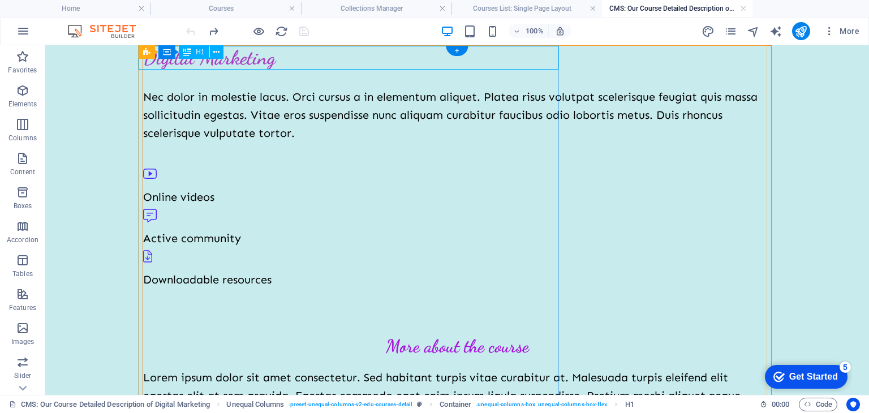
click at [256, 59] on div "Digital Marketing" at bounding box center [457, 58] width 628 height 24
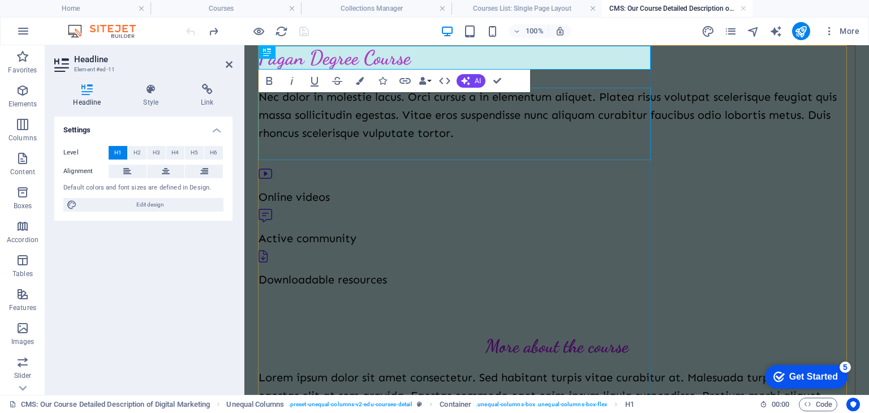
click at [342, 118] on div "Nec dolor in molestie lacus. Orci cursus a in elementum aliquet. Platea risus v…" at bounding box center [556, 115] width 596 height 54
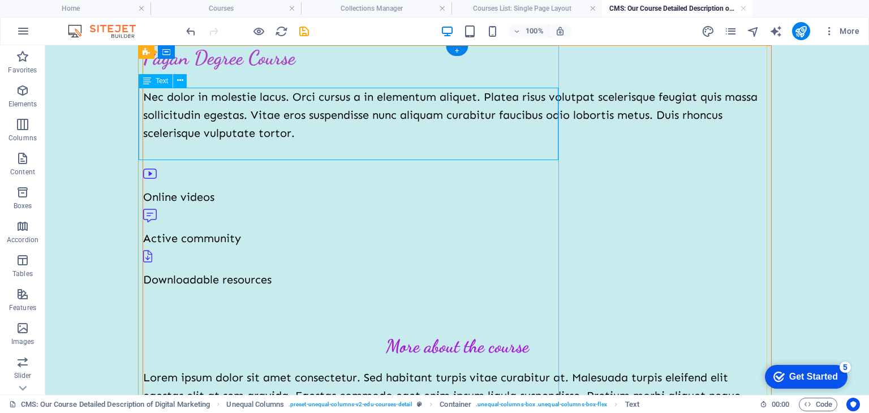
click at [143, 96] on div "Nec dolor in molestie lacus. Orci cursus a in elementum aliquet. Platea risus v…" at bounding box center [457, 115] width 628 height 54
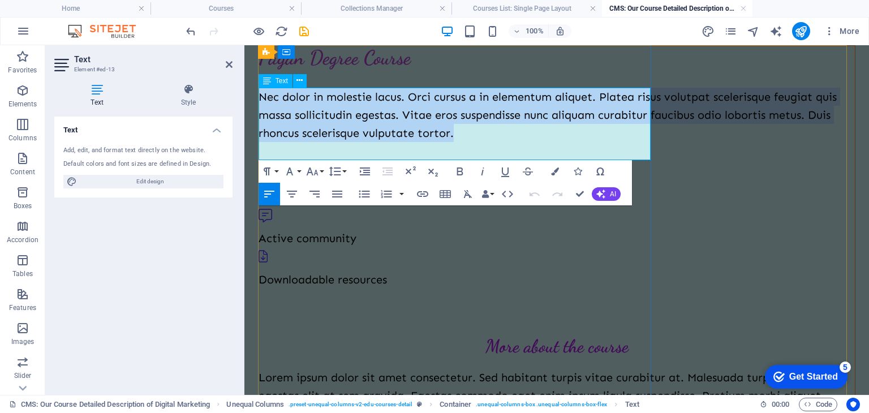
drag, startPoint x: 261, startPoint y: 94, endPoint x: 495, endPoint y: 154, distance: 242.3
click at [495, 142] on p "Nec dolor in molestie lacus. Orci cursus a in elementum aliquet. Platea risus v…" at bounding box center [556, 115] width 596 height 54
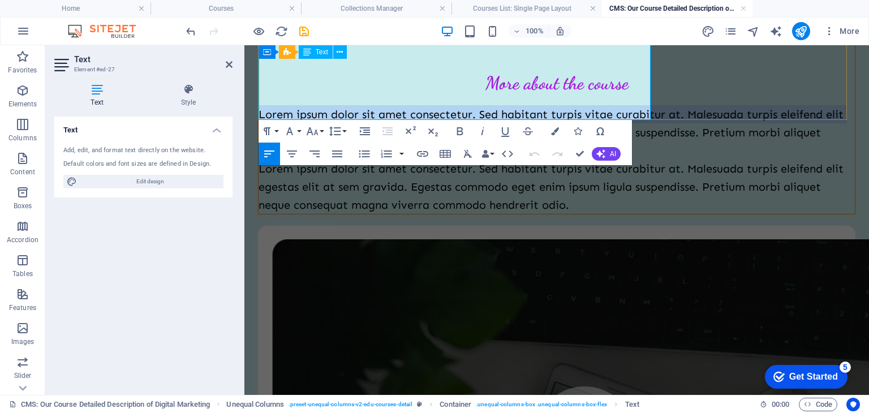
scroll to position [243, 0]
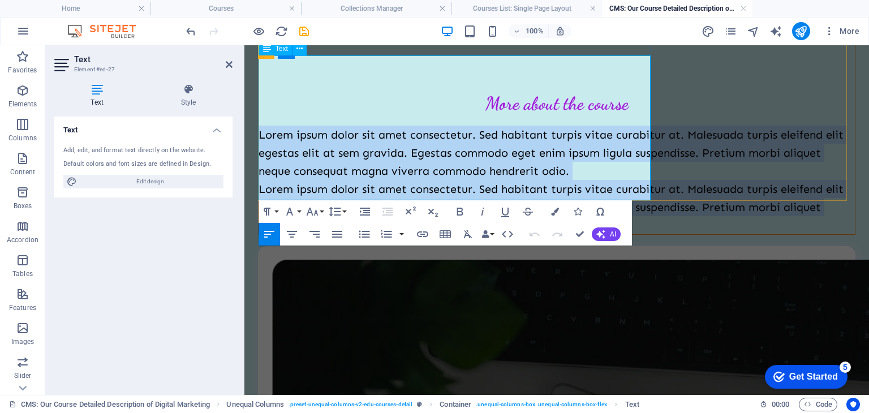
drag, startPoint x: 258, startPoint y: 306, endPoint x: 626, endPoint y: 188, distance: 385.5
click at [626, 188] on div "Lorem ipsum dolor sit amet consectetur. Sed habitant turpis vitae curabitur at.…" at bounding box center [556, 180] width 596 height 109
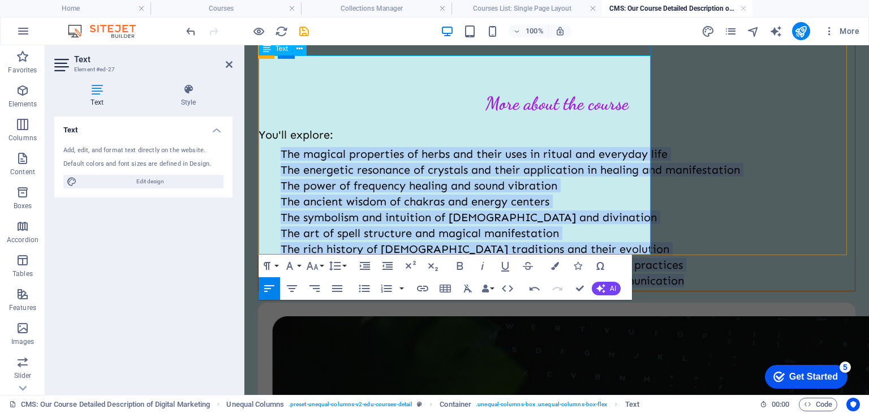
drag, startPoint x: 280, startPoint y: 79, endPoint x: 459, endPoint y: 249, distance: 246.8
click at [459, 249] on div "You'll explore: The magical properties of herbs and their uses in ritual and ev…" at bounding box center [556, 206] width 596 height 161
drag, startPoint x: 278, startPoint y: 83, endPoint x: 364, endPoint y: 243, distance: 181.7
click at [364, 243] on div "You'll explore: The magical properties of herbs and their uses in ritual and ev…" at bounding box center [556, 206] width 596 height 161
click at [364, 288] on icon "button" at bounding box center [364, 288] width 11 height 7
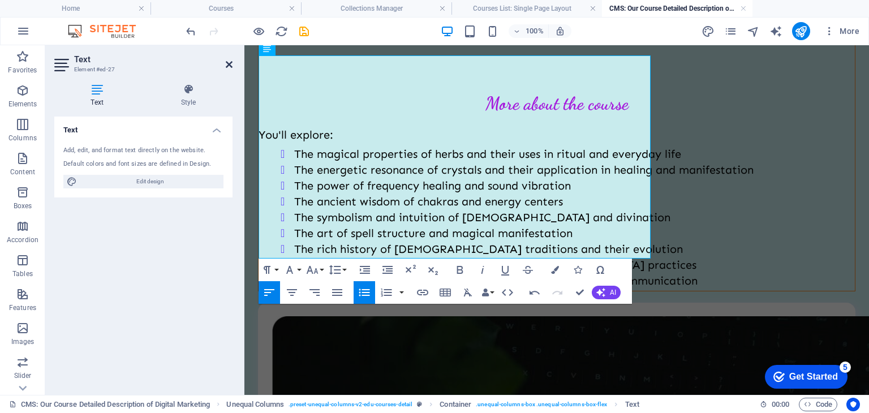
click at [229, 63] on icon at bounding box center [229, 64] width 7 height 9
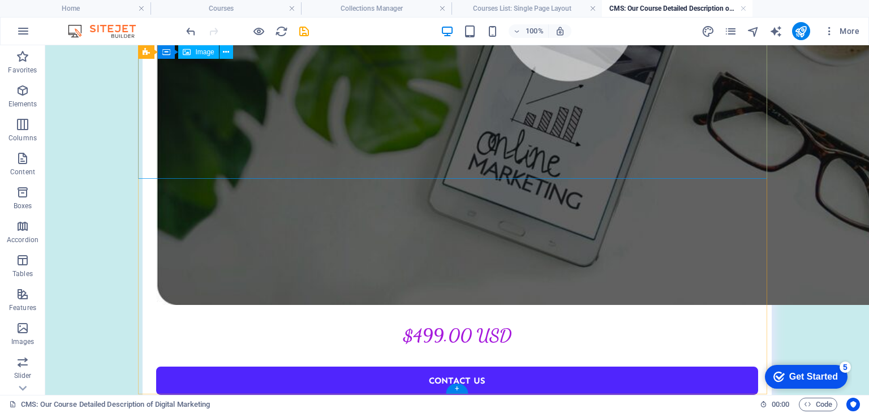
scroll to position [805, 0]
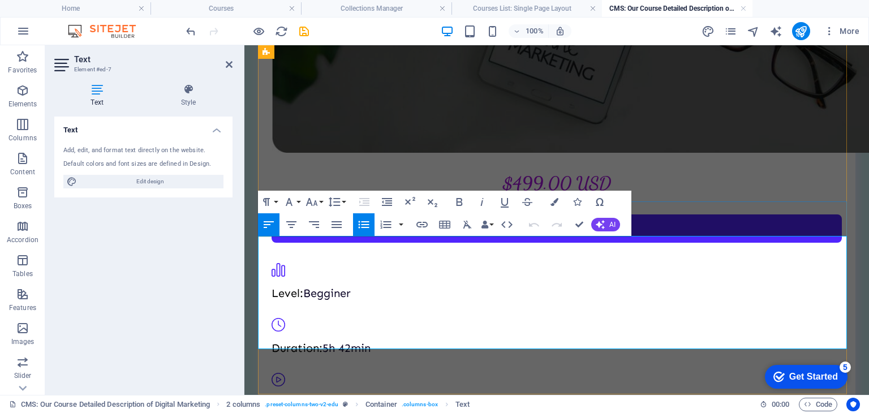
drag, startPoint x: 270, startPoint y: 243, endPoint x: 538, endPoint y: 331, distance: 281.5
click at [365, 232] on button "Unordered List" at bounding box center [363, 224] width 21 height 23
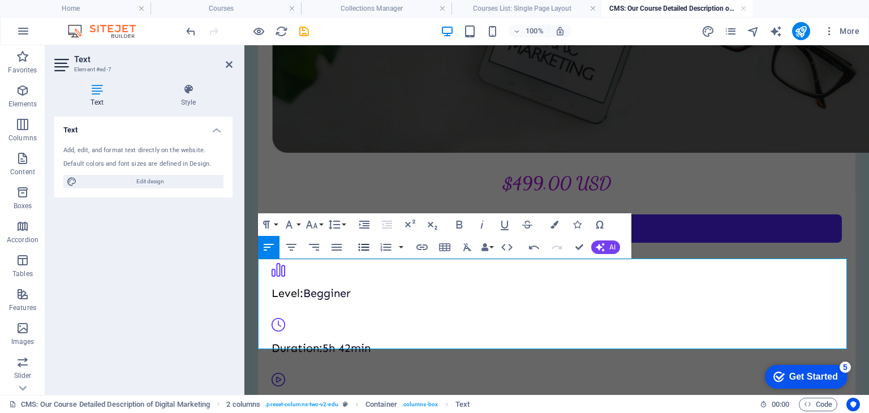
scroll to position [800, 0]
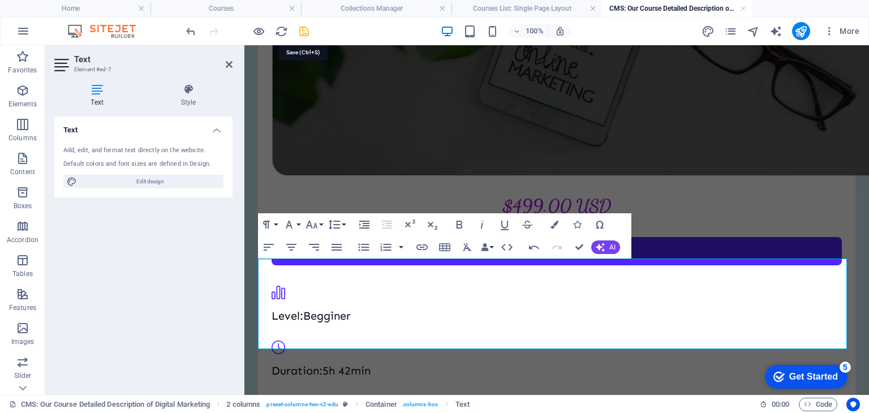
click at [303, 28] on icon "save" at bounding box center [304, 31] width 13 height 13
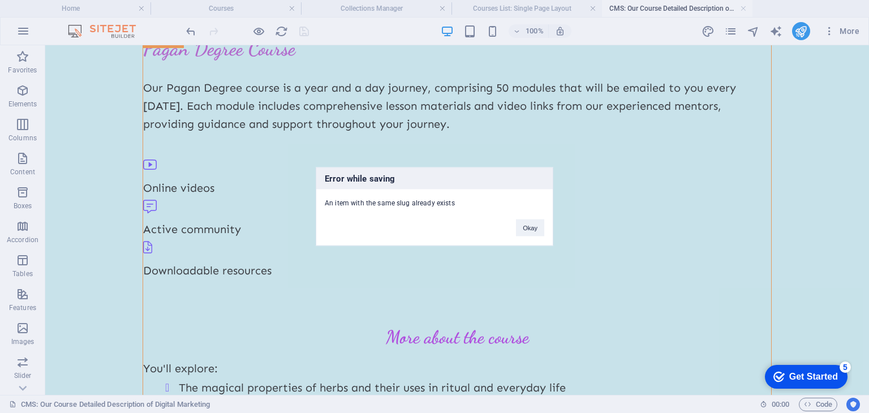
scroll to position [0, 0]
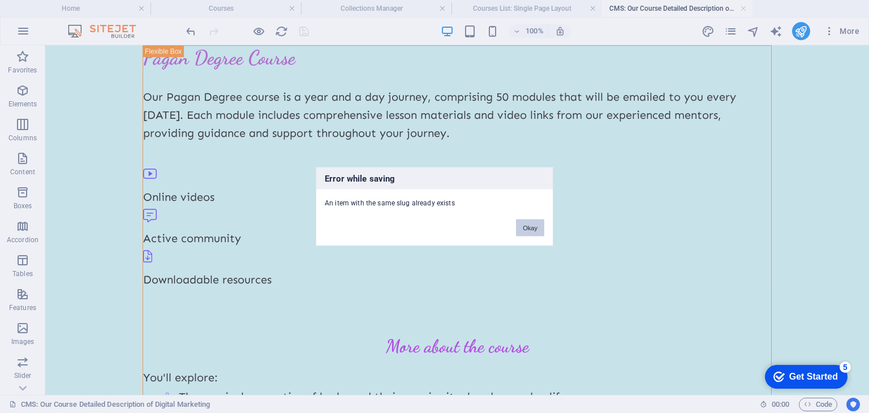
click at [533, 225] on button "Okay" at bounding box center [530, 227] width 28 height 17
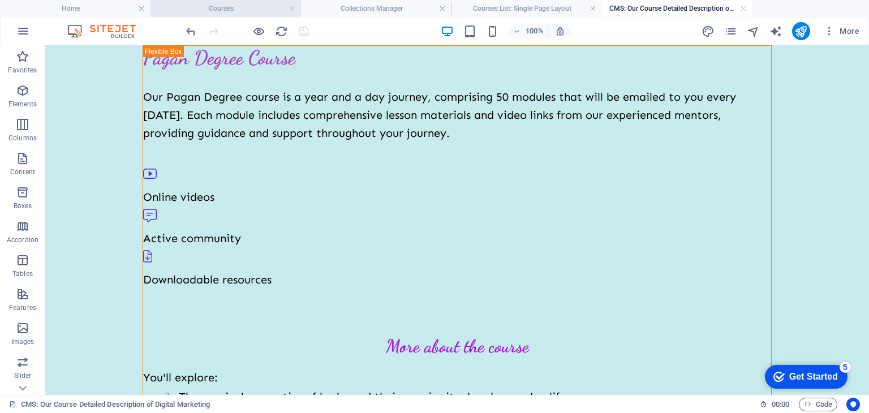
click at [238, 6] on h4 "Courses" at bounding box center [225, 8] width 150 height 12
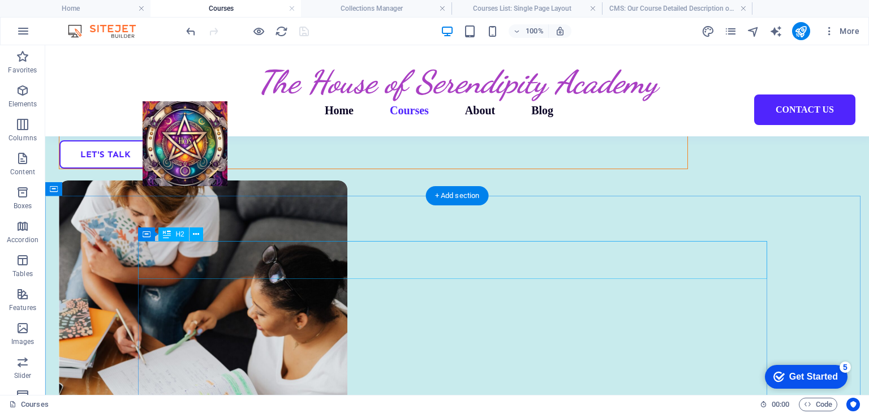
scroll to position [122, 0]
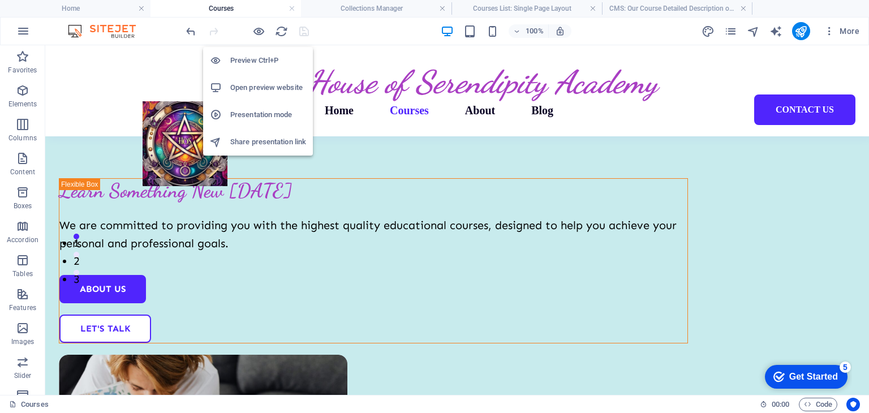
click at [259, 93] on h6 "Open preview website" at bounding box center [268, 88] width 76 height 14
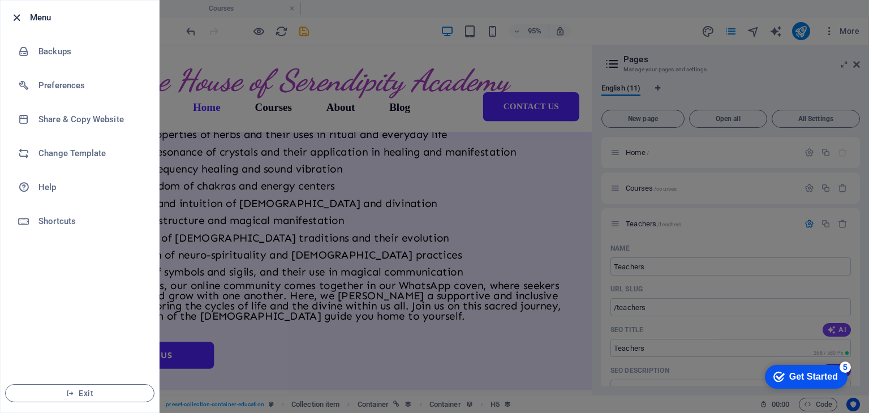
click at [19, 16] on icon "button" at bounding box center [16, 17] width 13 height 13
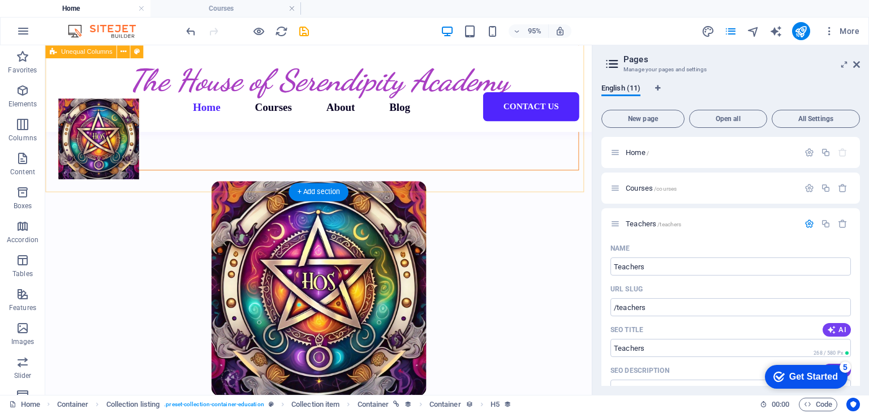
scroll to position [296, 0]
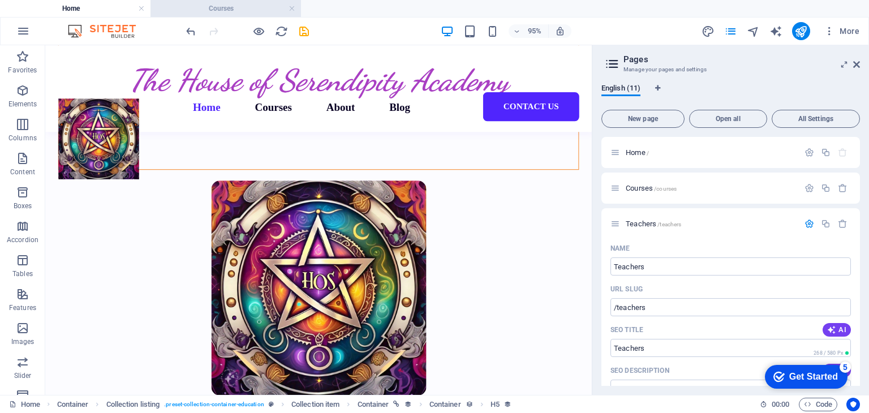
click at [234, 6] on h4 "Courses" at bounding box center [225, 8] width 150 height 12
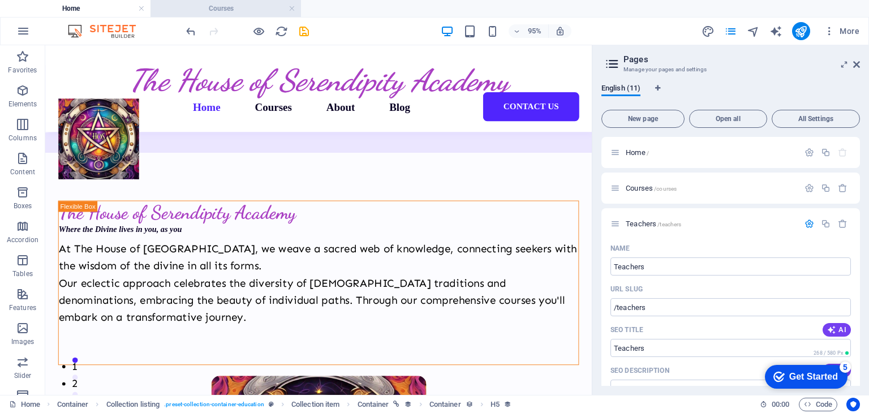
scroll to position [2278, 0]
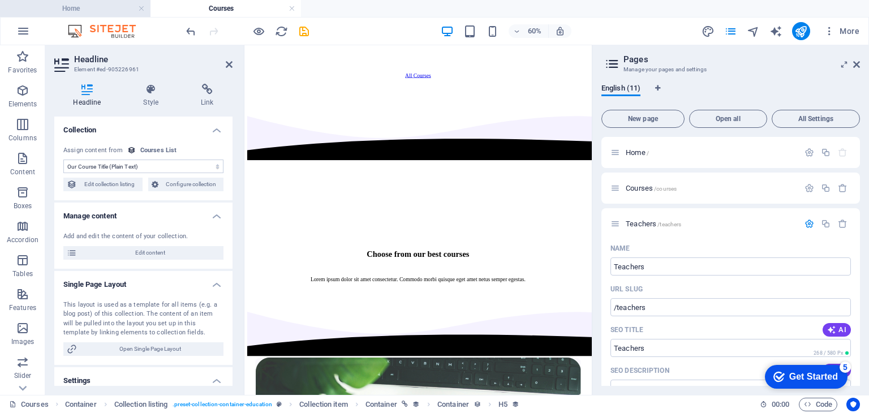
click at [105, 5] on h4 "Home" at bounding box center [75, 8] width 150 height 12
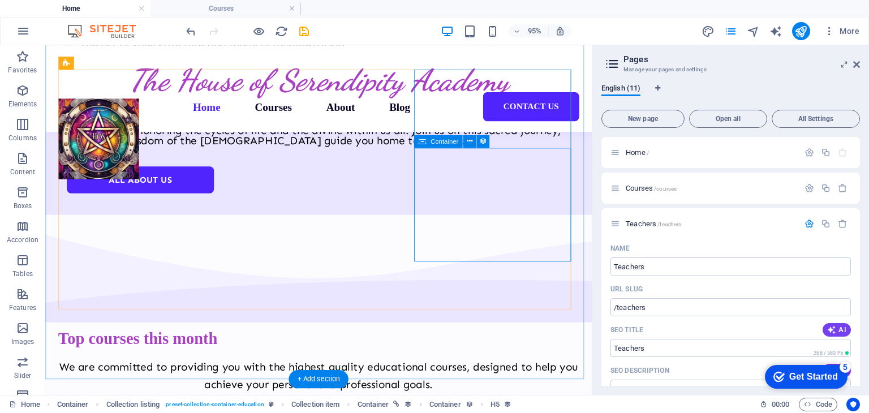
scroll to position [1484, 0]
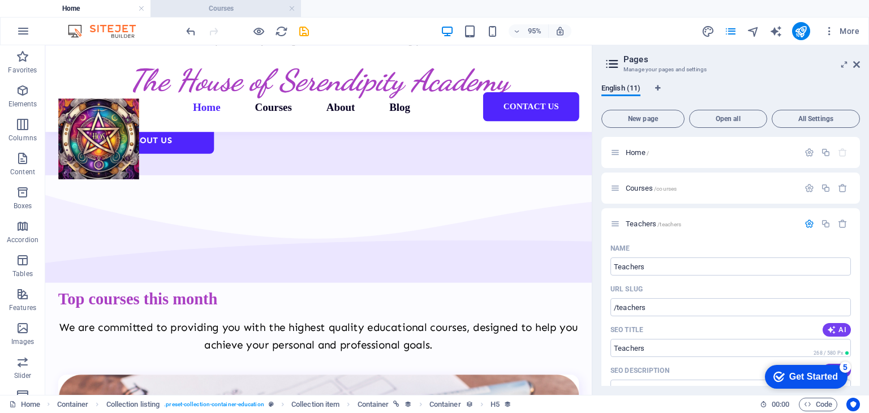
click at [226, 10] on h4 "Courses" at bounding box center [225, 8] width 150 height 12
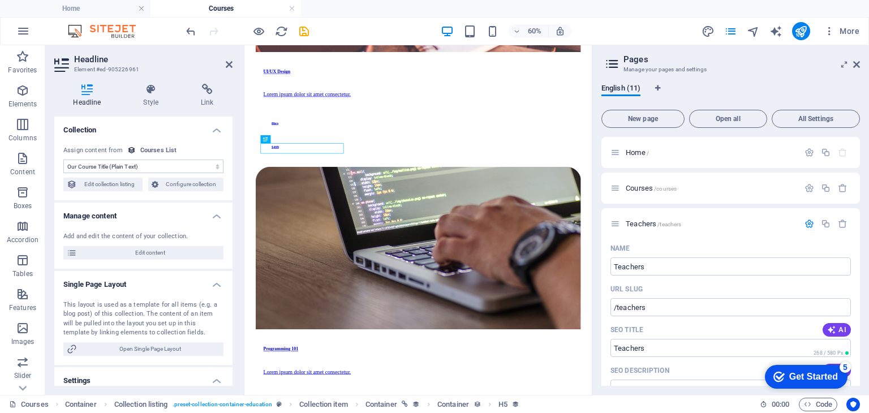
scroll to position [1119, 0]
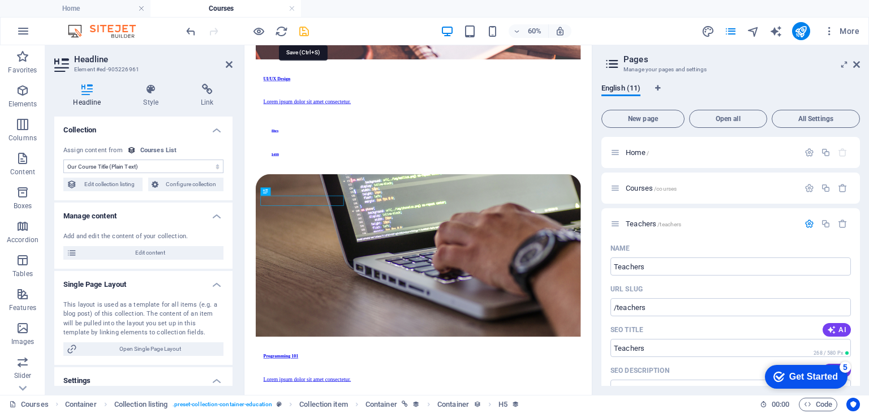
click at [305, 31] on icon "save" at bounding box center [304, 31] width 13 height 13
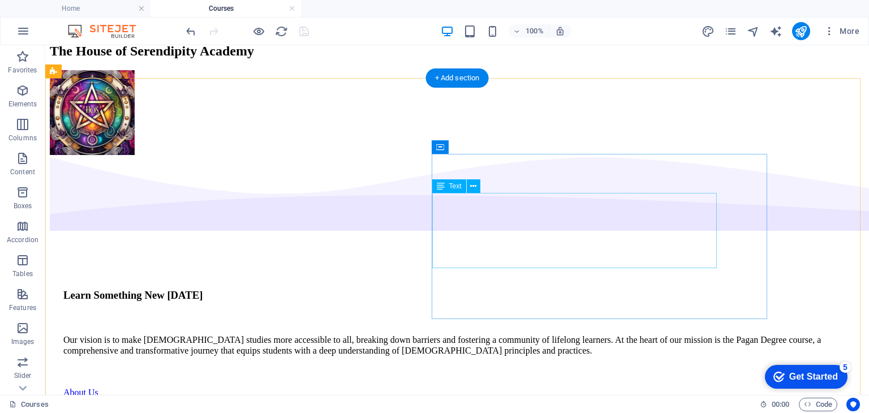
scroll to position [0, 0]
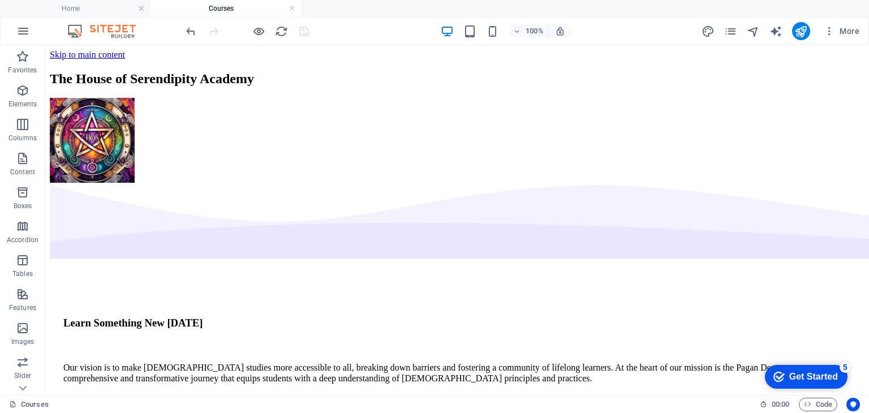
click at [211, 7] on h4 "Courses" at bounding box center [225, 8] width 150 height 12
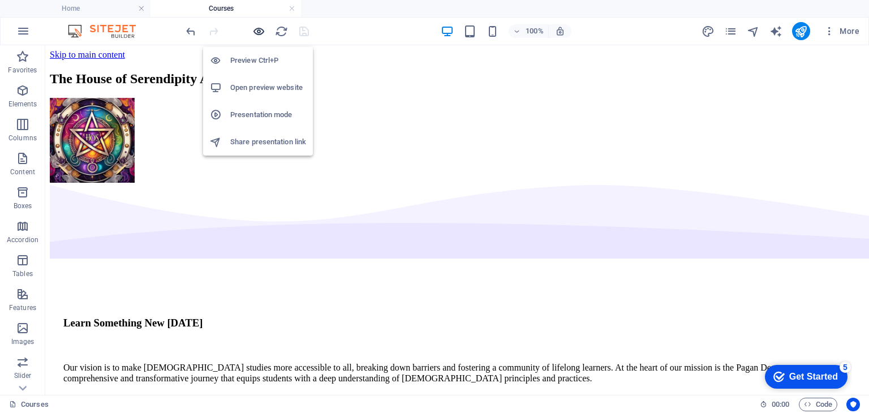
click at [262, 31] on icon "button" at bounding box center [258, 31] width 13 height 13
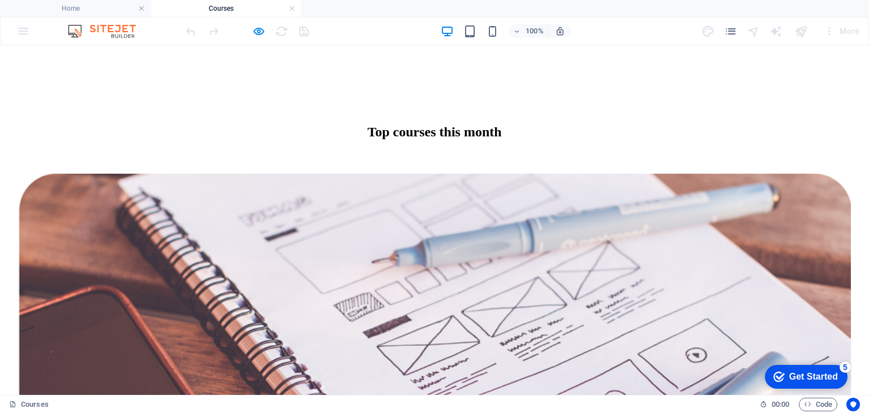
scroll to position [735, 0]
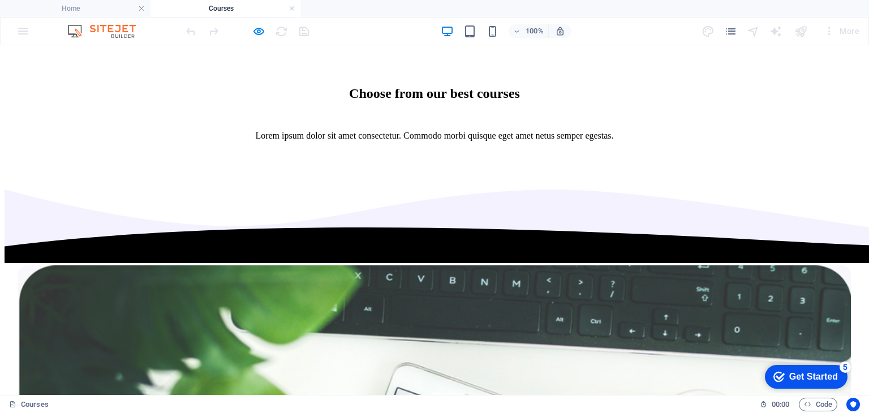
scroll to position [3167, 0]
